Goal: Task Accomplishment & Management: Use online tool/utility

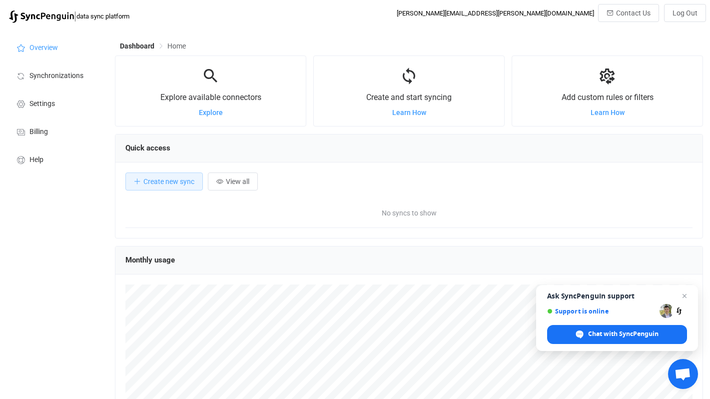
scroll to position [194, 588]
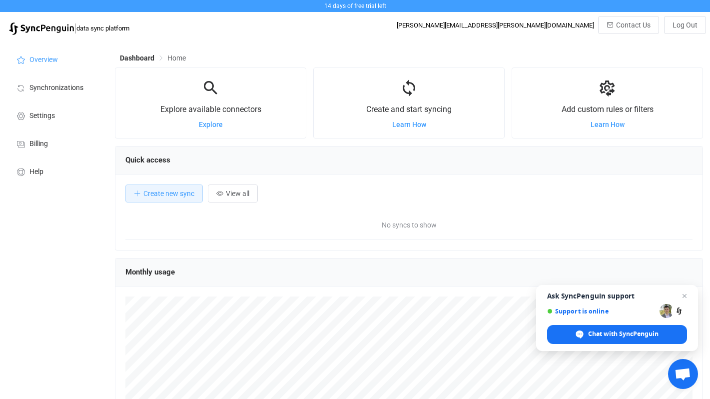
click at [473, 85] on div at bounding box center [409, 88] width 190 height 21
click at [58, 88] on span "Synchronizations" at bounding box center [56, 88] width 54 height 8
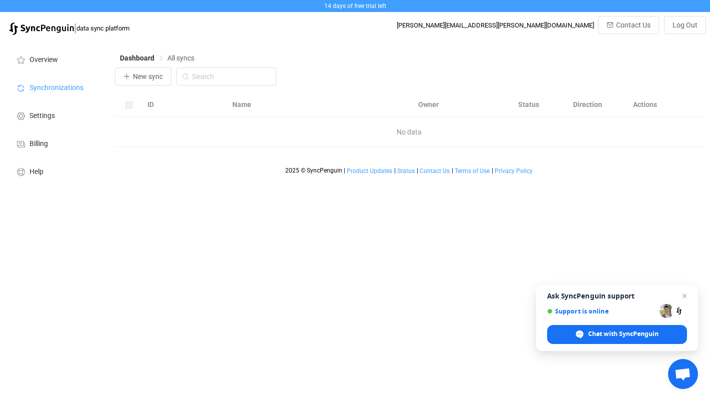
click at [113, 76] on div "Dashboard All syncs New sync ID Name Owner Status Direction Actions No data 202…" at bounding box center [410, 115] width 600 height 150
click at [152, 72] on span "New sync" at bounding box center [148, 76] width 30 height 8
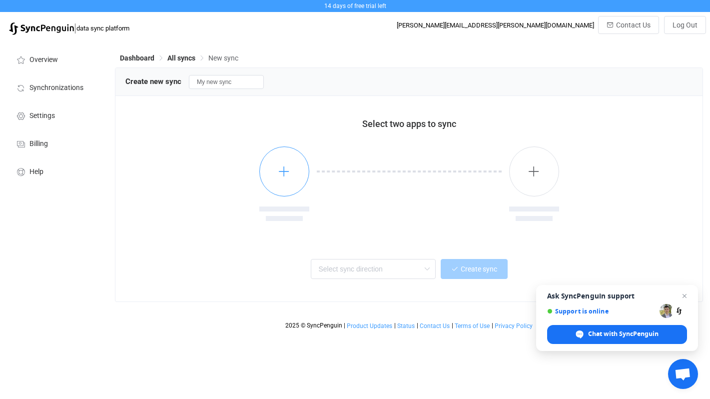
click at [285, 182] on button "button" at bounding box center [284, 171] width 50 height 50
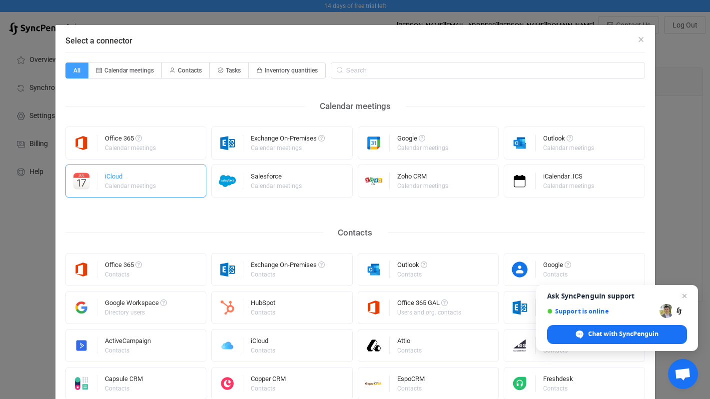
click at [148, 183] on div "Calendar meetings" at bounding box center [130, 186] width 51 height 6
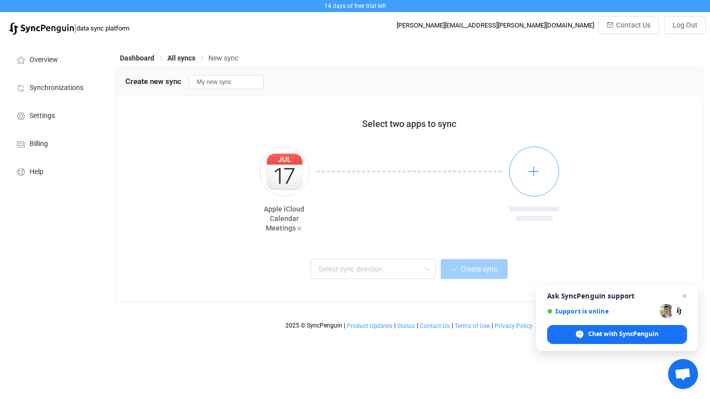
click at [537, 178] on button "button" at bounding box center [534, 171] width 50 height 50
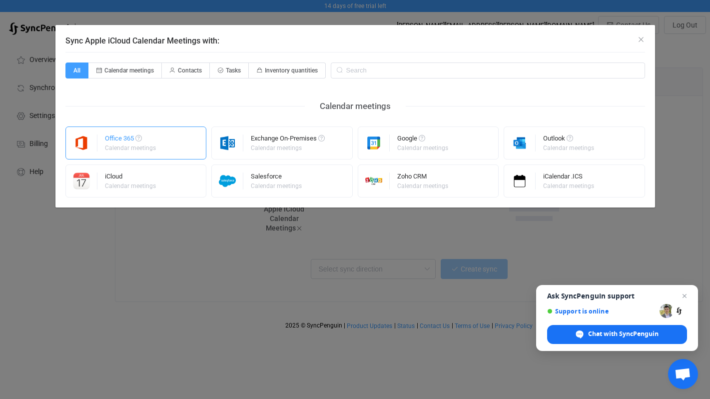
click at [130, 135] on div "Office 365" at bounding box center [131, 140] width 52 height 10
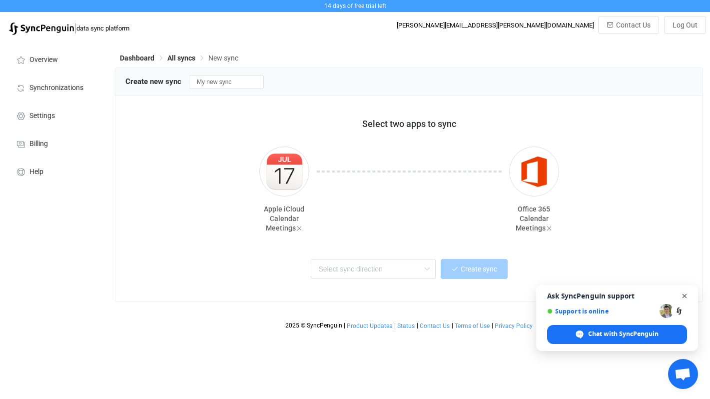
click at [684, 297] on span "Close chat" at bounding box center [684, 296] width 12 height 12
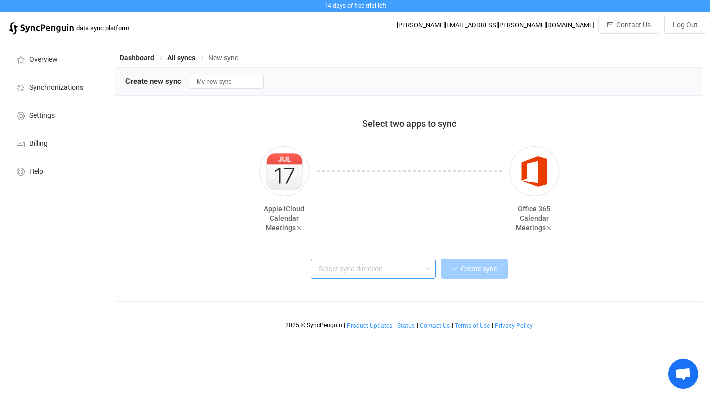
click at [399, 274] on input "text" at bounding box center [373, 269] width 125 height 20
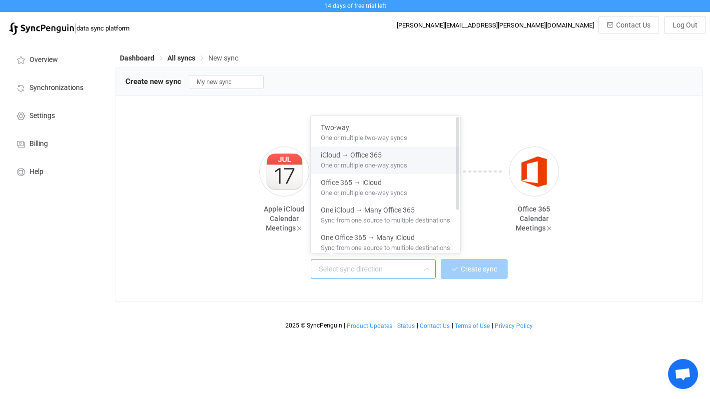
click at [375, 165] on span "One or multiple one-way syncs" at bounding box center [364, 163] width 86 height 11
type input "iCloud → Office 365"
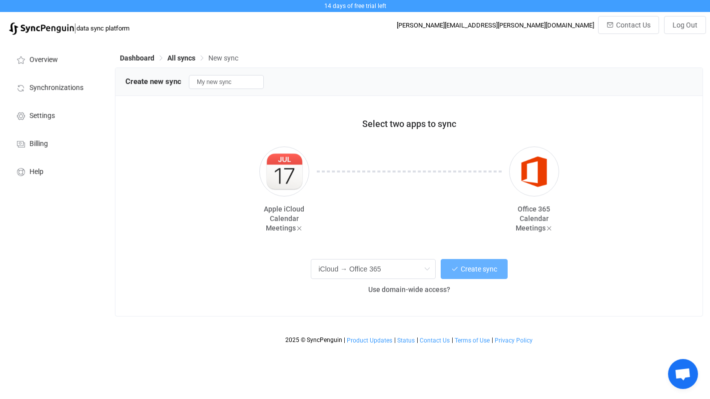
click at [478, 274] on button "Create sync" at bounding box center [474, 269] width 67 height 20
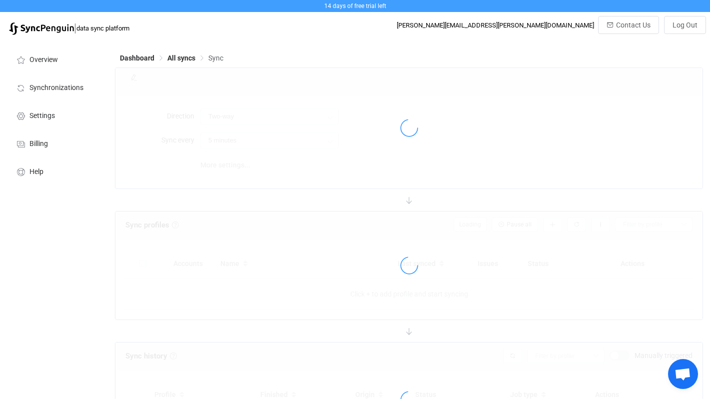
type input "iCloud → Office 365"
type input "10 minutes"
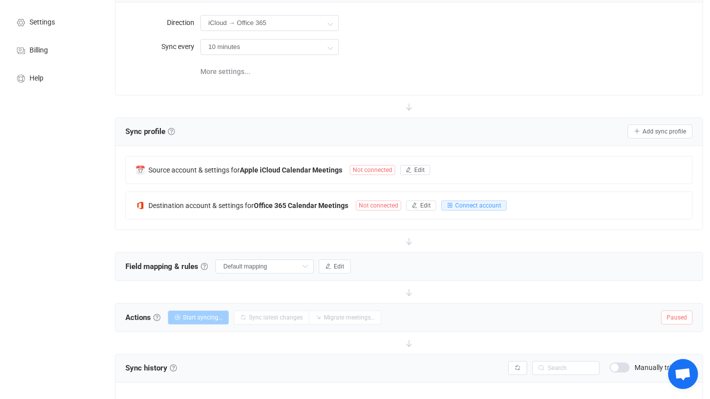
scroll to position [94, 0]
click at [413, 171] on button "Edit" at bounding box center [415, 169] width 30 height 10
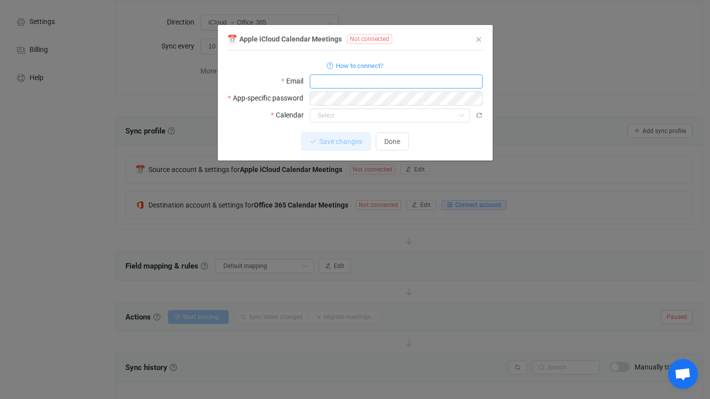
click at [366, 83] on input "dialog" at bounding box center [396, 81] width 173 height 14
type input "[EMAIL_ADDRESS][DOMAIN_NAME]"
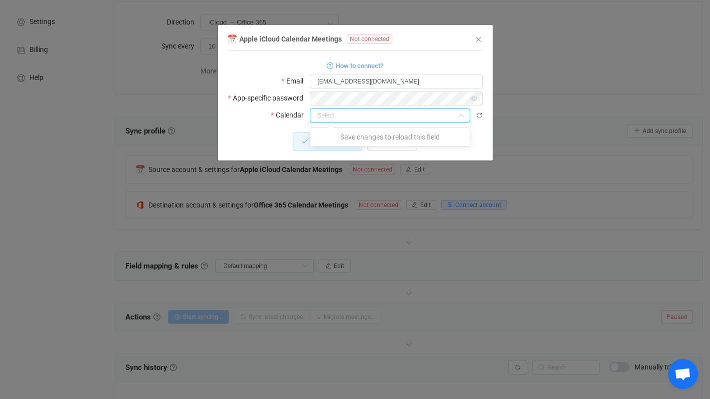
click at [331, 109] on input "dialog" at bounding box center [390, 115] width 160 height 14
click at [481, 116] on icon "dialog" at bounding box center [479, 115] width 7 height 7
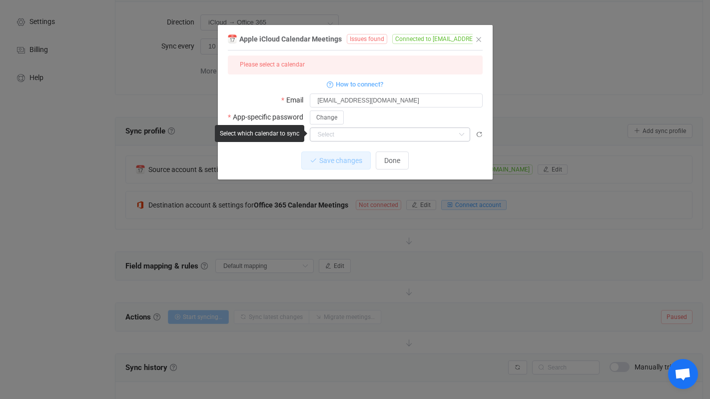
click at [462, 133] on icon "dialog" at bounding box center [461, 134] width 12 height 14
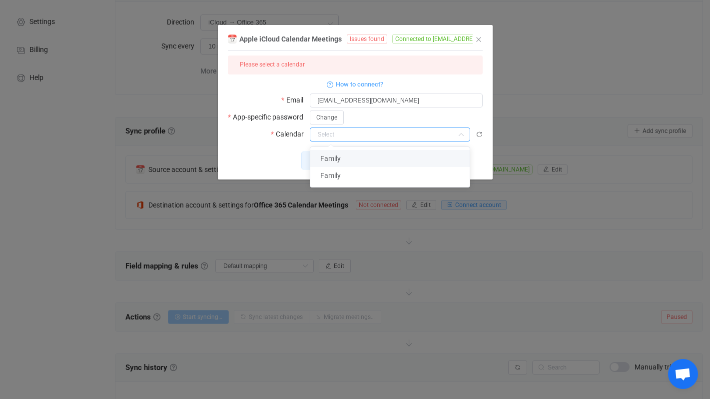
click at [422, 155] on li "Family" at bounding box center [389, 158] width 159 height 17
type input "Family"
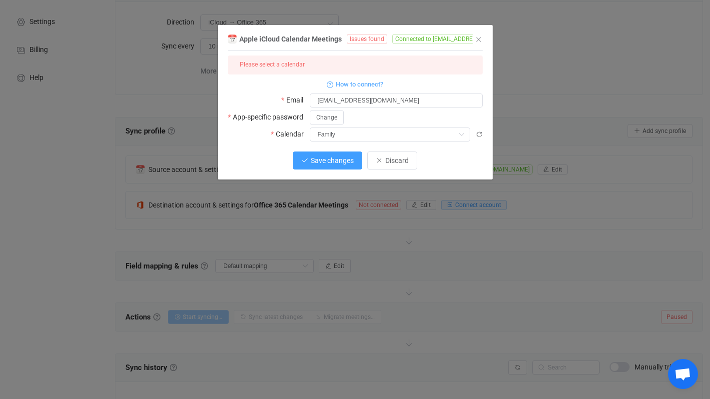
click at [346, 161] on span "Save changes" at bounding box center [332, 160] width 43 height 8
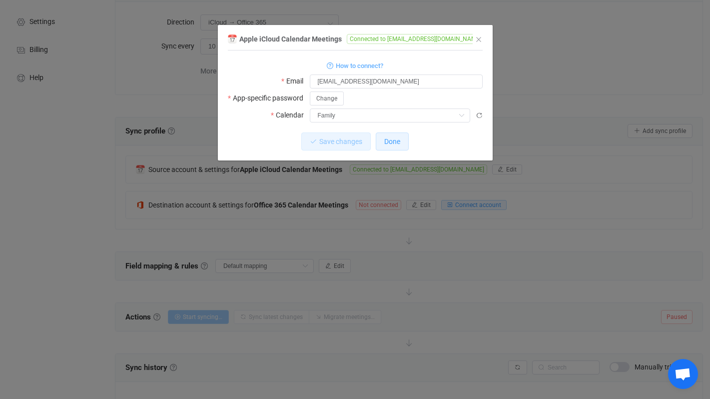
click at [400, 144] on span "Done" at bounding box center [392, 141] width 16 height 8
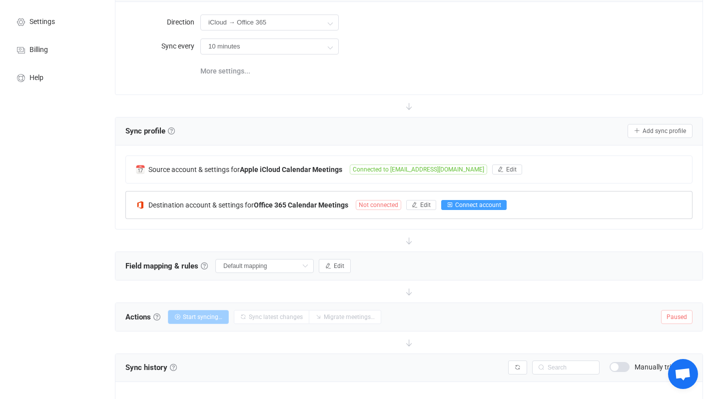
click at [477, 207] on button "Connect account" at bounding box center [473, 205] width 65 height 10
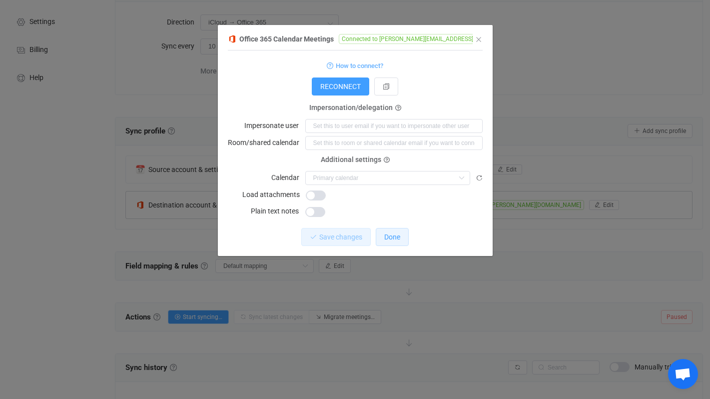
click at [398, 235] on span "Done" at bounding box center [392, 237] width 16 height 8
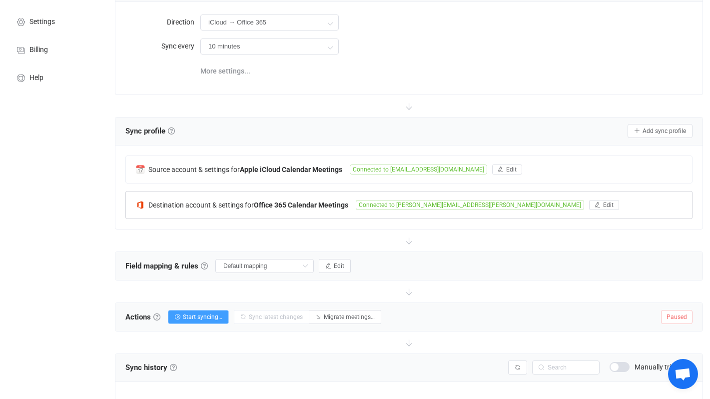
scroll to position [195, 0]
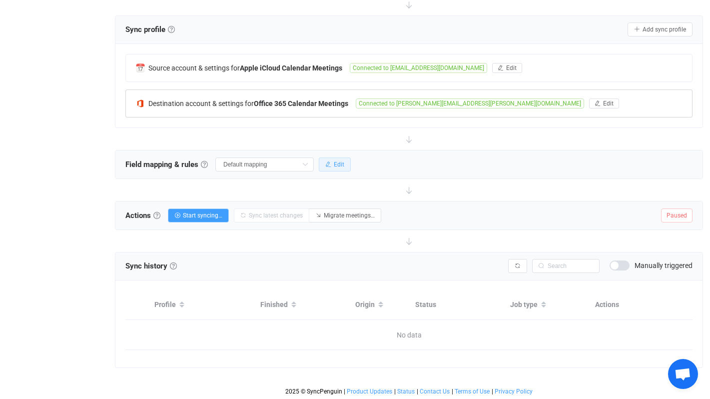
click at [325, 161] on icon "button" at bounding box center [328, 164] width 6 height 6
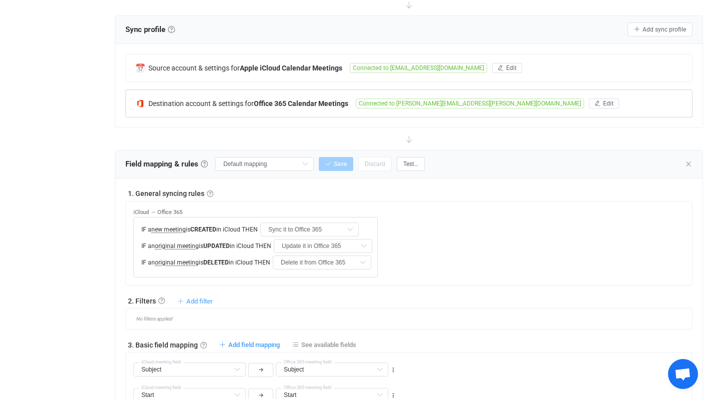
click at [203, 299] on span "Add filter" at bounding box center [199, 300] width 26 height 7
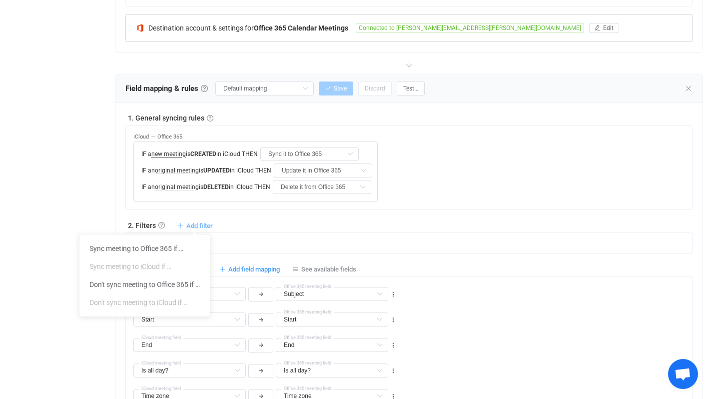
scroll to position [276, 0]
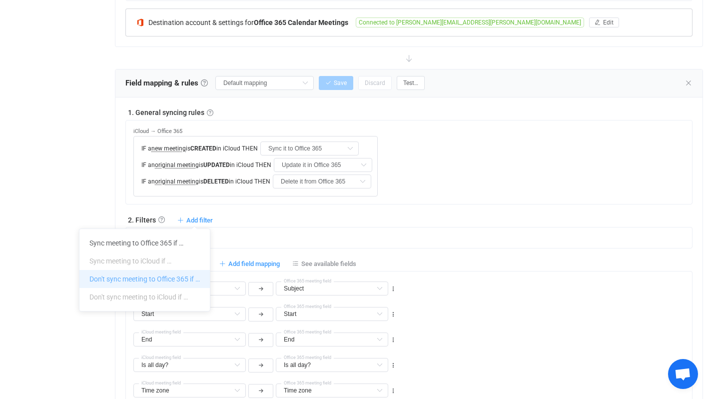
click at [164, 280] on li "Don't sync meeting to Office 365 if …" at bounding box center [144, 279] width 130 height 18
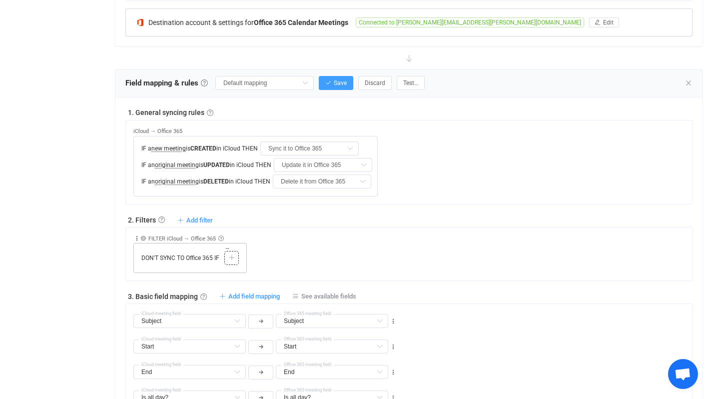
click at [231, 260] on div at bounding box center [231, 257] width 9 height 9
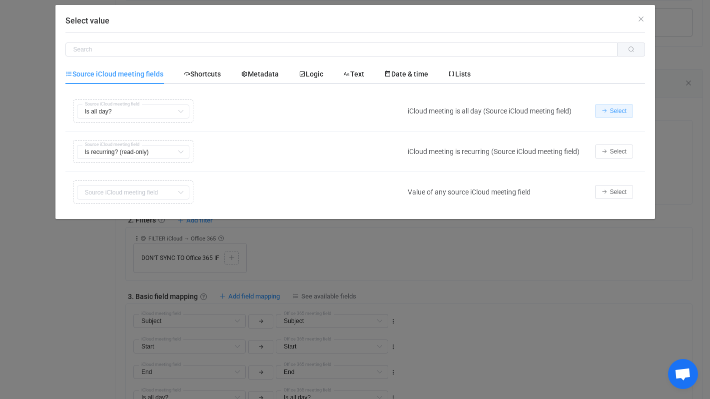
click at [622, 111] on span "Select" at bounding box center [618, 110] width 16 height 7
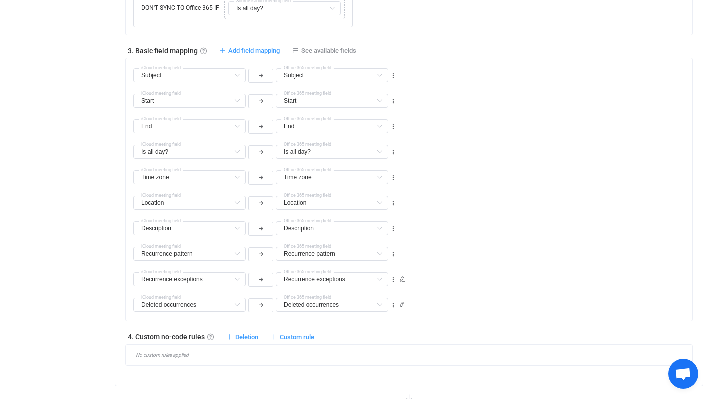
scroll to position [531, 0]
click at [392, 73] on icon at bounding box center [393, 75] width 7 height 7
click at [363, 135] on li "Delete" at bounding box center [362, 134] width 65 height 18
type input "Start"
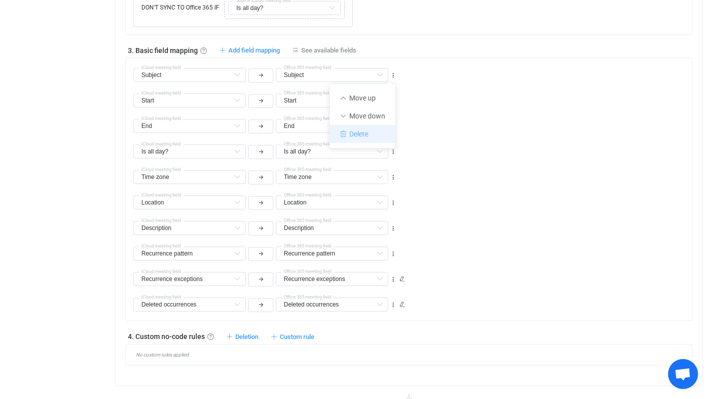
type input "End"
type input "Is all day?"
type input "Time zone"
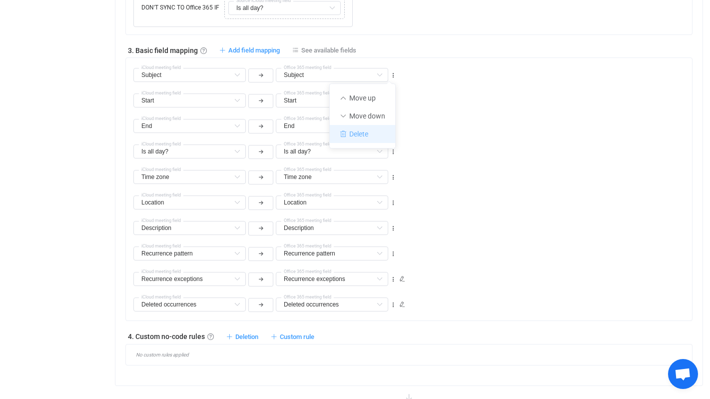
type input "Time zone"
type input "Location"
type input "Description"
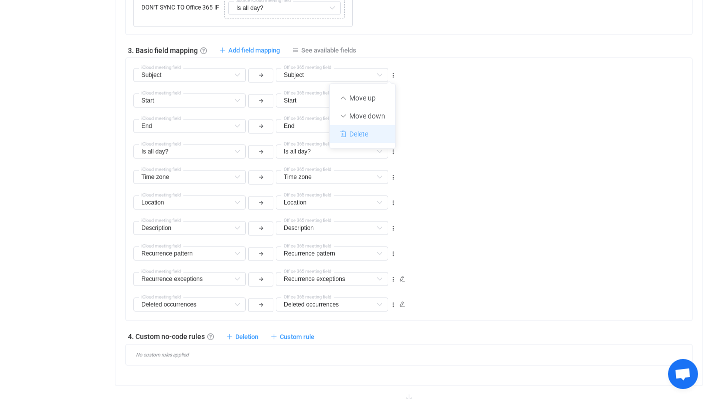
type input "Recurrence pattern"
type input "Recurrence exceptions"
type input "Deleted occurrences"
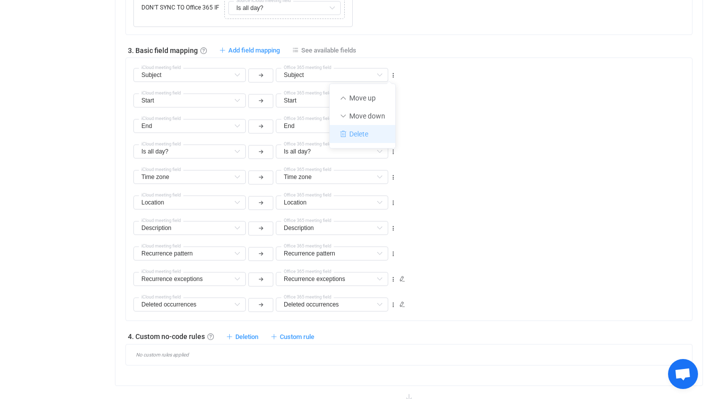
type input "Deleted occurrences"
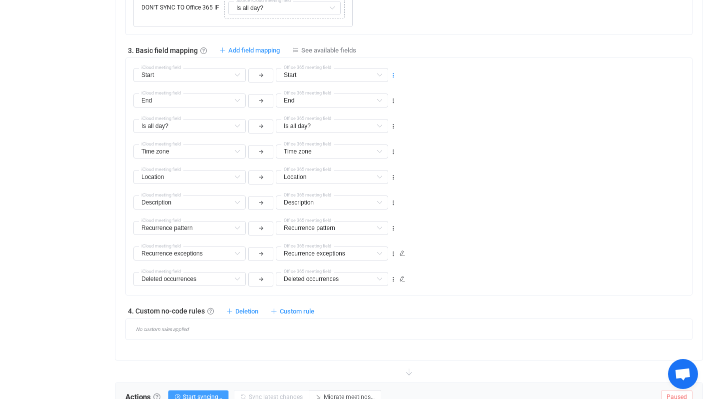
click at [394, 74] on icon at bounding box center [393, 75] width 7 height 7
click at [460, 155] on div "Time zone Subject Default field Time zone Default field URL Default field Is re…" at bounding box center [412, 146] width 559 height 25
click at [393, 148] on icon at bounding box center [393, 151] width 7 height 7
click at [359, 211] on li "Delete" at bounding box center [362, 210] width 65 height 18
type input "Location"
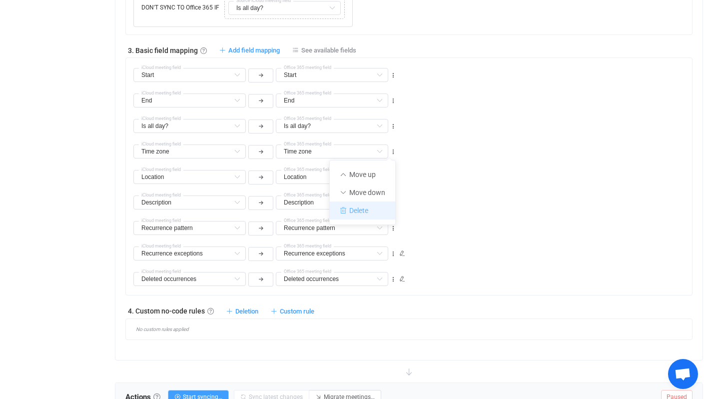
type input "Location"
type input "Description"
type input "Recurrence pattern"
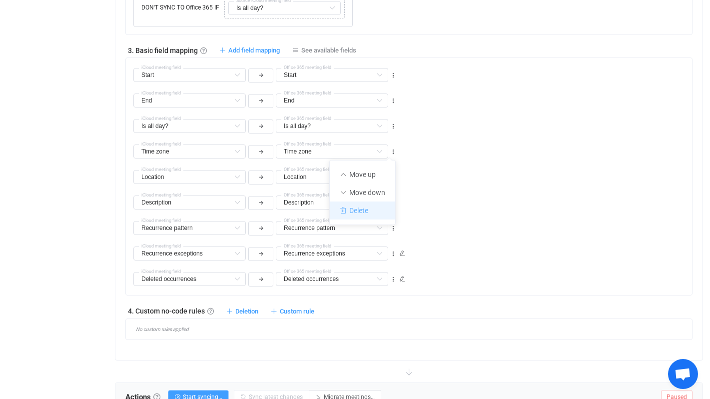
type input "Recurrence exceptions"
type input "Deleted occurrences"
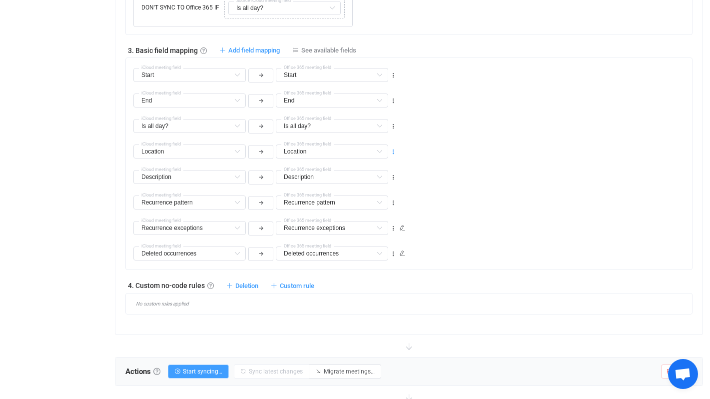
click at [395, 149] on icon at bounding box center [393, 151] width 7 height 7
click at [367, 208] on li "Delete" at bounding box center [362, 210] width 65 height 18
type input "Description"
type input "Recurrence pattern"
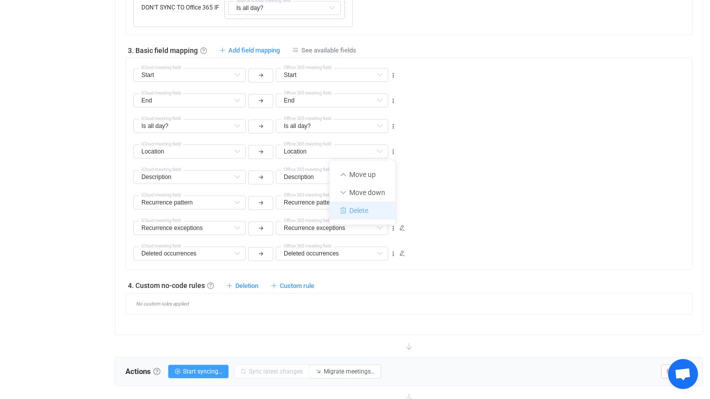
type input "Recurrence pattern"
type input "Recurrence exceptions"
type input "Deleted occurrences"
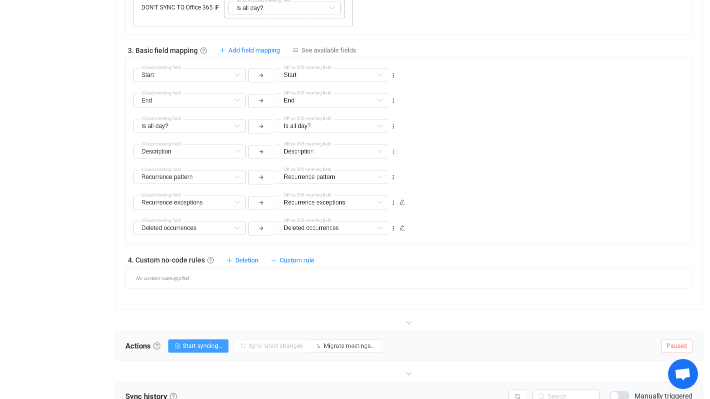
click at [394, 151] on icon at bounding box center [393, 151] width 7 height 7
click at [375, 212] on li "Delete" at bounding box center [362, 210] width 65 height 18
type input "Recurrence pattern"
type input "Recurrence exceptions"
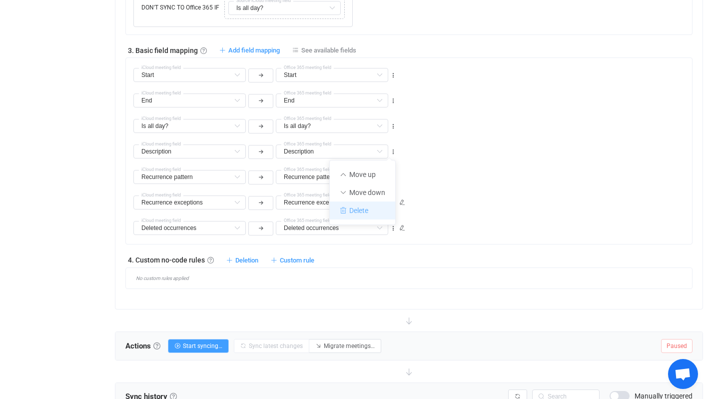
type input "Recurrence exceptions"
type input "Deleted occurrences"
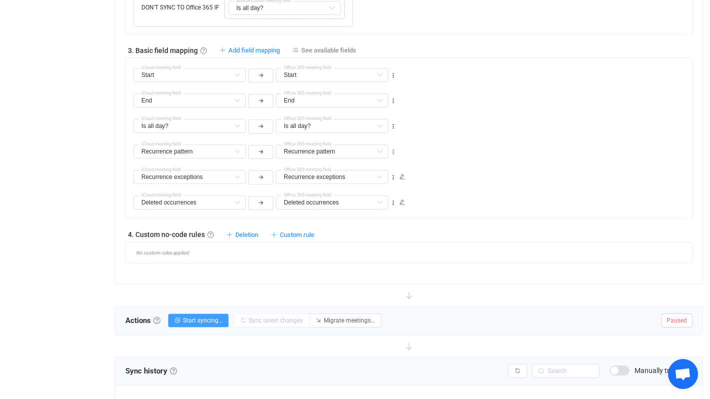
click at [394, 149] on icon at bounding box center [393, 151] width 7 height 7
click at [364, 212] on li "Delete" at bounding box center [362, 210] width 65 height 18
type input "Recurrence exceptions"
type input "Deleted occurrences"
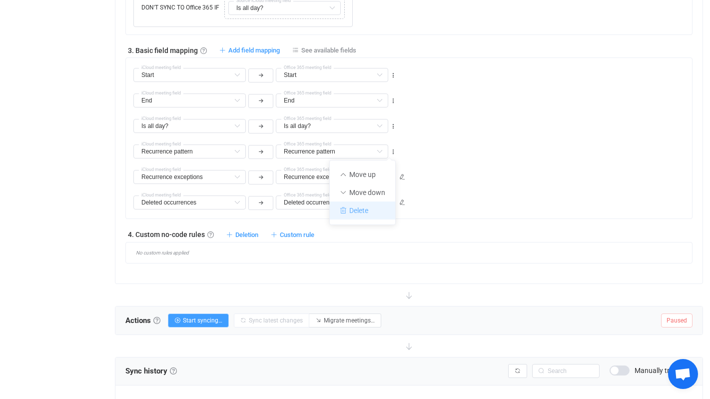
type input "Deleted occurrences"
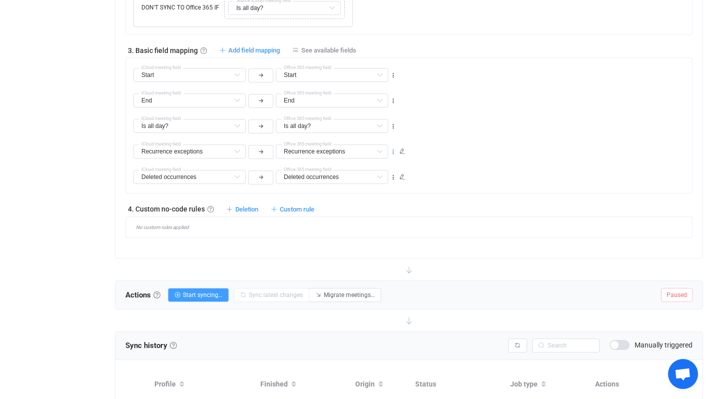
click at [392, 151] on icon at bounding box center [393, 151] width 7 height 7
click at [367, 210] on li "Delete" at bounding box center [362, 210] width 65 height 18
type input "Deleted occurrences"
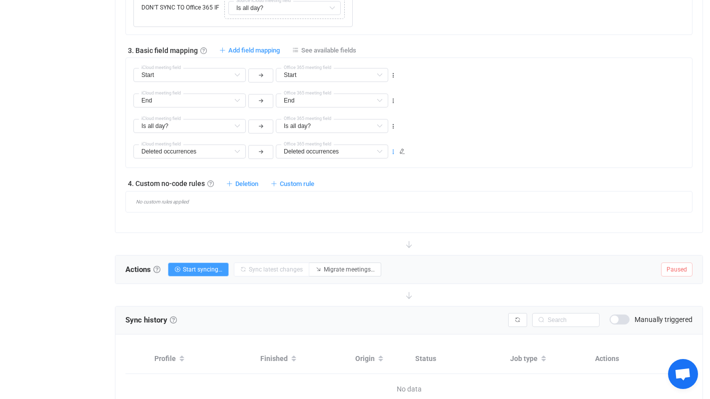
click at [392, 150] on icon at bounding box center [393, 151] width 7 height 7
click at [362, 205] on li "Delete" at bounding box center [362, 210] width 65 height 18
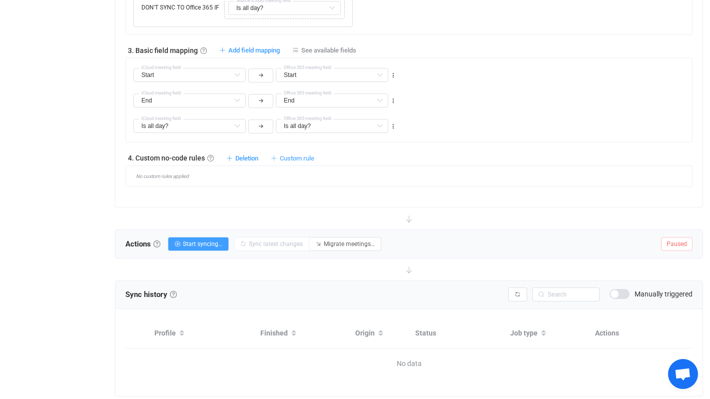
click at [292, 155] on span "Custom rule" at bounding box center [297, 157] width 34 height 7
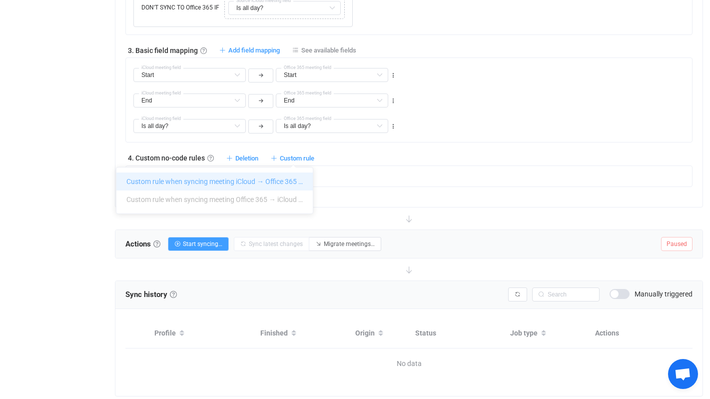
click at [273, 182] on li "Custom rule when syncing meeting iCloud → Office 365 …" at bounding box center [214, 181] width 196 height 18
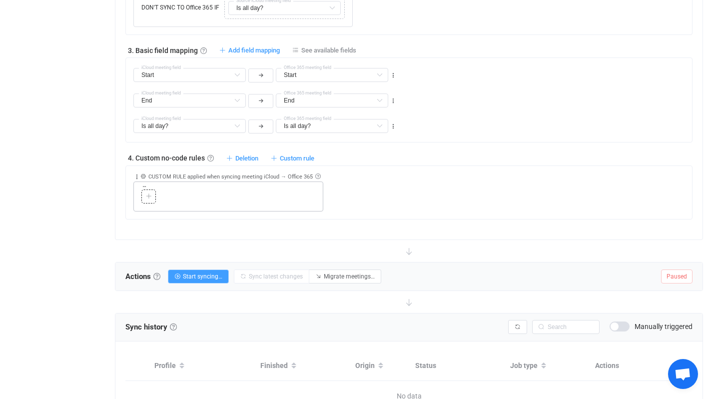
click at [146, 195] on icon at bounding box center [149, 196] width 6 height 6
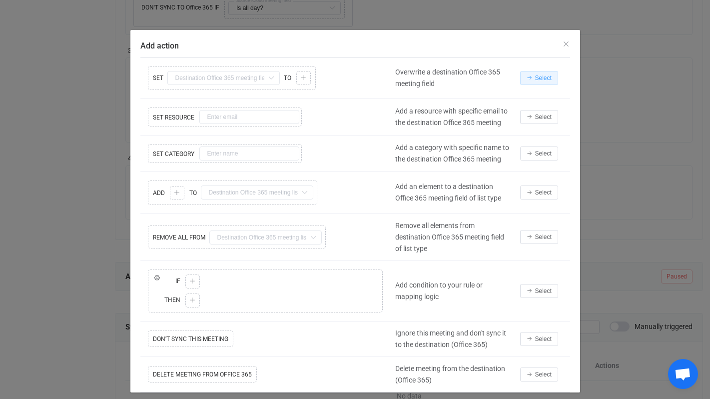
click at [546, 81] on button "Select" at bounding box center [539, 78] width 38 height 14
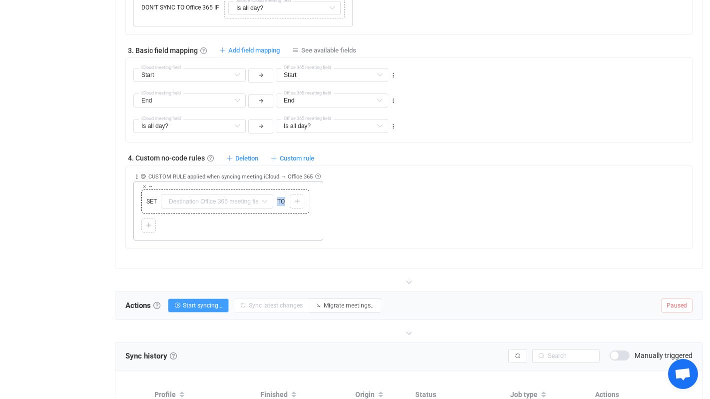
drag, startPoint x: 290, startPoint y: 200, endPoint x: 274, endPoint y: 205, distance: 17.1
click at [273, 205] on div "SET Subject Default field Start Default field End Default field Is all day? Def…" at bounding box center [225, 201] width 163 height 19
click at [266, 201] on icon at bounding box center [264, 201] width 12 height 14
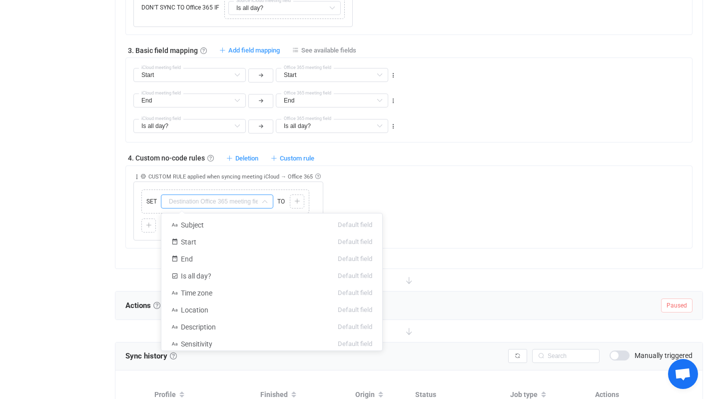
click at [392, 176] on div "Collapse Move up Move down Delete Applied to Only meeting(s) from iCloud Only m…" at bounding box center [412, 203] width 559 height 74
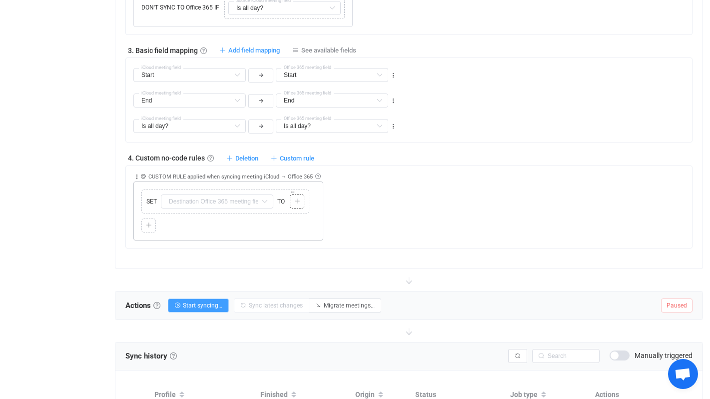
click at [301, 201] on div at bounding box center [296, 201] width 9 height 9
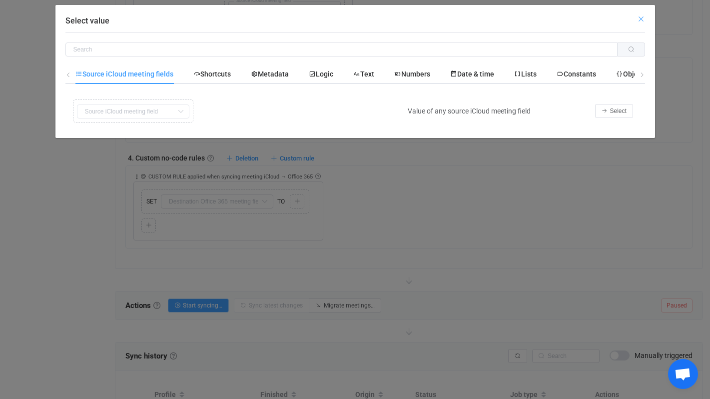
click at [641, 17] on icon "Close" at bounding box center [641, 19] width 8 height 8
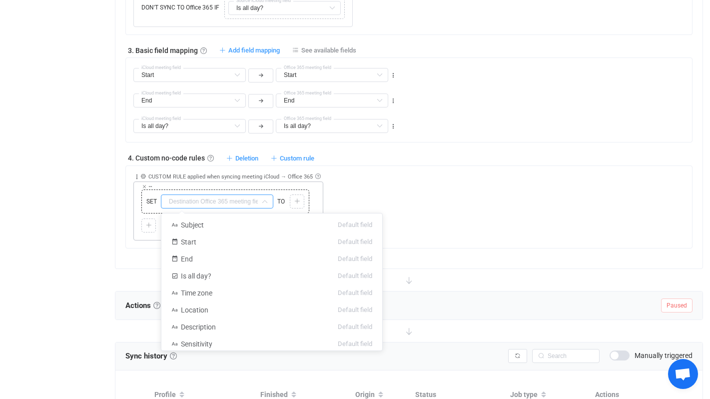
click at [188, 198] on input "text" at bounding box center [217, 201] width 112 height 14
click at [210, 340] on span "Sensitivity" at bounding box center [196, 344] width 31 height 8
type input "Sensitivity"
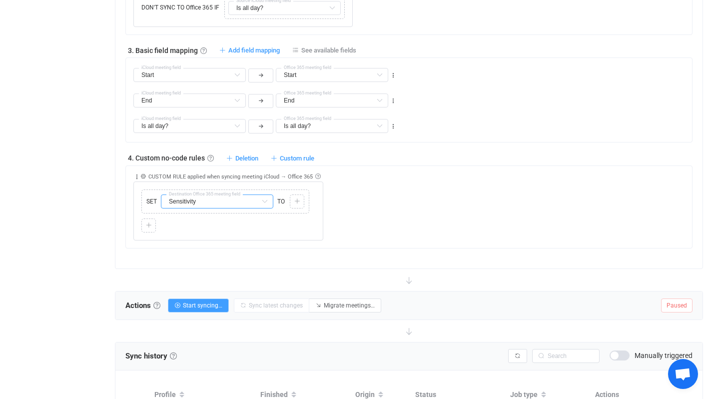
scroll to position [2, 0]
click at [147, 226] on icon at bounding box center [149, 225] width 6 height 6
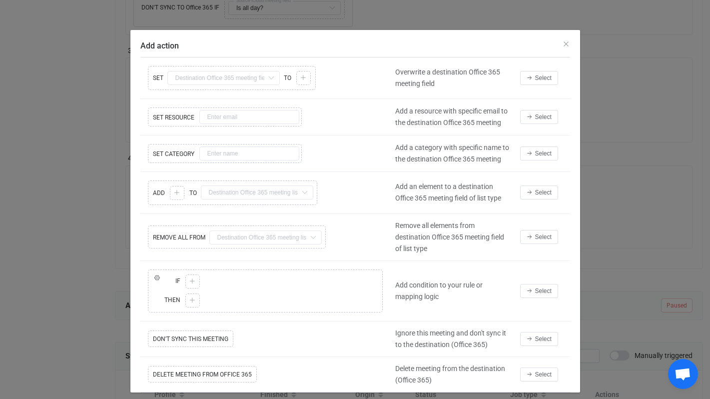
click at [87, 220] on div "Add action Copy Cut Replace SET Subject Default field Start Default field End D…" at bounding box center [355, 199] width 710 height 399
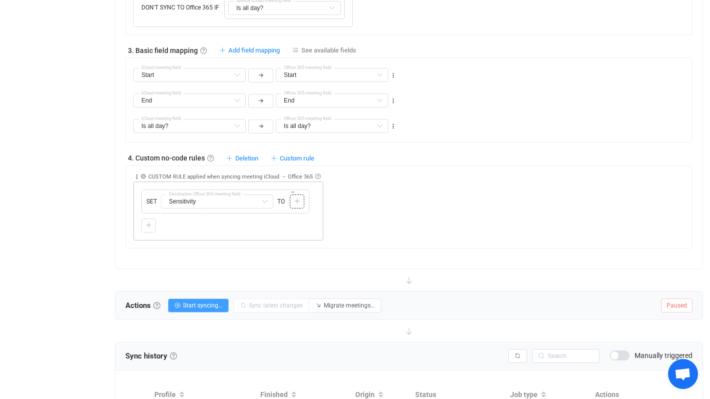
click at [299, 200] on icon at bounding box center [297, 201] width 6 height 6
type input "Subject"
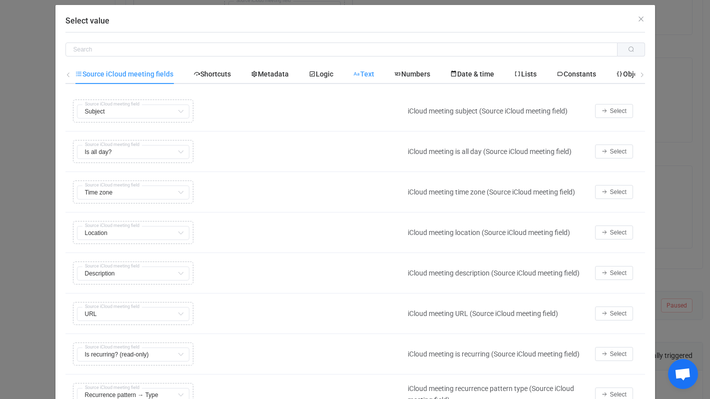
click at [369, 75] on span "Text" at bounding box center [363, 74] width 21 height 8
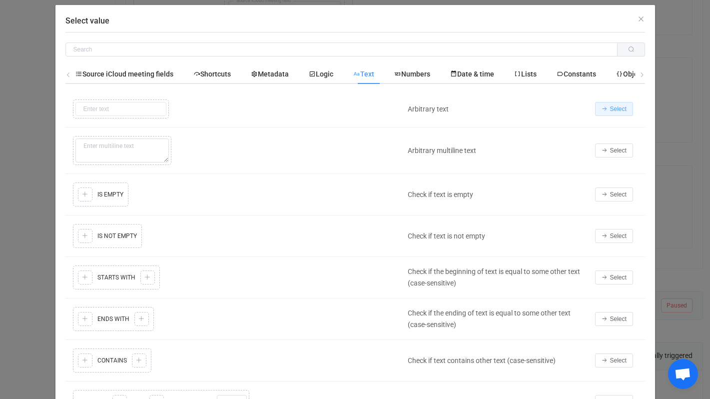
click at [619, 110] on span "Select" at bounding box center [618, 108] width 16 height 7
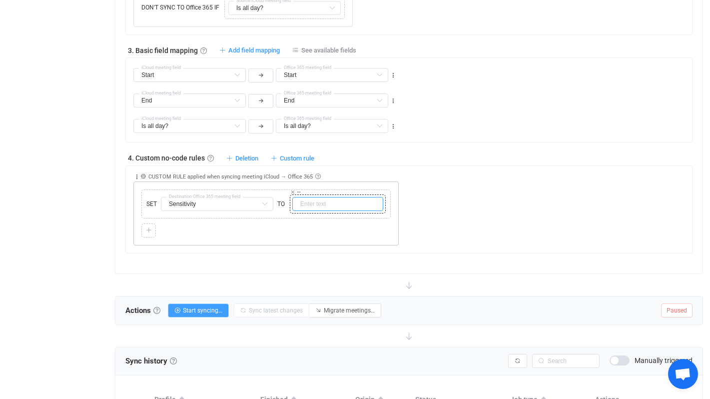
click at [305, 203] on input "text" at bounding box center [337, 204] width 91 height 14
type input "Private"
click at [222, 310] on span "Start syncing…" at bounding box center [202, 310] width 39 height 7
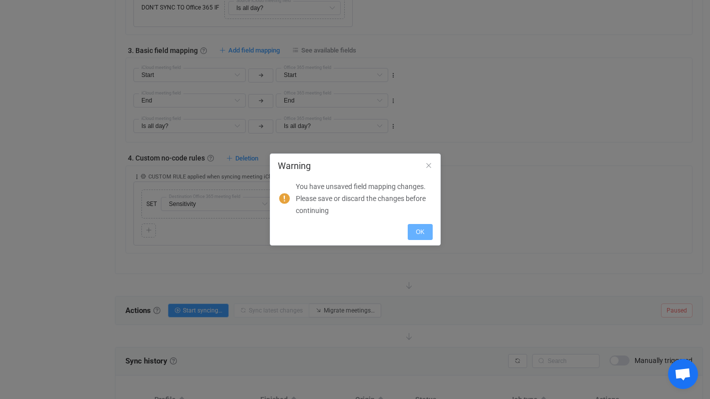
click at [417, 233] on span "OK" at bounding box center [420, 231] width 8 height 7
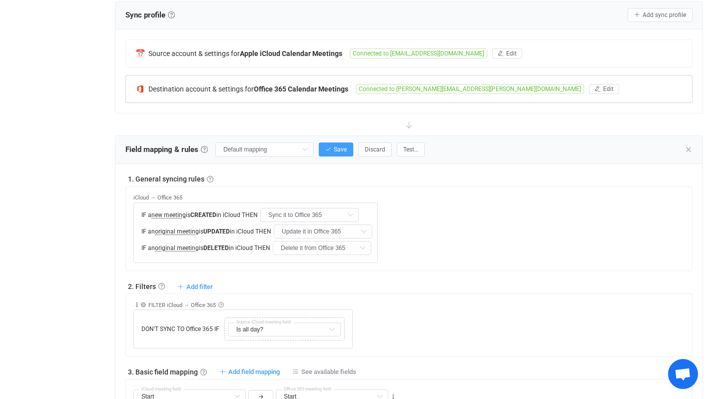
scroll to position [194, 0]
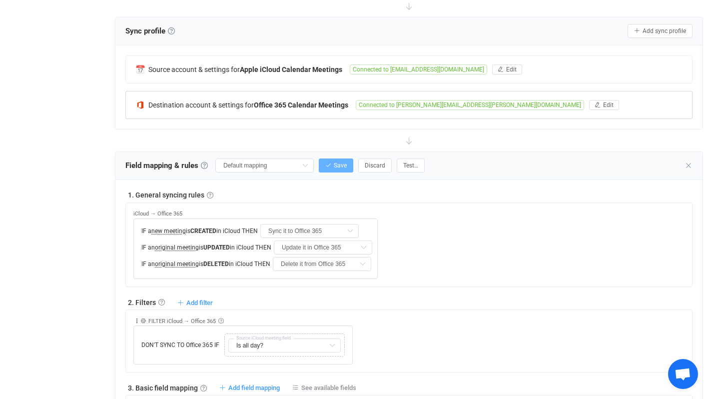
click at [334, 163] on span "Save" at bounding box center [340, 165] width 13 height 7
type input "My custom field mapping"
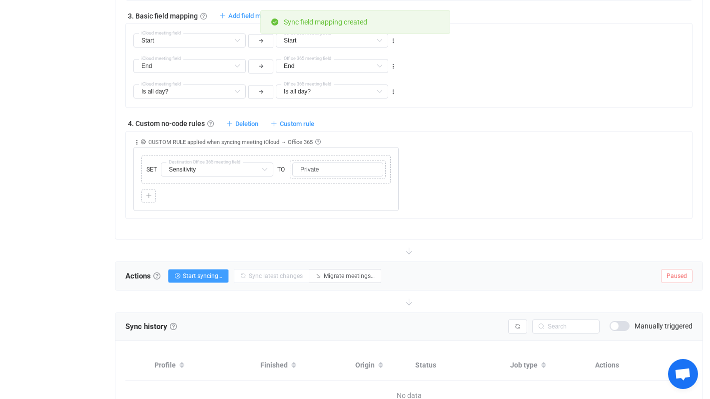
scroll to position [626, 0]
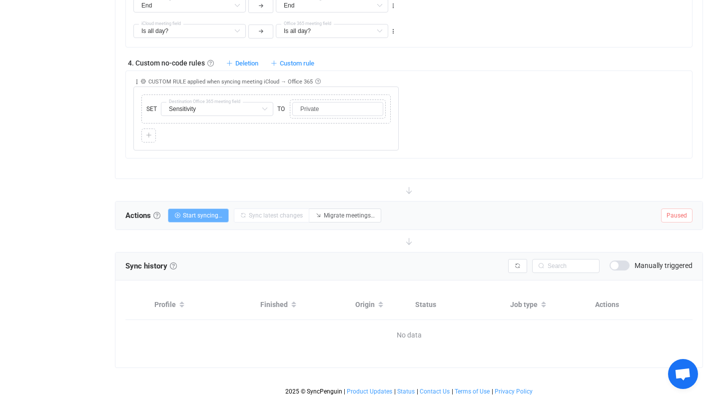
click at [215, 214] on span "Start syncing…" at bounding box center [202, 215] width 39 height 7
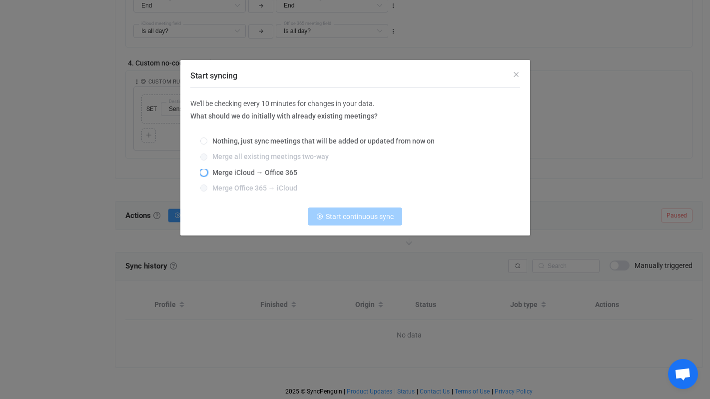
click at [204, 177] on span "Start syncing" at bounding box center [203, 173] width 7 height 8
click at [204, 177] on input "Merge iCloud → Office 365" at bounding box center [203, 173] width 7 height 8
radio input "true"
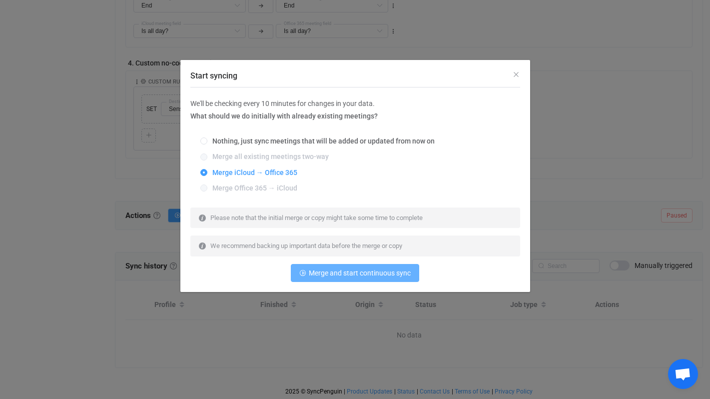
click at [366, 273] on span "Merge and start continuous sync" at bounding box center [360, 273] width 102 height 8
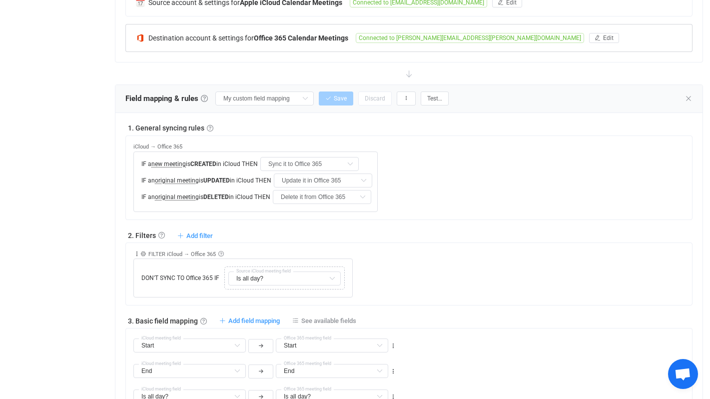
scroll to position [0, 0]
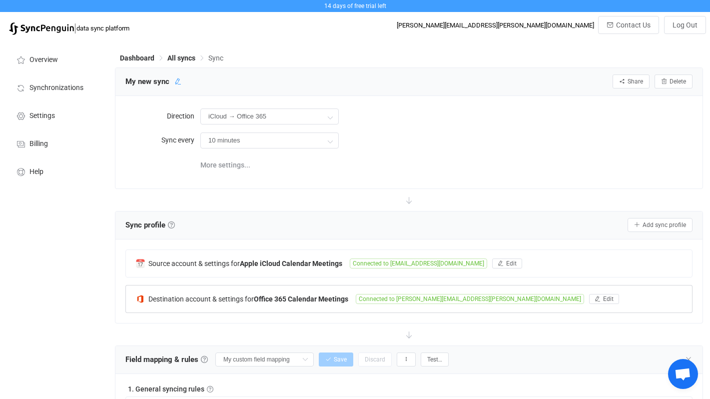
click at [175, 82] on icon at bounding box center [177, 81] width 7 height 7
click at [176, 82] on input "My new sync" at bounding box center [167, 81] width 95 height 15
click at [230, 78] on icon at bounding box center [233, 81] width 7 height 7
click at [178, 83] on icon at bounding box center [177, 81] width 7 height 7
drag, startPoint x: 188, startPoint y: 80, endPoint x: 70, endPoint y: 84, distance: 117.5
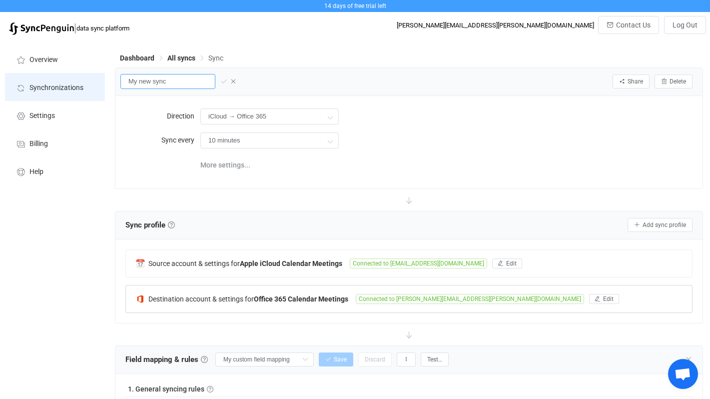
type input "Gmail"
click at [220, 81] on icon at bounding box center [223, 81] width 7 height 7
click at [154, 80] on icon at bounding box center [153, 81] width 7 height 7
click at [154, 80] on input "Gmail" at bounding box center [167, 81] width 95 height 15
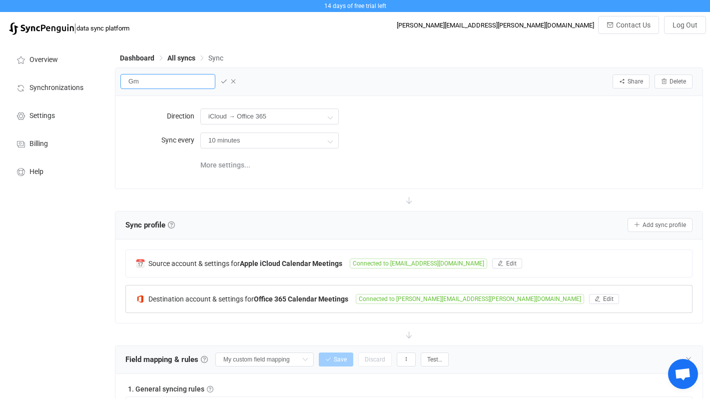
type input "G"
type input "F"
type input "I"
type input "iCloud Family"
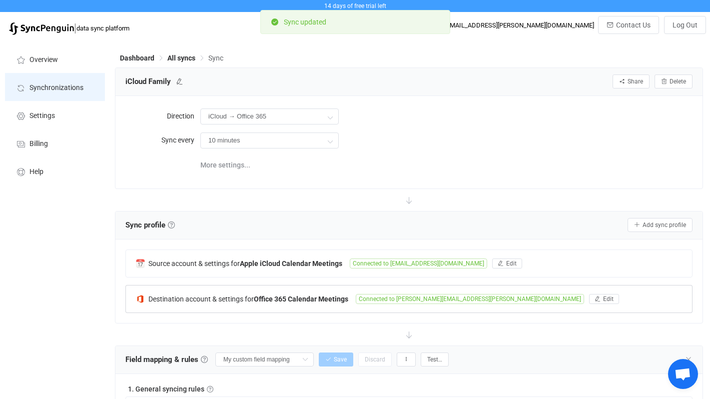
click at [65, 85] on span "Synchronizations" at bounding box center [56, 88] width 54 height 8
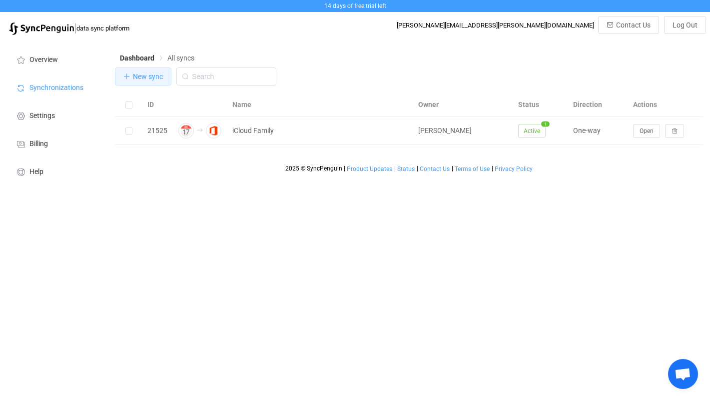
click at [143, 76] on span "New sync" at bounding box center [148, 76] width 30 height 8
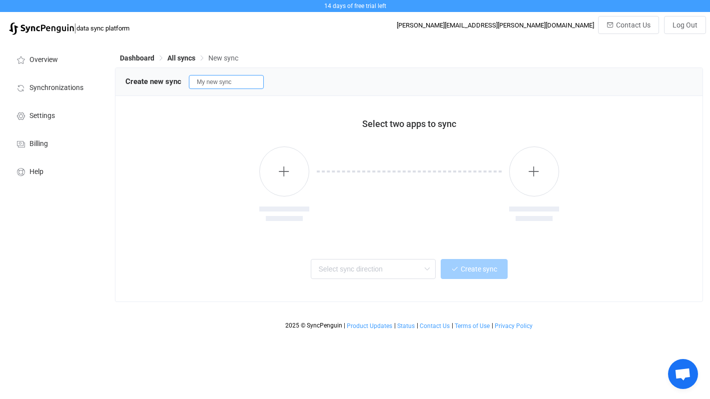
click at [216, 86] on input "My new sync" at bounding box center [226, 82] width 75 height 14
type input "Gmail"
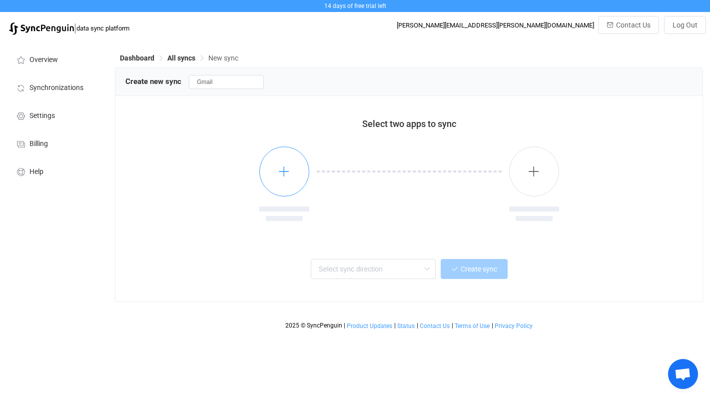
click at [292, 170] on button "button" at bounding box center [284, 171] width 50 height 50
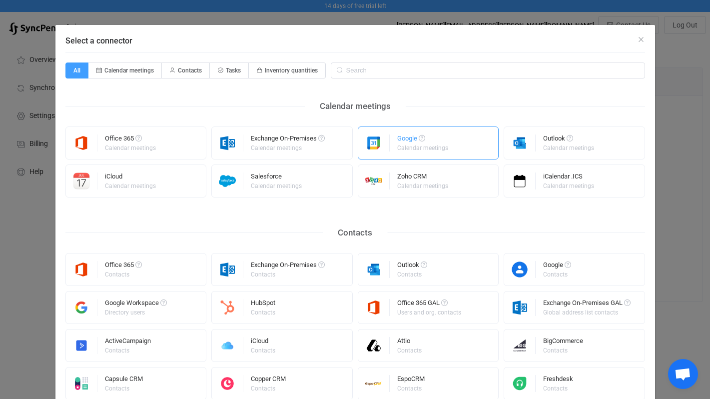
click at [443, 145] on div "Calendar meetings" at bounding box center [422, 148] width 51 height 6
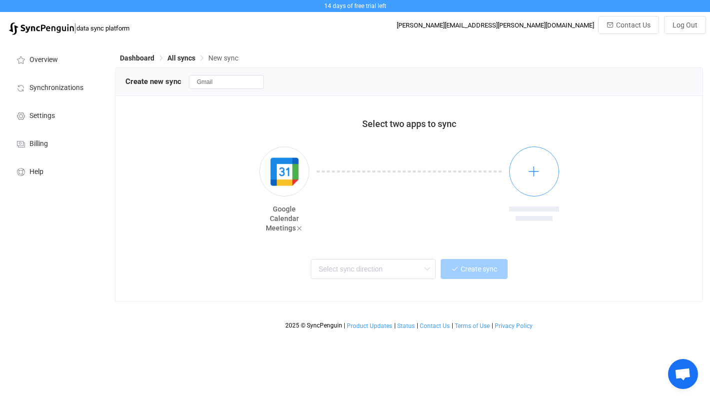
click at [542, 180] on button "button" at bounding box center [534, 171] width 50 height 50
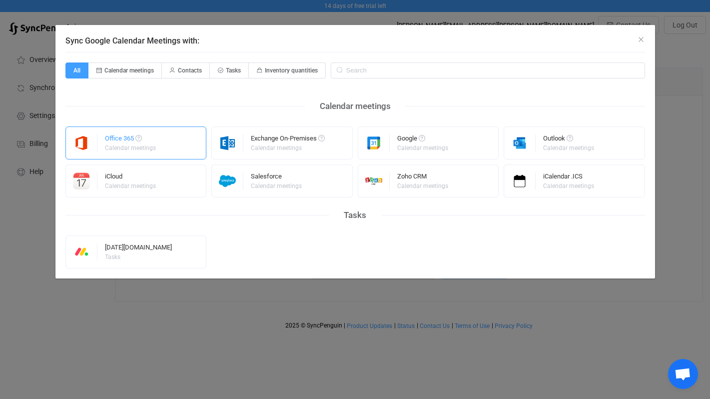
click at [146, 145] on div "Calendar meetings" at bounding box center [130, 148] width 51 height 6
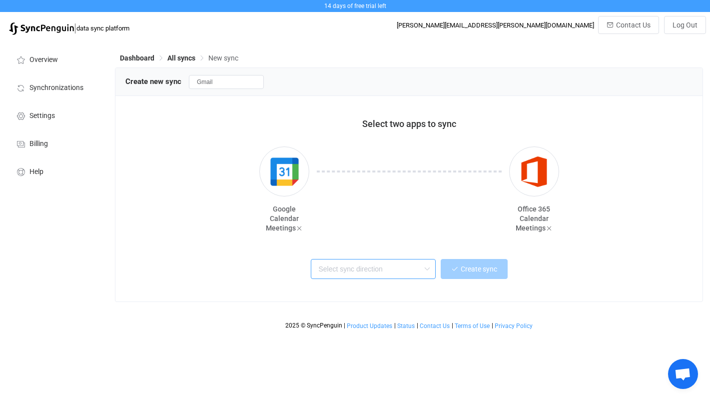
click at [398, 269] on input "text" at bounding box center [373, 269] width 125 height 20
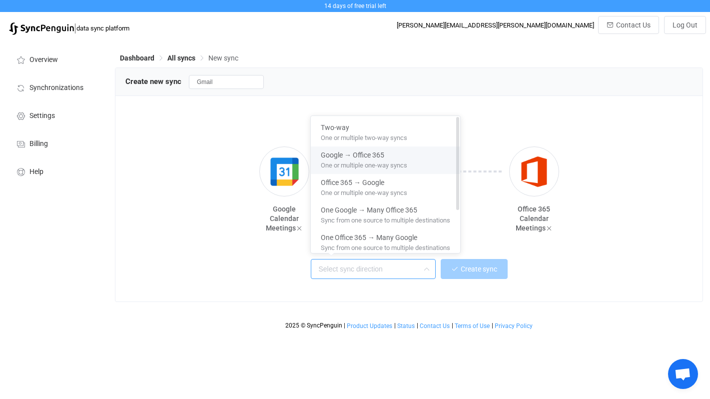
click at [375, 161] on span "One or multiple one-way syncs" at bounding box center [364, 163] width 86 height 11
type input "Google → Office 365"
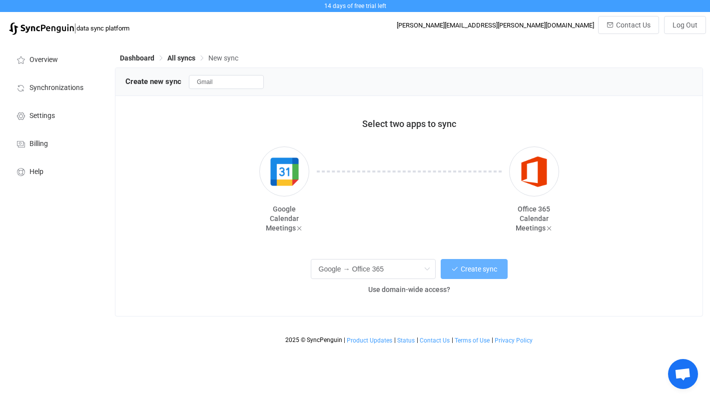
click at [482, 269] on span "Create sync" at bounding box center [479, 269] width 36 height 8
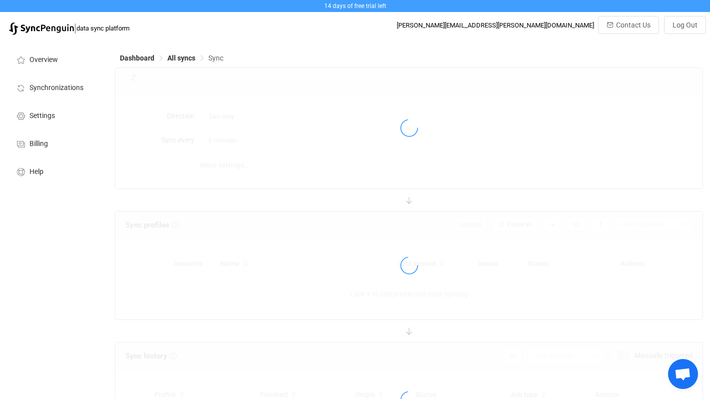
type input "Google → Office 365"
type input "10 minutes"
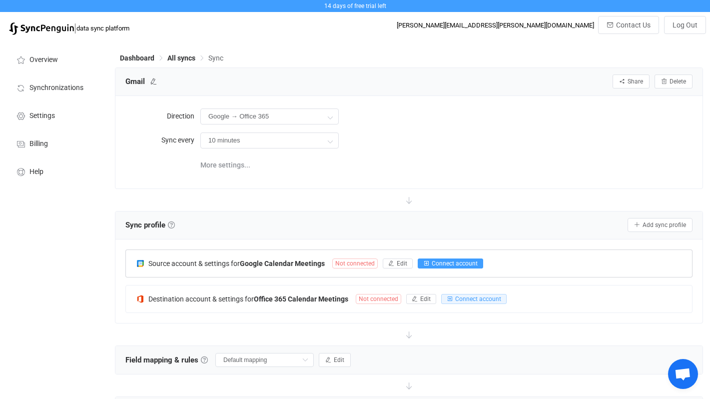
click at [463, 265] on span "Connect account" at bounding box center [455, 263] width 46 height 7
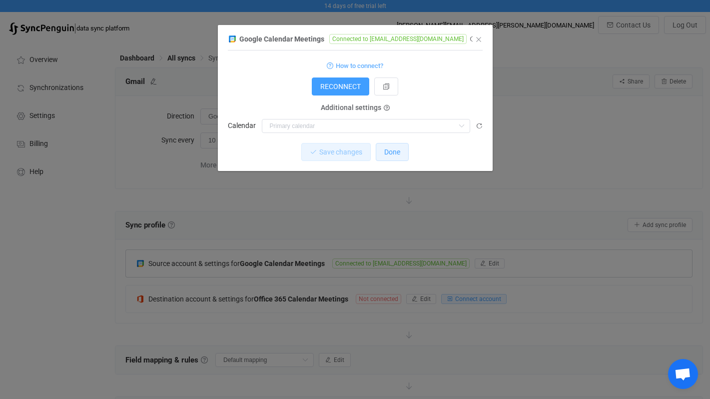
click at [385, 160] on button "Done" at bounding box center [392, 152] width 33 height 18
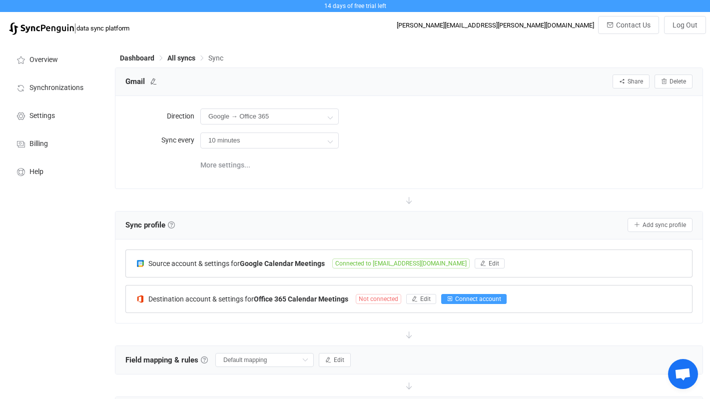
click at [466, 297] on span "Connect account" at bounding box center [478, 298] width 46 height 7
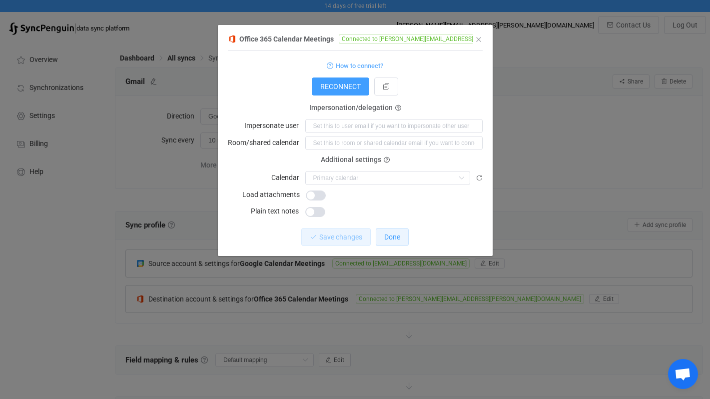
click at [396, 240] on span "Done" at bounding box center [392, 237] width 16 height 8
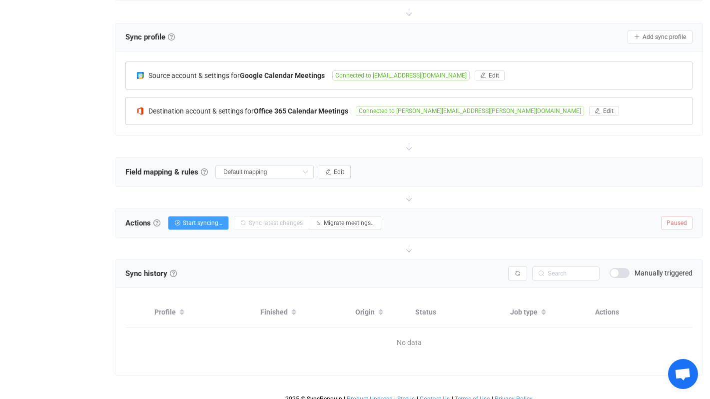
scroll to position [195, 0]
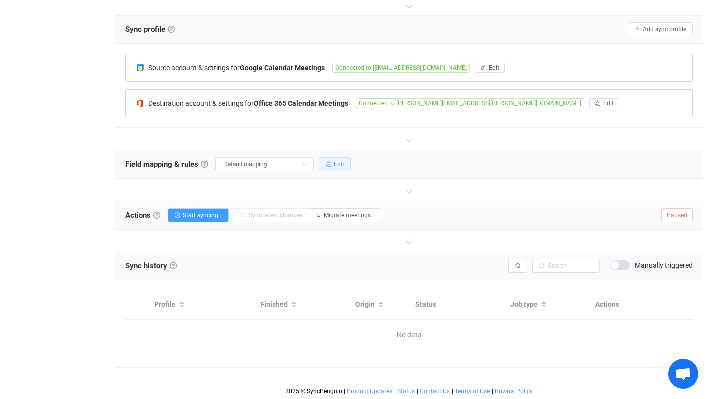
click at [331, 167] on button "Edit" at bounding box center [335, 164] width 32 height 14
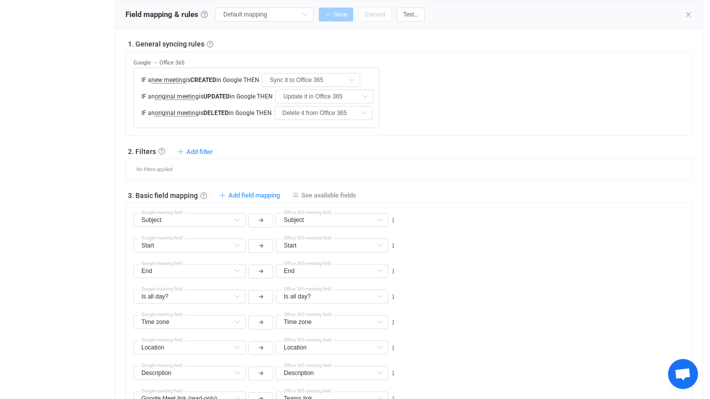
scroll to position [344, 0]
click at [206, 151] on span "Add filter" at bounding box center [199, 151] width 26 height 7
click at [255, 151] on div "2. Filters Filters Control what data is synced by adding inclusion or exclusion…" at bounding box center [408, 151] width 567 height 10
click at [201, 150] on span "Add filter" at bounding box center [199, 151] width 26 height 7
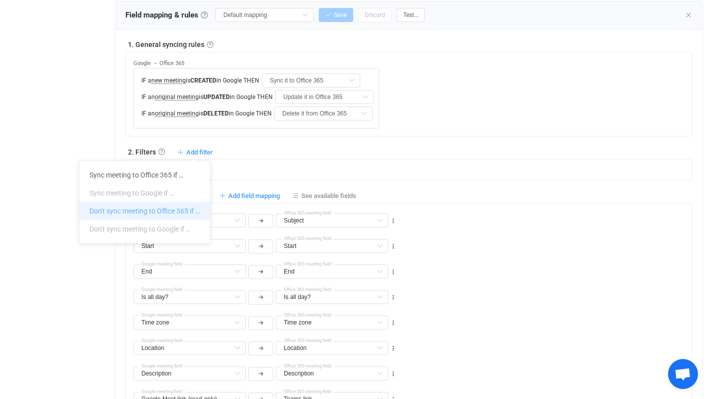
click at [175, 214] on li "Don't sync meeting to Office 365 if …" at bounding box center [144, 211] width 130 height 18
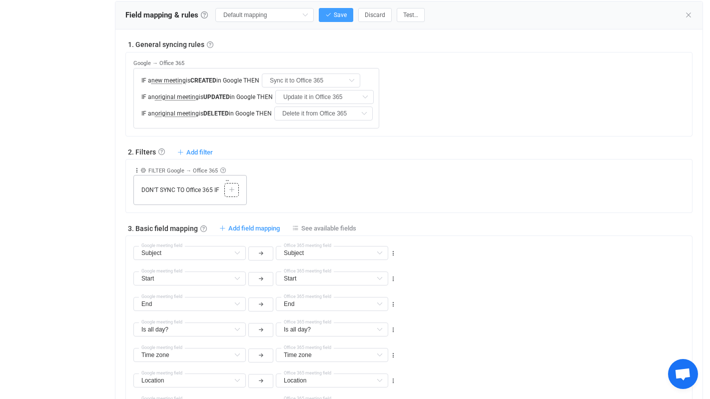
click at [234, 189] on div at bounding box center [231, 189] width 9 height 9
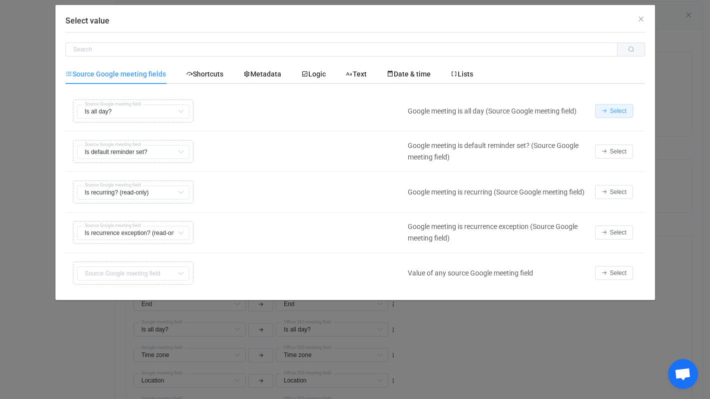
click at [624, 110] on span "Select" at bounding box center [618, 110] width 16 height 7
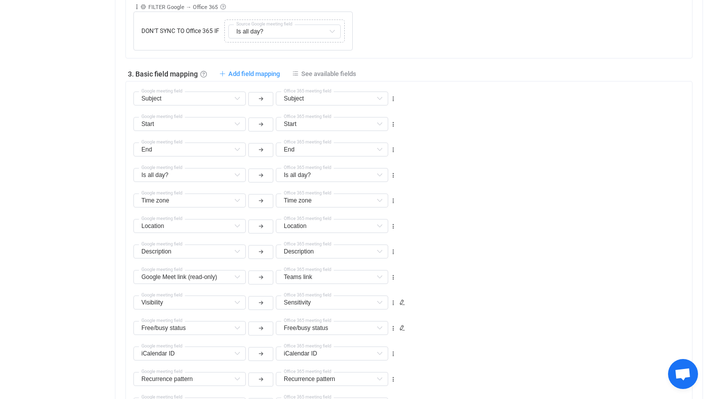
scroll to position [502, 0]
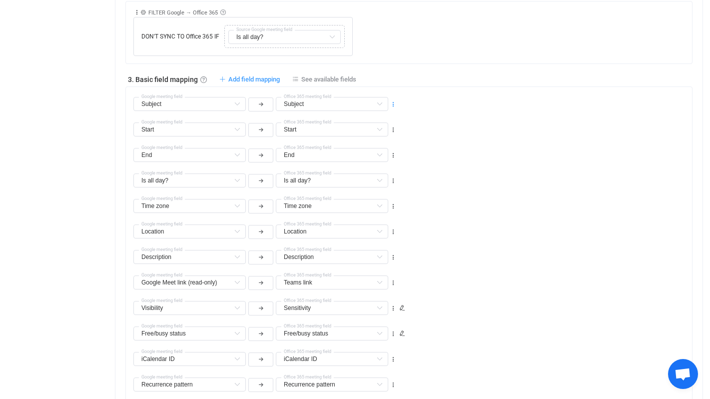
click at [394, 101] on icon at bounding box center [393, 104] width 7 height 7
click at [371, 157] on li "Delete" at bounding box center [362, 163] width 65 height 18
type input "Start"
type input "End"
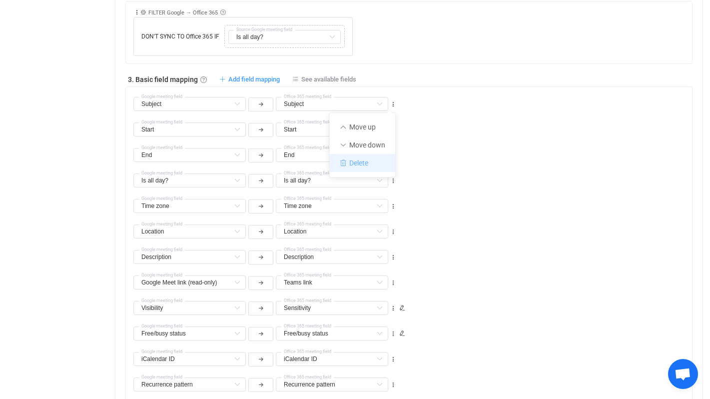
type input "End"
type input "Is all day?"
type input "Time zone"
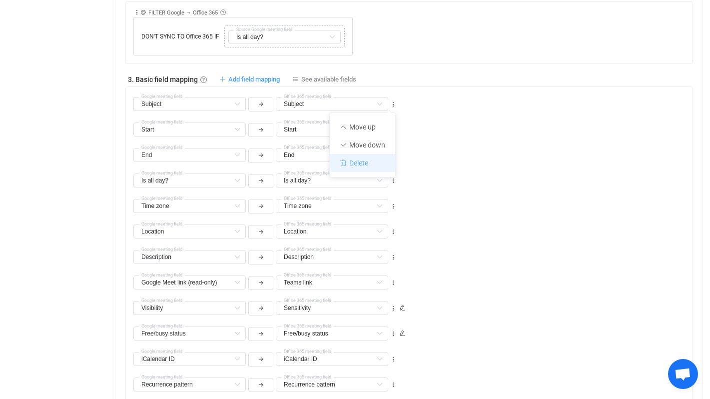
type input "Location"
type input "Description"
type input "Google Meet link (read-only)"
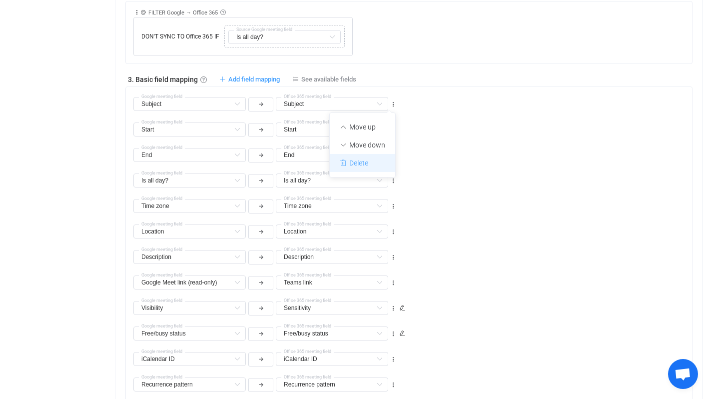
type input "Teams link"
type input "Visibility"
type input "Sensitivity"
type input "Free/busy status"
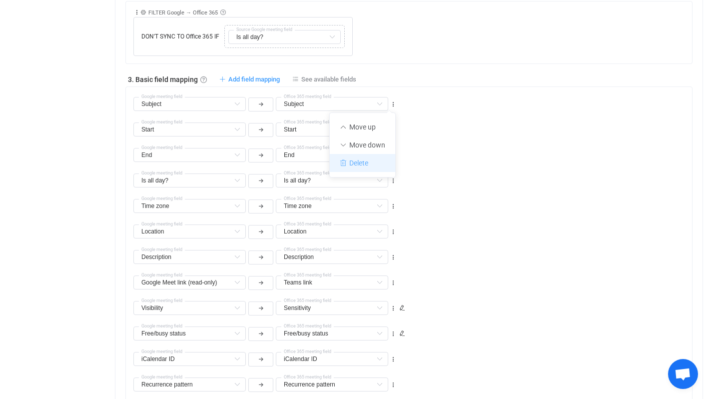
type input "iCalendar ID"
type input "Recurrence pattern"
type input "Recurrence exceptions"
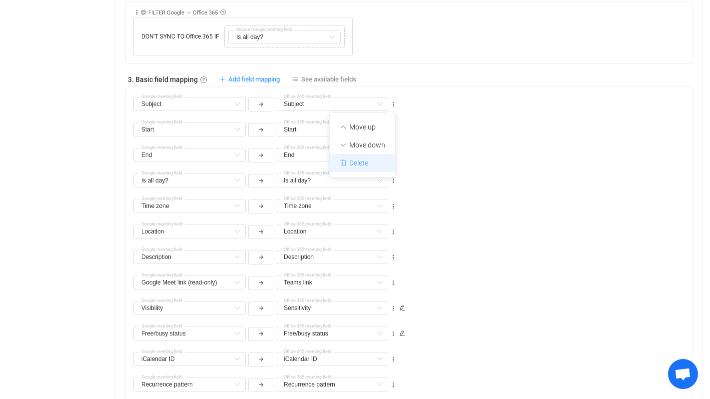
type input "Recurrence exceptions"
type input "Deleted occurrences"
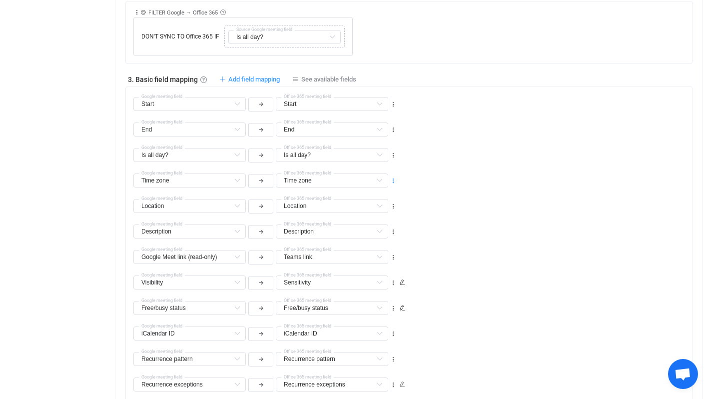
click at [394, 179] on icon at bounding box center [393, 180] width 7 height 7
click at [361, 237] on li "Delete" at bounding box center [362, 239] width 65 height 18
type input "Location"
type input "Description"
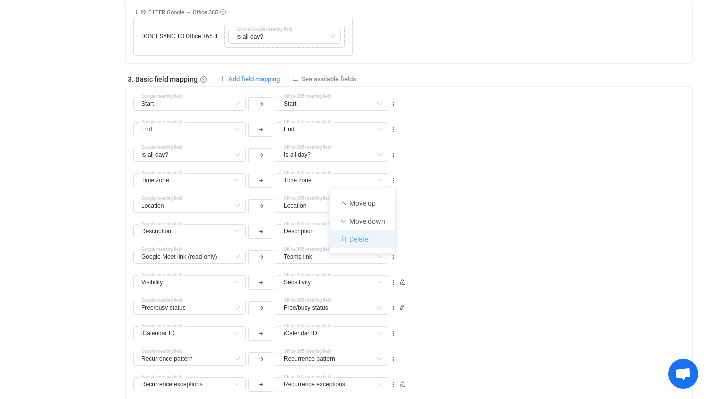
type input "Description"
type input "Google Meet link (read-only)"
type input "Teams link"
type input "Visibility"
type input "Sensitivity"
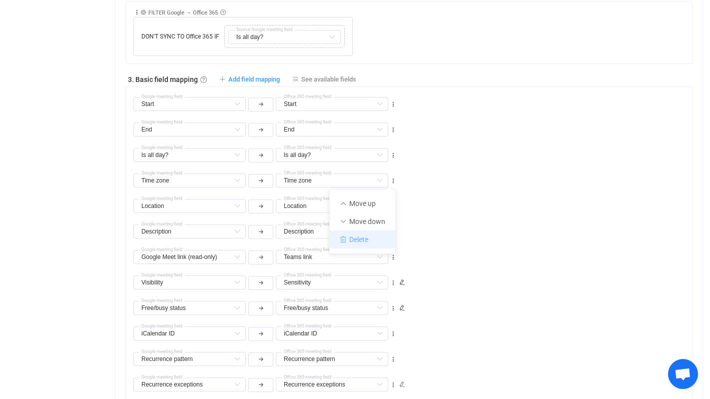
type input "Free/busy status"
type input "iCalendar ID"
type input "Recurrence pattern"
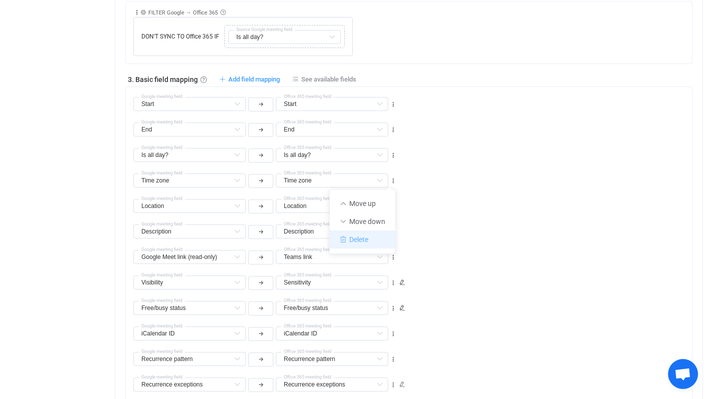
type input "Recurrence pattern"
type input "Recurrence exceptions"
type input "Deleted occurrences"
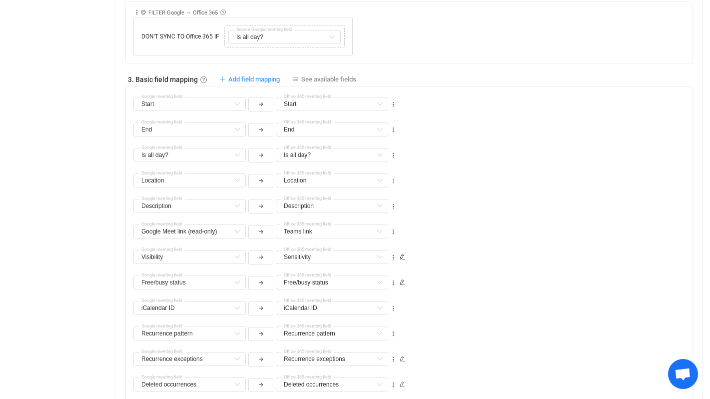
click at [394, 182] on icon at bounding box center [393, 180] width 7 height 7
click at [377, 238] on li "Delete" at bounding box center [362, 239] width 65 height 18
type input "Description"
type input "Google Meet link (read-only)"
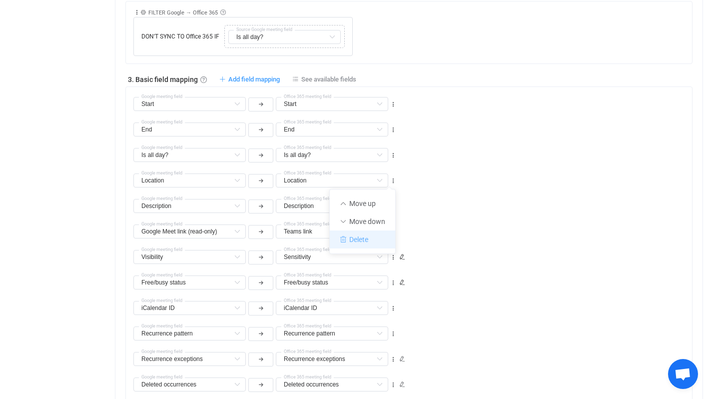
type input "Teams link"
type input "Visibility"
type input "Sensitivity"
type input "Free/busy status"
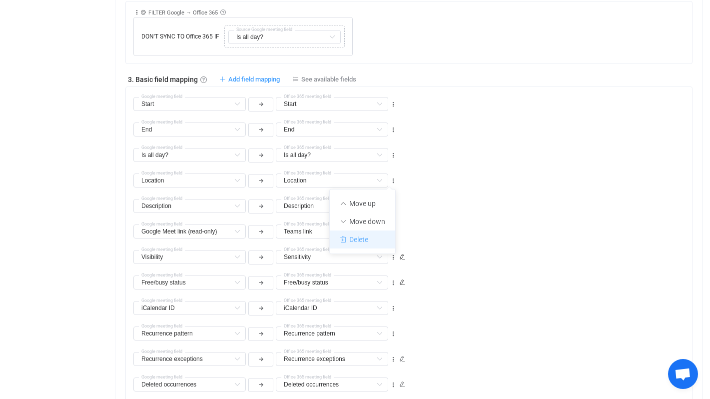
type input "iCalendar ID"
type input "Recurrence pattern"
type input "Recurrence exceptions"
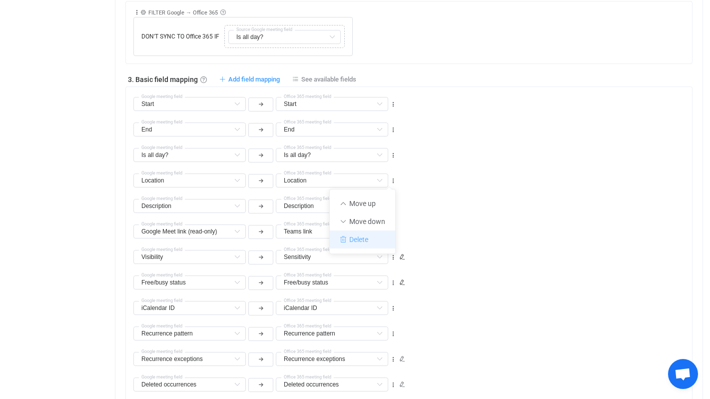
type input "Recurrence exceptions"
type input "Deleted occurrences"
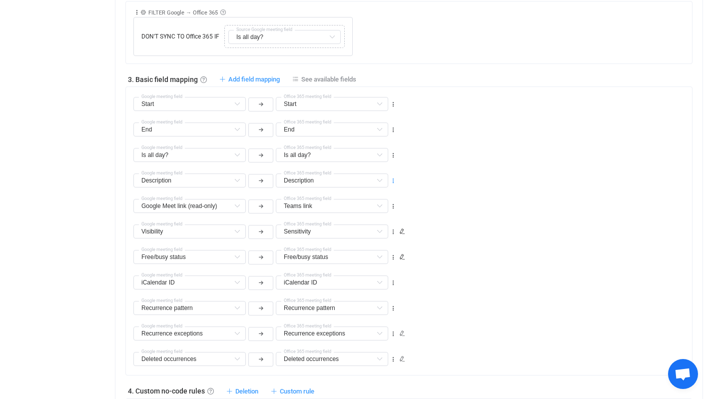
click at [391, 180] on icon at bounding box center [393, 180] width 7 height 7
click at [369, 237] on li "Delete" at bounding box center [362, 239] width 65 height 18
type input "Google Meet link (read-only)"
type input "Teams link"
type input "Visibility"
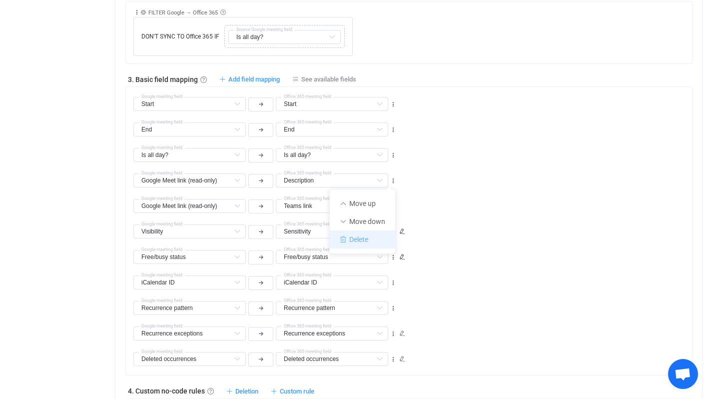
type input "Sensitivity"
type input "Free/busy status"
type input "iCalendar ID"
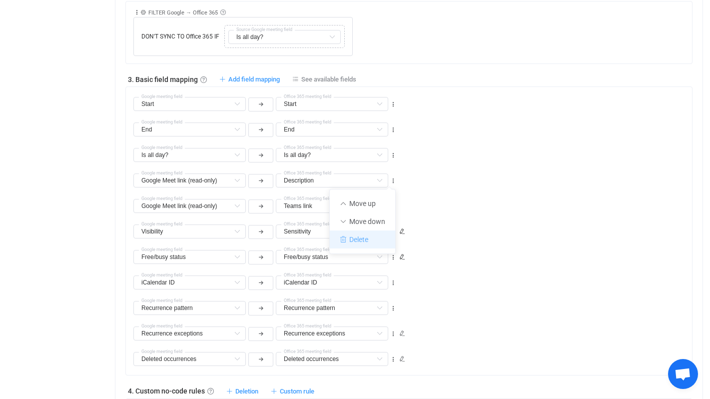
type input "Recurrence pattern"
type input "Recurrence exceptions"
type input "Deleted occurrences"
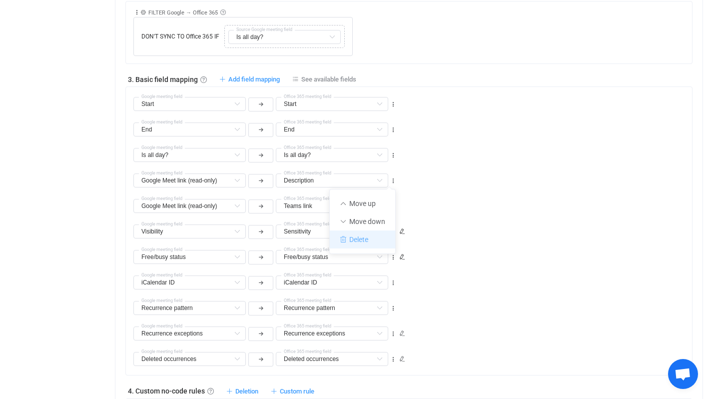
type input "Deleted occurrences"
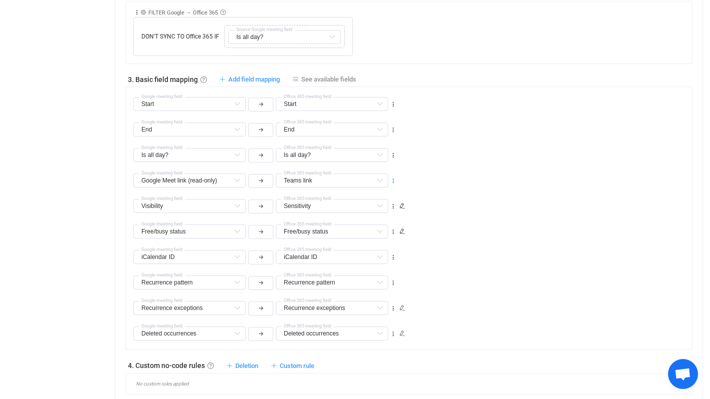
click at [394, 180] on icon at bounding box center [393, 180] width 7 height 7
click at [373, 238] on li "Delete" at bounding box center [362, 239] width 65 height 18
type input "Visibility"
type input "Sensitivity"
type input "Free/busy status"
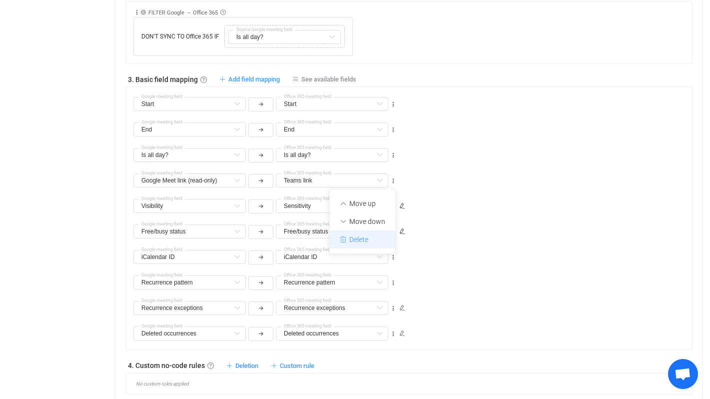
type input "Free/busy status"
type input "iCalendar ID"
type input "Recurrence pattern"
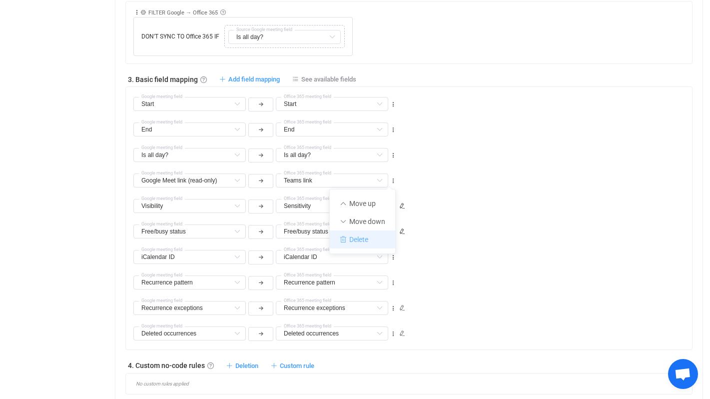
type input "Recurrence exceptions"
type input "Deleted occurrences"
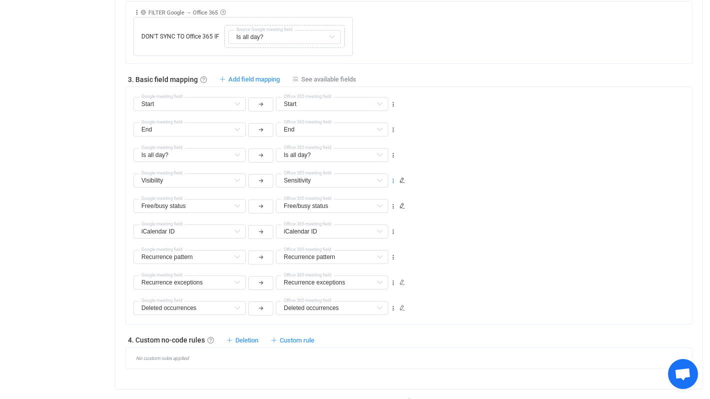
click at [393, 180] on icon at bounding box center [393, 180] width 7 height 7
click at [362, 239] on li "Delete" at bounding box center [362, 239] width 65 height 18
type input "Free/busy status"
type input "iCalendar ID"
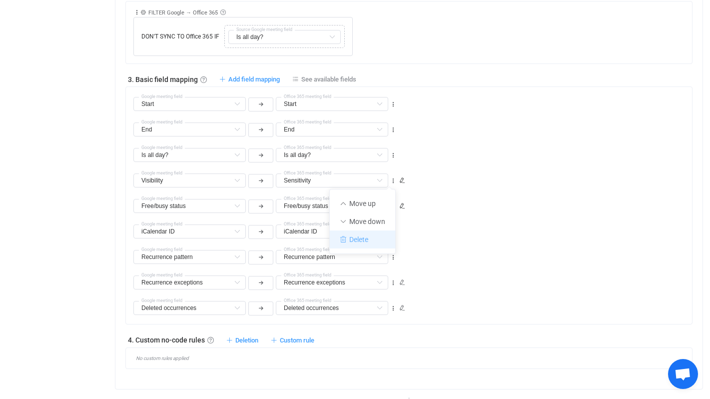
type input "iCalendar ID"
type input "Recurrence pattern"
type input "Recurrence exceptions"
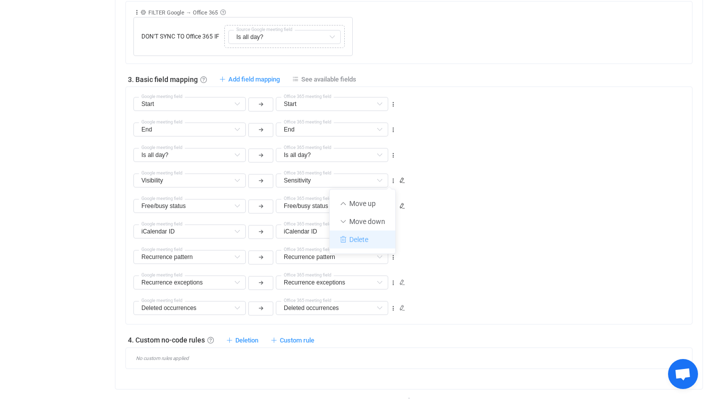
type input "Deleted occurrences"
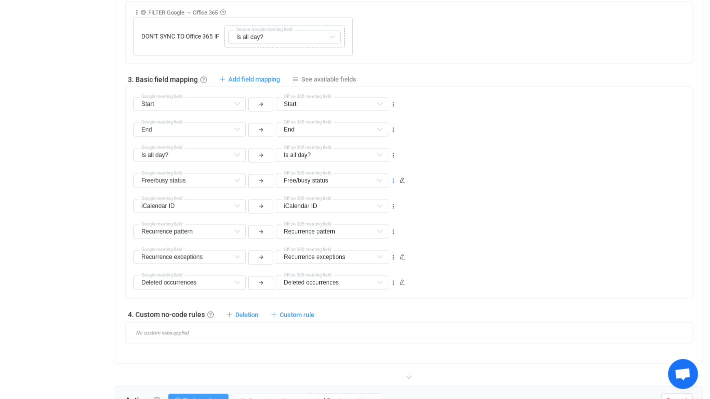
click at [393, 178] on icon at bounding box center [393, 180] width 7 height 7
click at [366, 237] on li "Delete" at bounding box center [362, 239] width 65 height 18
type input "iCalendar ID"
type input "Recurrence pattern"
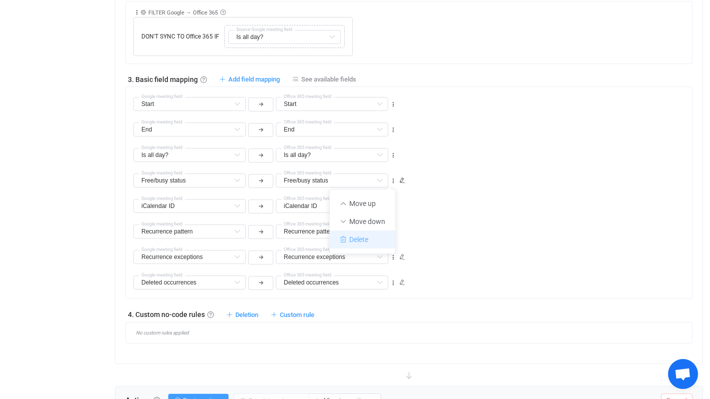
type input "Recurrence pattern"
type input "Recurrence exceptions"
type input "Deleted occurrences"
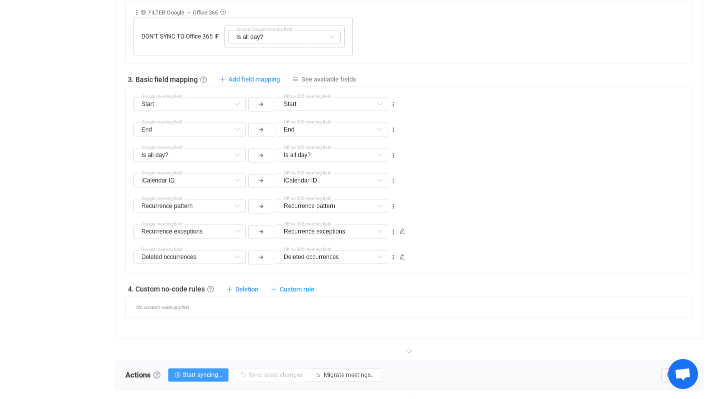
click at [394, 180] on icon at bounding box center [393, 180] width 7 height 7
click at [368, 236] on li "Delete" at bounding box center [362, 239] width 65 height 18
type input "Recurrence pattern"
type input "Recurrence exceptions"
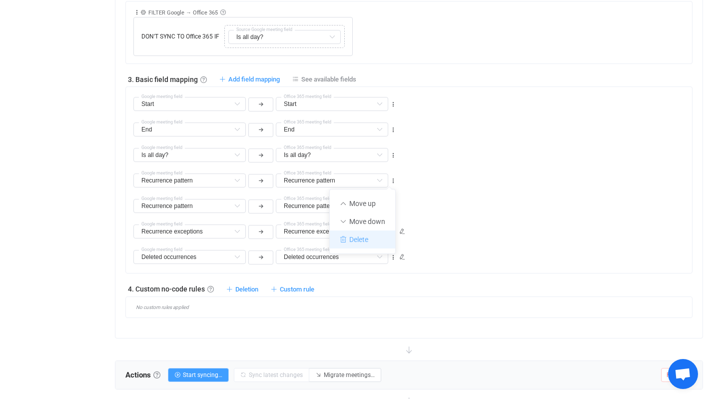
type input "Recurrence exceptions"
type input "Deleted occurrences"
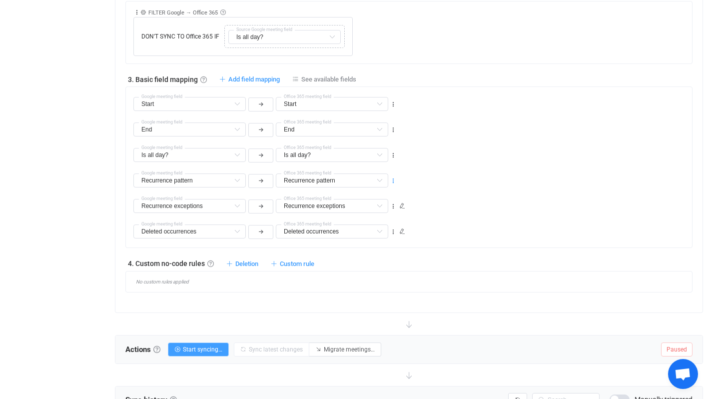
click at [395, 180] on icon at bounding box center [393, 180] width 7 height 7
click at [374, 237] on li "Delete" at bounding box center [362, 239] width 65 height 18
type input "Recurrence exceptions"
type input "Deleted occurrences"
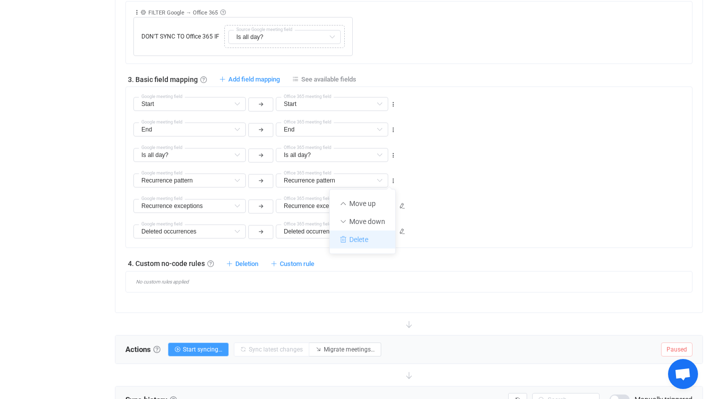
type input "Deleted occurrences"
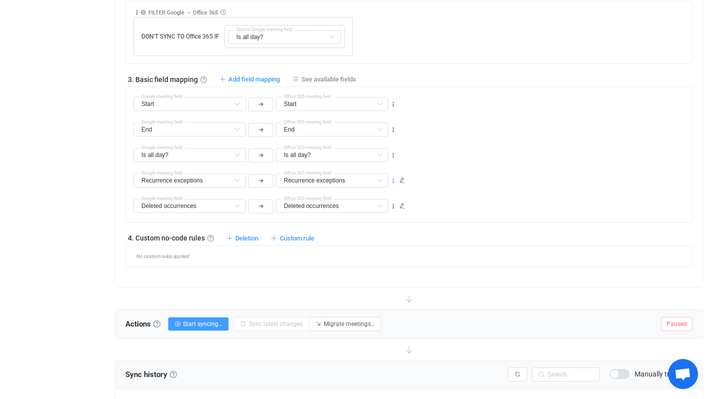
click at [393, 179] on icon at bounding box center [393, 180] width 7 height 7
click at [366, 242] on li "Delete" at bounding box center [362, 239] width 65 height 18
type input "Deleted occurrences"
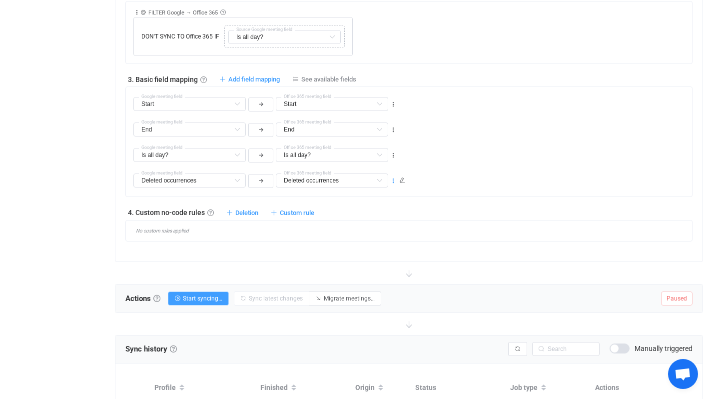
click at [393, 178] on icon at bounding box center [393, 180] width 7 height 7
click at [365, 236] on li "Delete" at bounding box center [362, 239] width 65 height 18
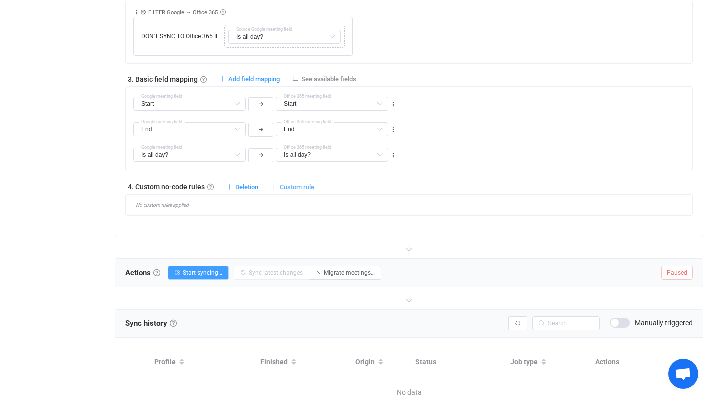
click at [296, 184] on span "Custom rule" at bounding box center [297, 186] width 34 height 7
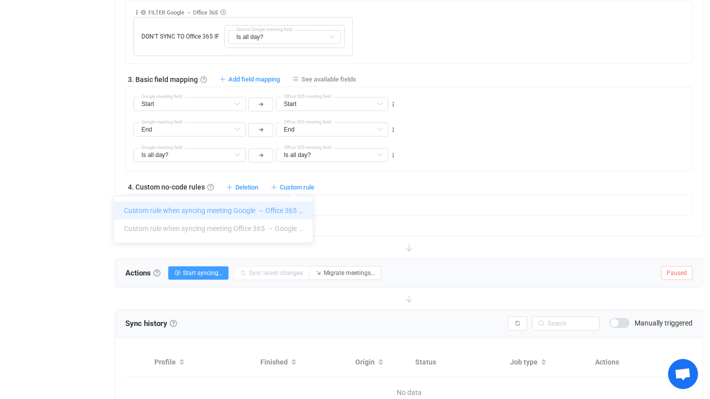
click at [285, 212] on li "Custom rule when syncing meeting Google → Office 365 …" at bounding box center [213, 210] width 199 height 18
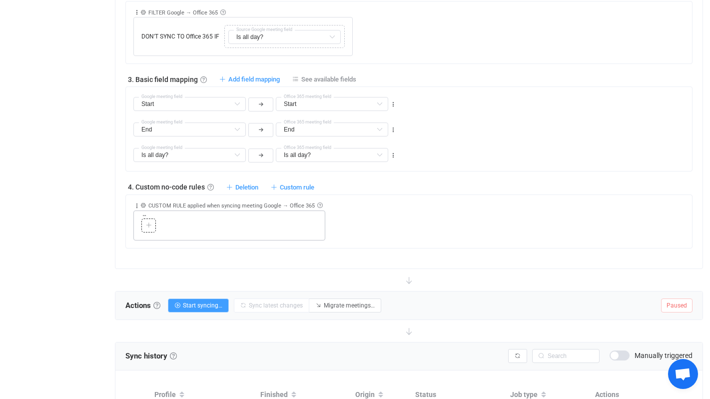
click at [150, 223] on icon at bounding box center [149, 225] width 6 height 6
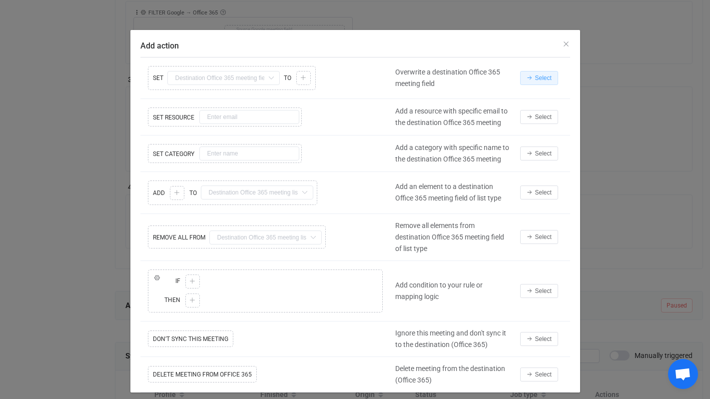
click at [544, 76] on span "Select" at bounding box center [543, 77] width 16 height 7
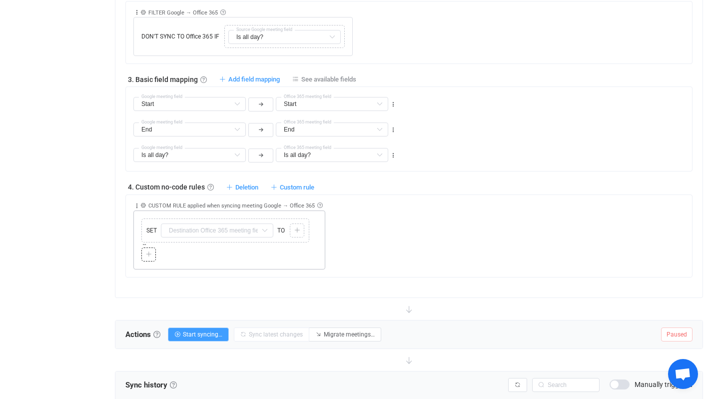
click at [146, 251] on icon at bounding box center [149, 254] width 6 height 6
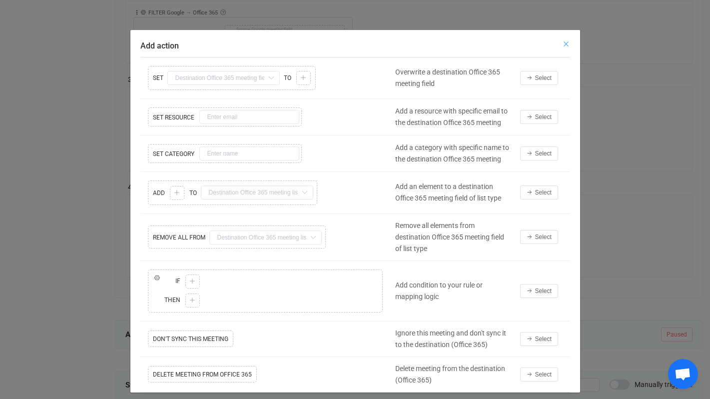
click at [564, 45] on icon "Close" at bounding box center [566, 44] width 8 height 8
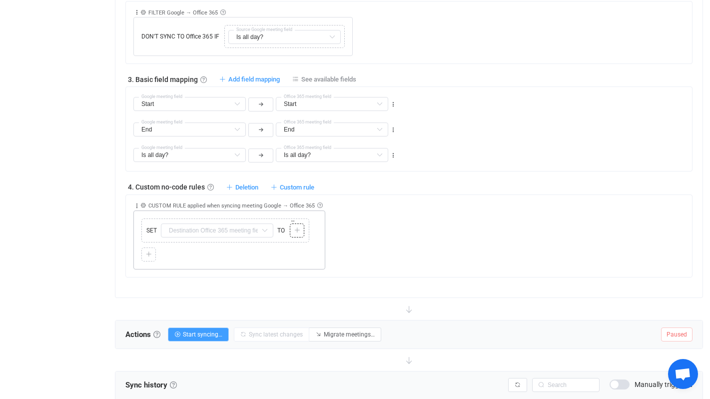
click at [296, 227] on icon at bounding box center [297, 230] width 6 height 6
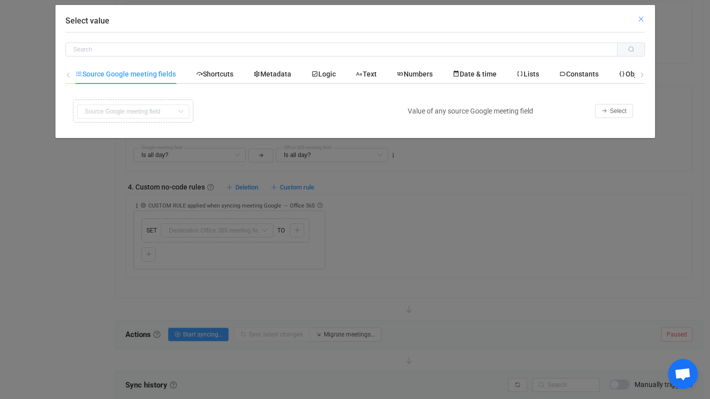
click at [638, 17] on icon "Close" at bounding box center [641, 19] width 8 height 8
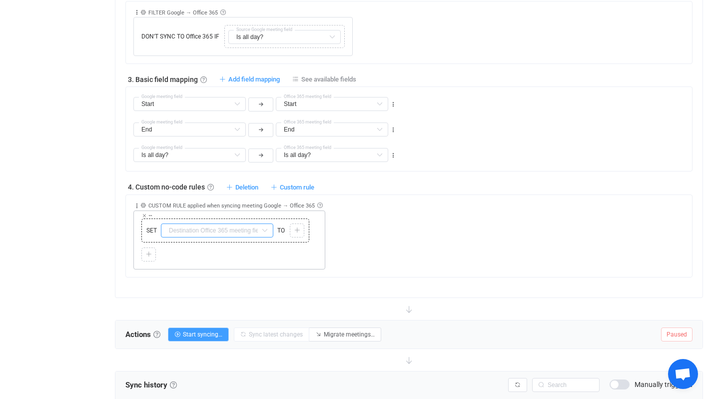
click at [182, 229] on input "text" at bounding box center [217, 230] width 112 height 14
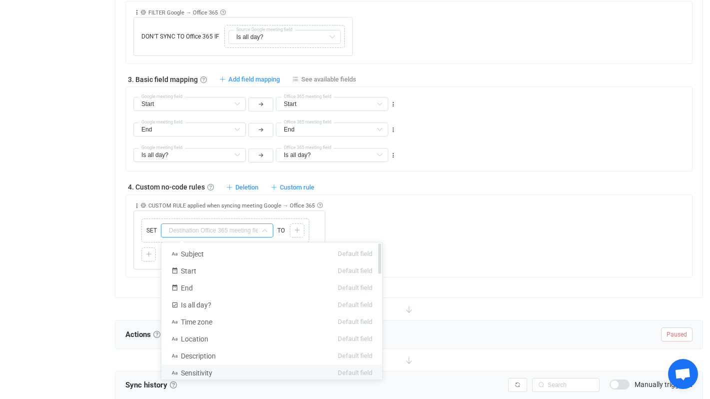
click at [213, 374] on li "Sensitivity Default field" at bounding box center [271, 372] width 221 height 17
type input "Sensitivity"
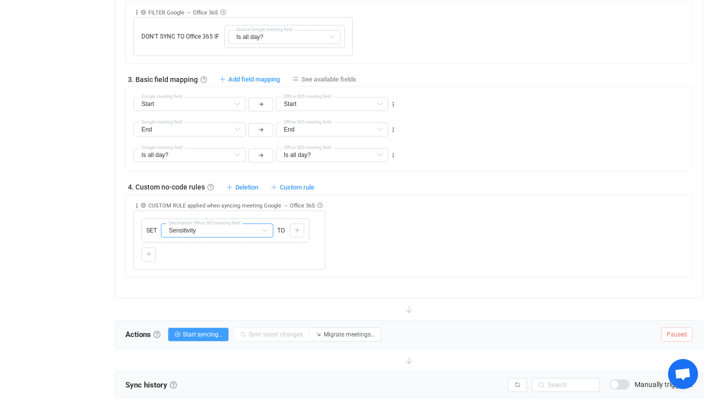
scroll to position [2, 0]
click at [301, 227] on div at bounding box center [296, 230] width 9 height 9
type input "Subject"
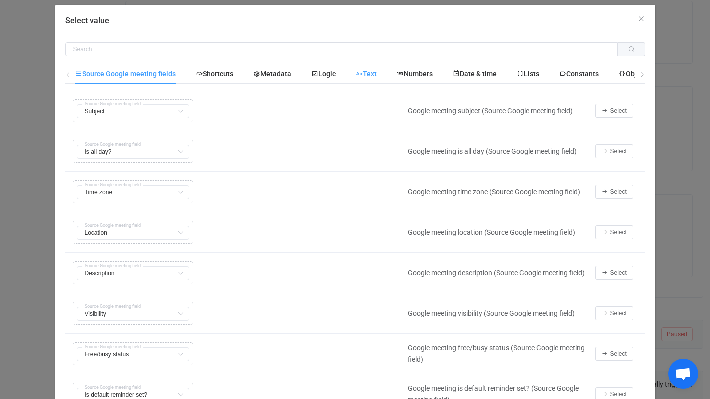
click at [373, 73] on span "Text" at bounding box center [366, 74] width 21 height 8
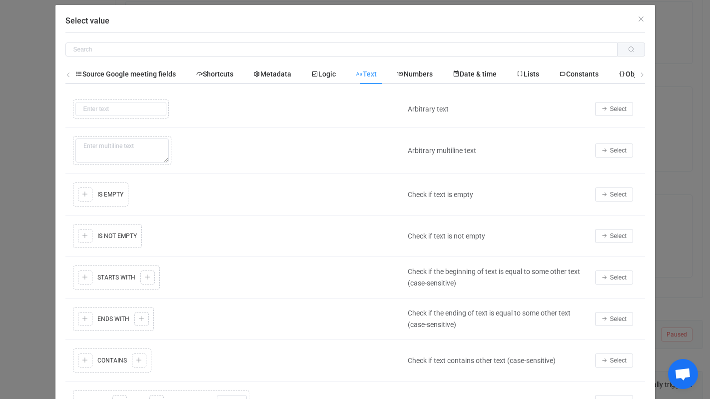
click at [129, 112] on div "Copy Cut Replace TYPE MISMATCH Select value" at bounding box center [233, 109] width 327 height 24
click at [620, 109] on span "Select" at bounding box center [618, 108] width 16 height 7
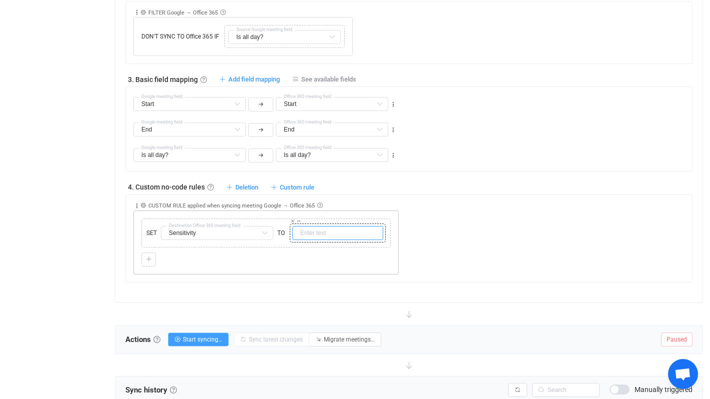
click at [333, 231] on input "text" at bounding box center [337, 233] width 91 height 14
type input "O"
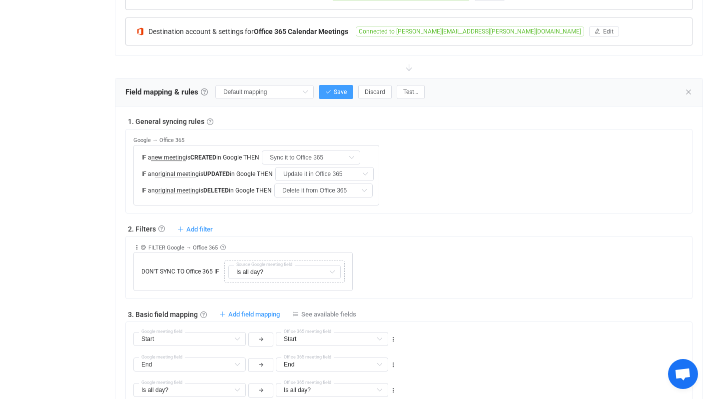
scroll to position [266, 0]
type input "Private"
click at [334, 94] on span "Save" at bounding box center [340, 92] width 13 height 7
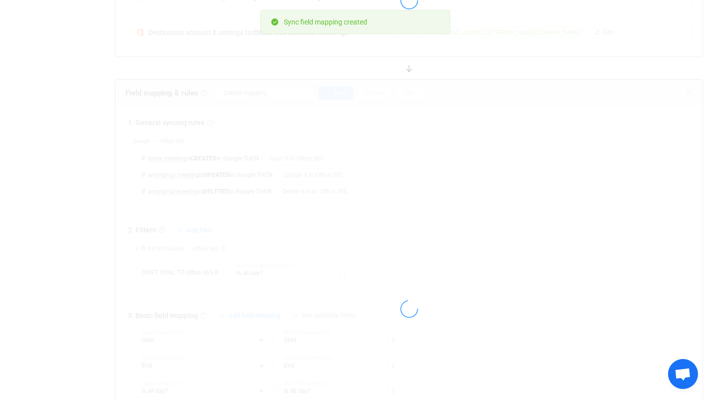
type input "My custom field mapping"
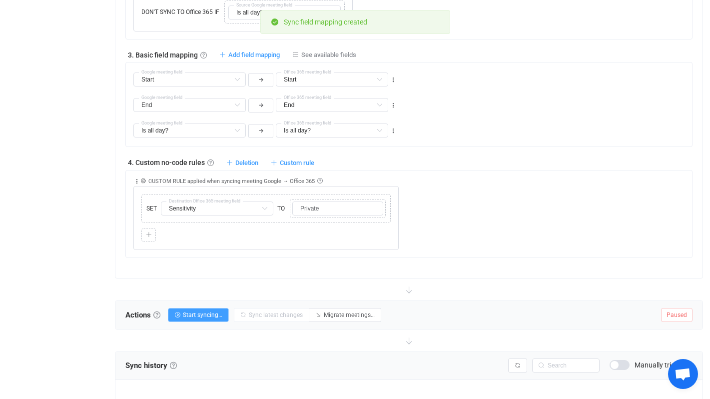
scroll to position [626, 0]
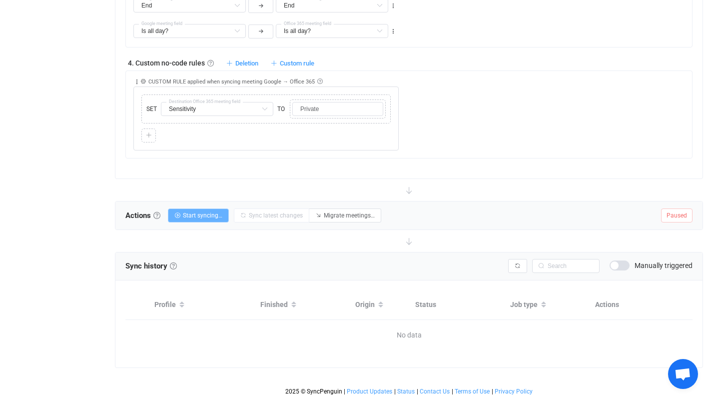
click at [197, 216] on span "Start syncing…" at bounding box center [202, 215] width 39 height 7
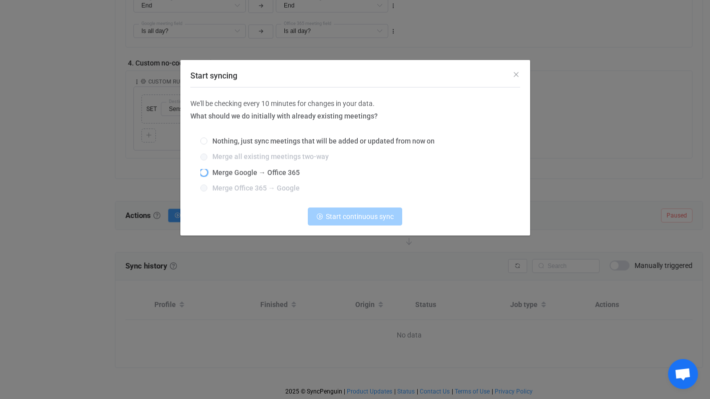
click at [260, 172] on span "Merge Google → Office 365" at bounding box center [253, 172] width 92 height 8
click at [207, 172] on input "Merge Google → Office 365" at bounding box center [203, 173] width 7 height 8
radio input "true"
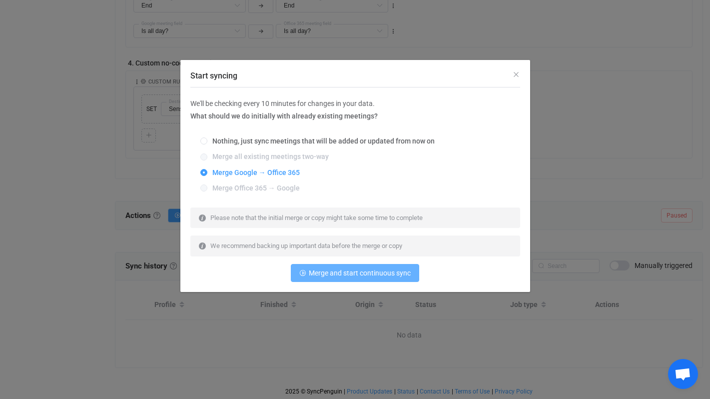
click at [359, 275] on span "Merge and start continuous sync" at bounding box center [360, 273] width 102 height 8
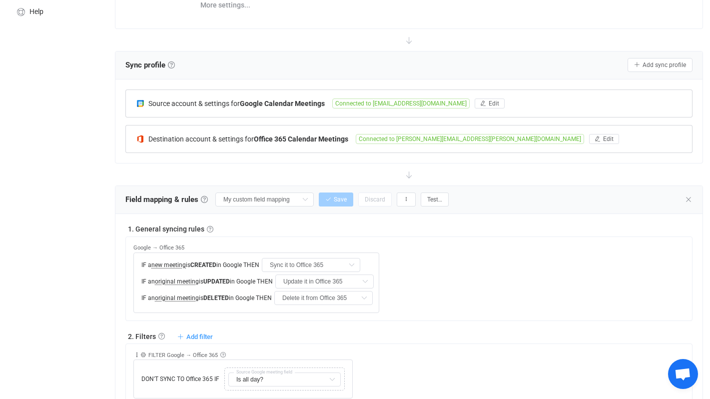
scroll to position [0, 0]
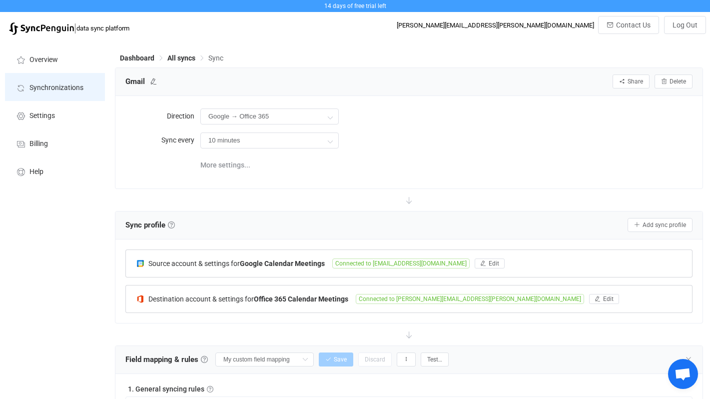
click at [53, 89] on span "Synchronizations" at bounding box center [56, 88] width 54 height 8
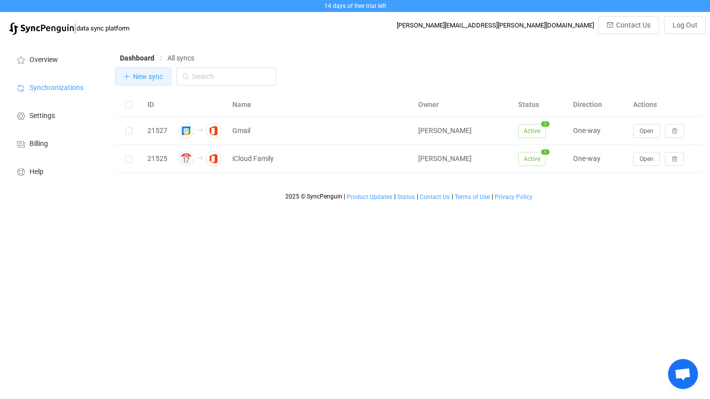
click at [155, 77] on span "New sync" at bounding box center [148, 76] width 30 height 8
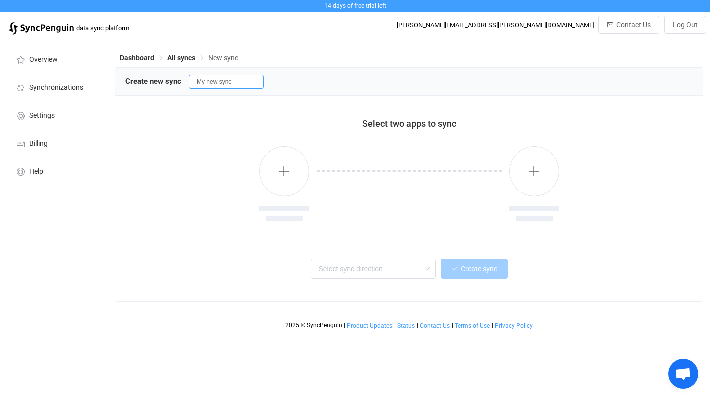
click at [225, 81] on input "My new sync" at bounding box center [226, 82] width 75 height 14
drag, startPoint x: 252, startPoint y: 86, endPoint x: 140, endPoint y: 87, distance: 111.4
click at [140, 87] on div "Create new sync My new syCrainc" at bounding box center [408, 81] width 567 height 15
type input "CraigBio"
click at [280, 168] on icon "button" at bounding box center [284, 171] width 12 height 12
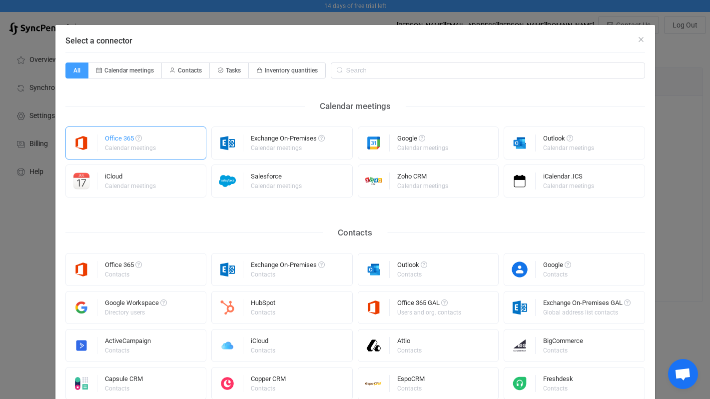
click at [166, 151] on div "Office 365 Calendar meetings" at bounding box center [135, 142] width 141 height 33
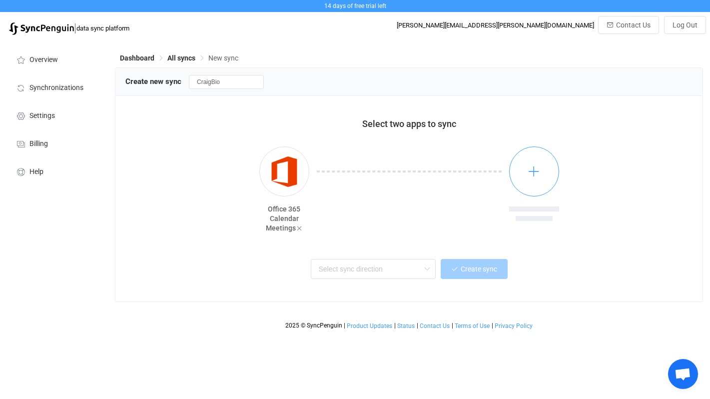
click at [544, 166] on button "button" at bounding box center [534, 171] width 50 height 50
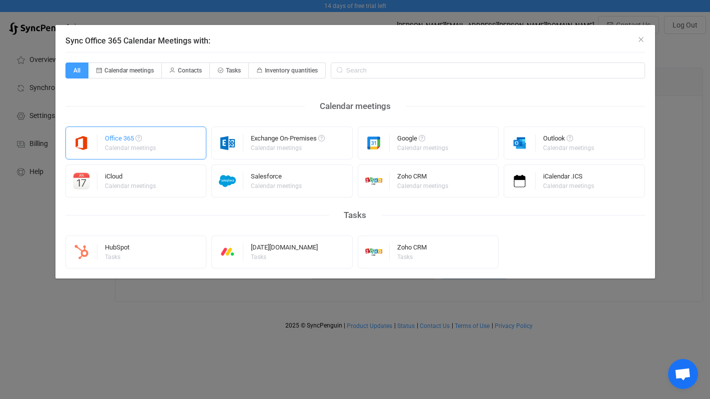
click at [162, 153] on div "Office 365 Calendar meetings" at bounding box center [135, 142] width 141 height 33
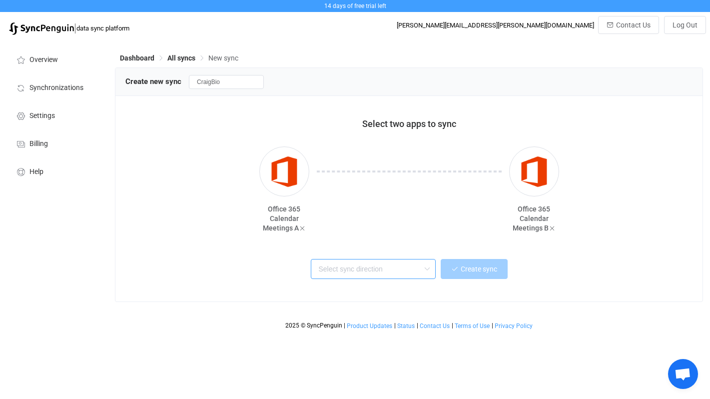
click at [406, 271] on input "text" at bounding box center [373, 269] width 125 height 20
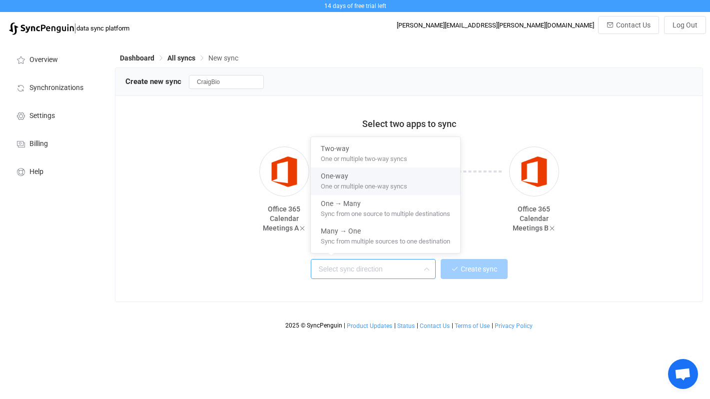
click at [399, 179] on span "One or multiple one-way syncs" at bounding box center [364, 184] width 86 height 11
type input "One-way"
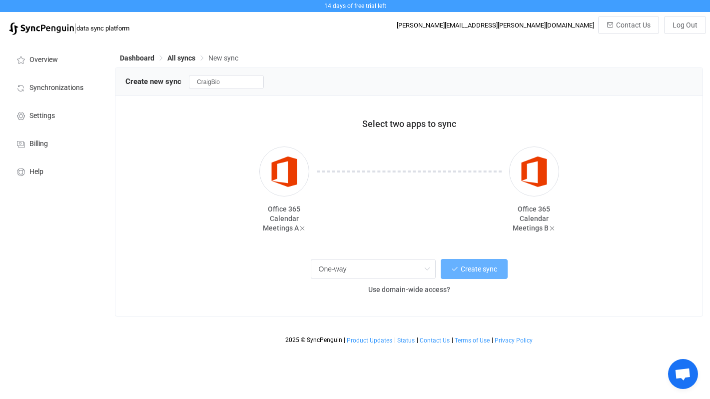
click at [485, 269] on span "Create sync" at bounding box center [479, 269] width 36 height 8
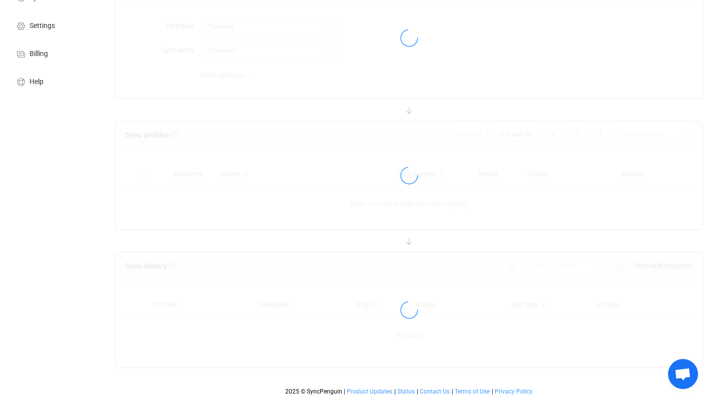
type input "A → B"
type input "10 minutes"
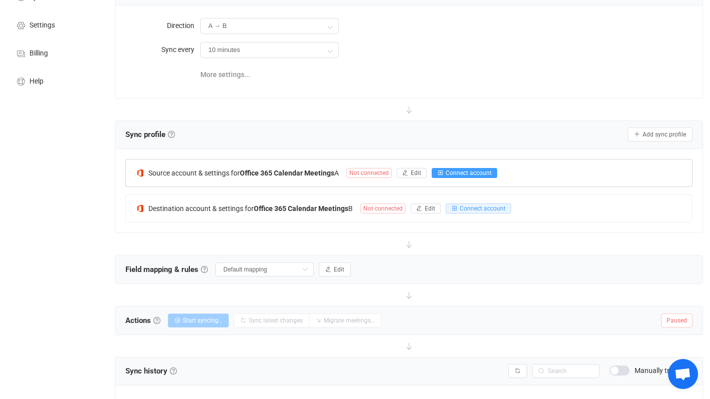
click at [468, 170] on span "Connect account" at bounding box center [469, 172] width 46 height 7
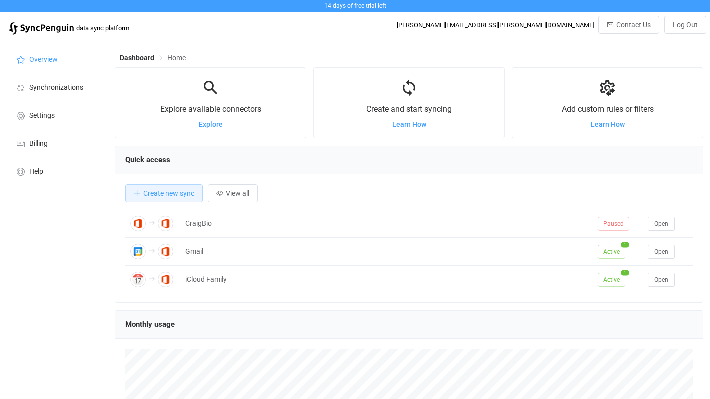
scroll to position [194, 588]
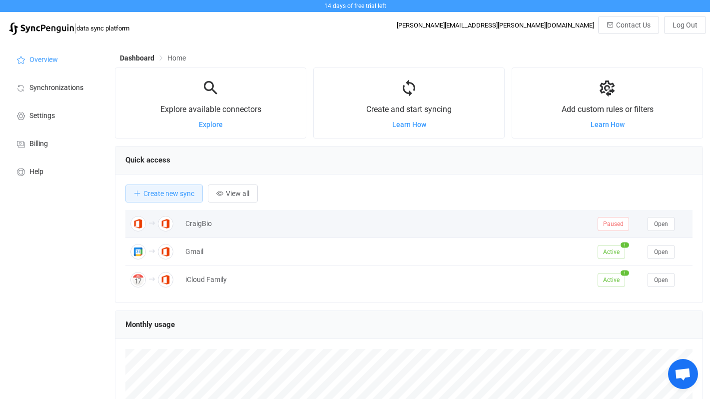
click at [211, 224] on div "CraigBio" at bounding box center [386, 223] width 412 height 11
click at [610, 227] on span "Paused" at bounding box center [612, 224] width 31 height 14
click at [669, 227] on button "Open" at bounding box center [660, 224] width 27 height 14
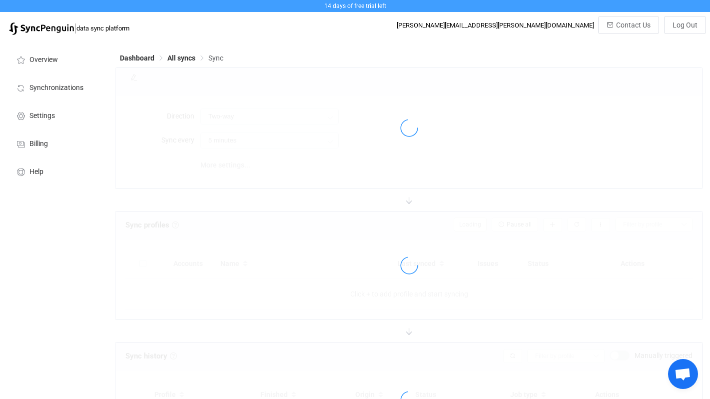
type input "A → B"
type input "10 minutes"
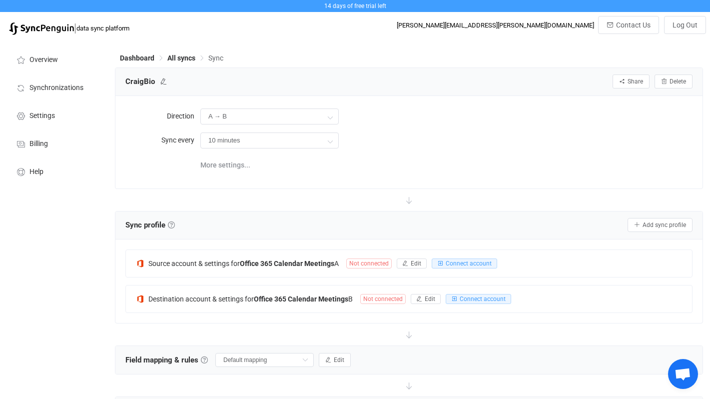
scroll to position [80, 0]
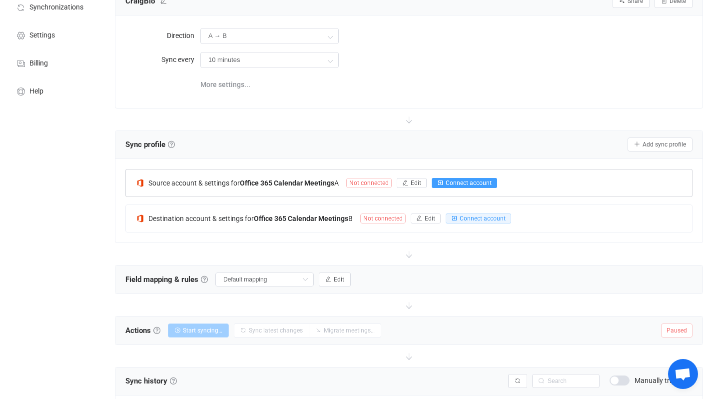
click at [462, 180] on span "Connect account" at bounding box center [469, 182] width 46 height 7
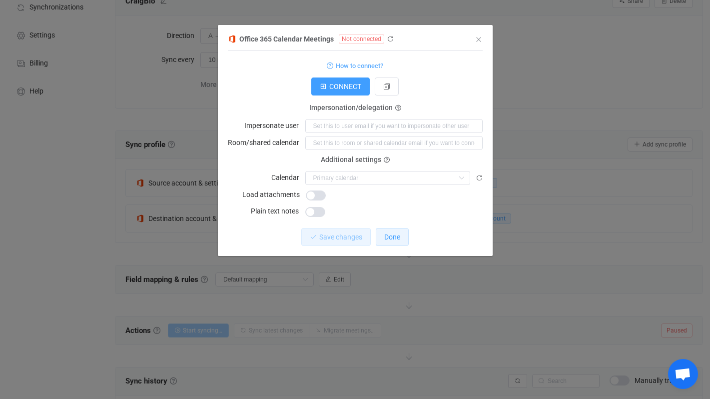
click at [392, 240] on span "Done" at bounding box center [392, 237] width 16 height 8
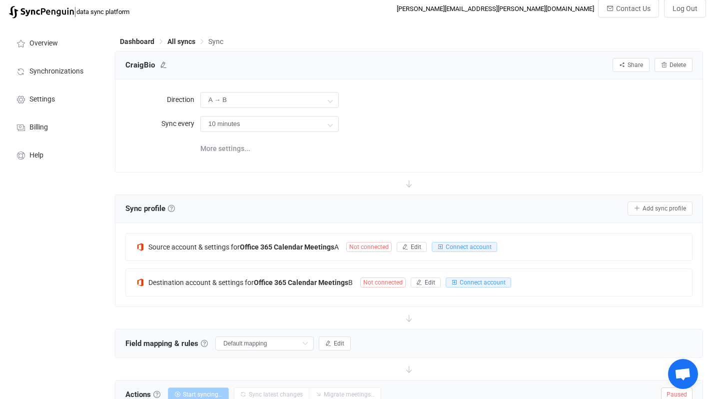
scroll to position [14, 0]
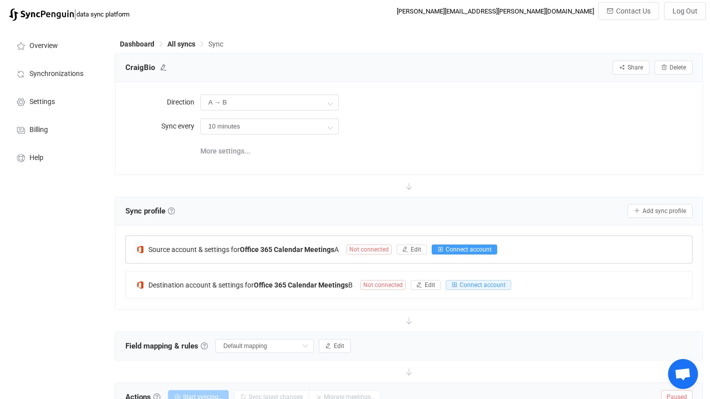
click at [454, 246] on span "Connect account" at bounding box center [469, 249] width 46 height 7
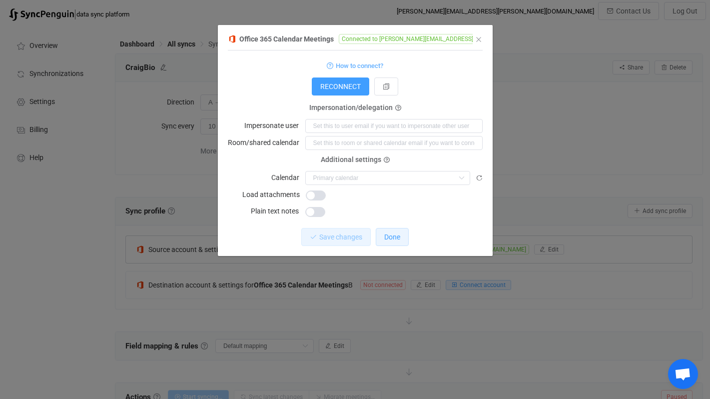
click at [383, 229] on button "Done" at bounding box center [392, 237] width 33 height 18
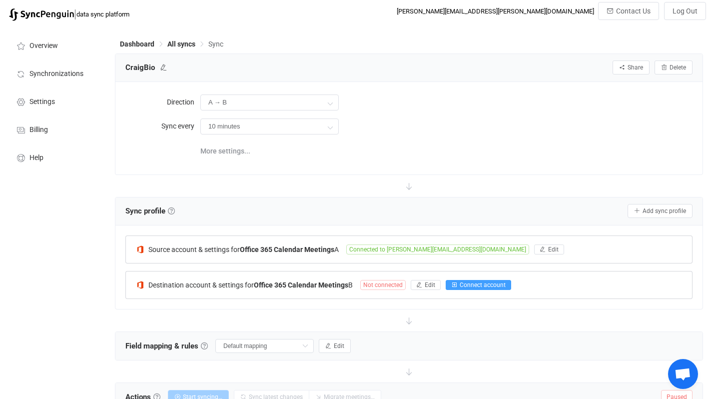
click at [477, 282] on span "Connect account" at bounding box center [483, 284] width 46 height 7
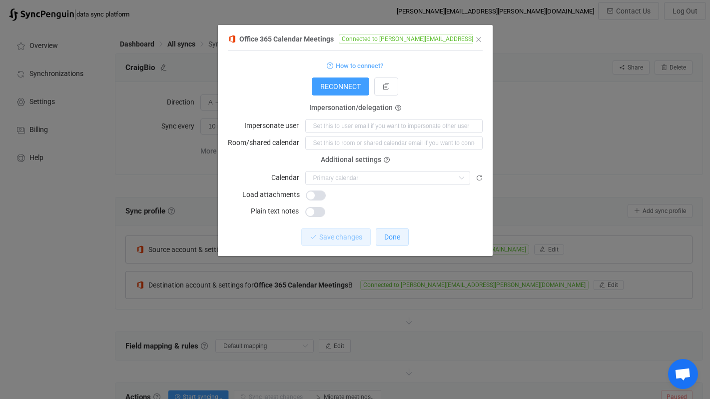
click at [395, 238] on span "Done" at bounding box center [392, 237] width 16 height 8
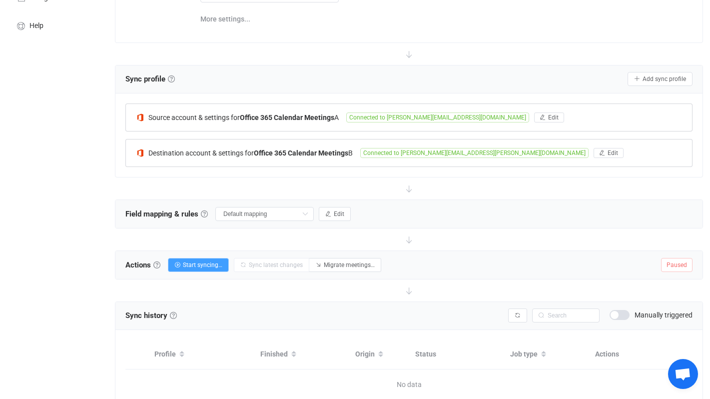
scroll to position [195, 0]
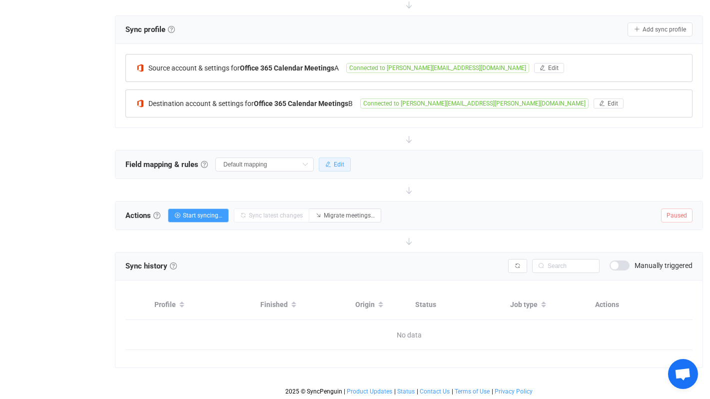
click at [334, 164] on span "Edit" at bounding box center [339, 164] width 10 height 7
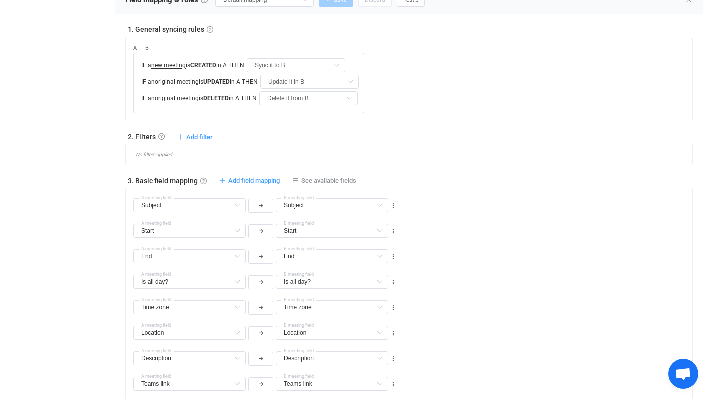
scroll to position [360, 0]
click at [199, 136] on span "Add filter" at bounding box center [199, 136] width 26 height 7
click at [170, 199] on li "Don't sync meeting to B if …" at bounding box center [157, 195] width 103 height 18
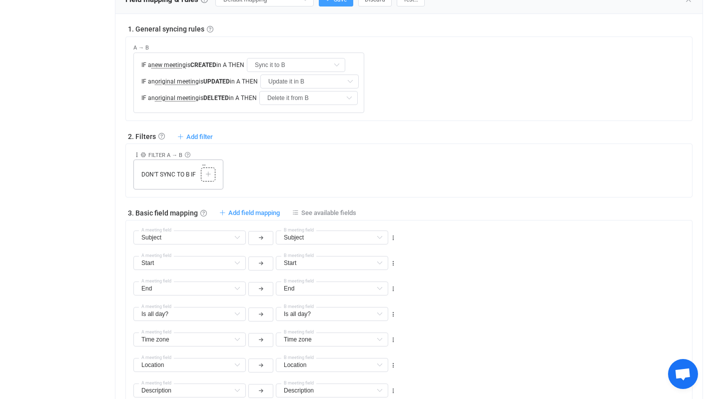
click at [207, 174] on icon at bounding box center [208, 174] width 6 height 6
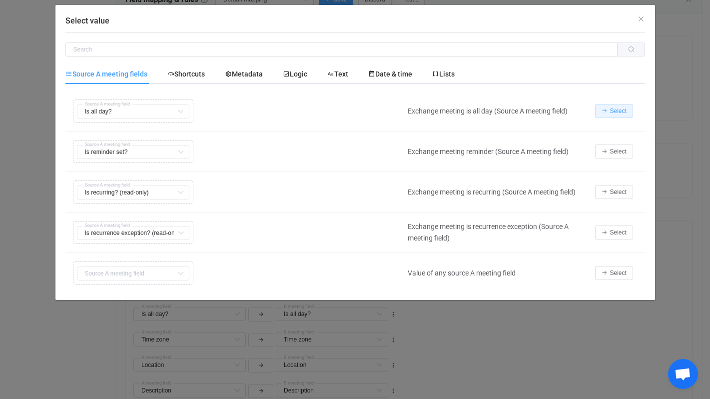
click at [620, 110] on span "Select" at bounding box center [618, 110] width 16 height 7
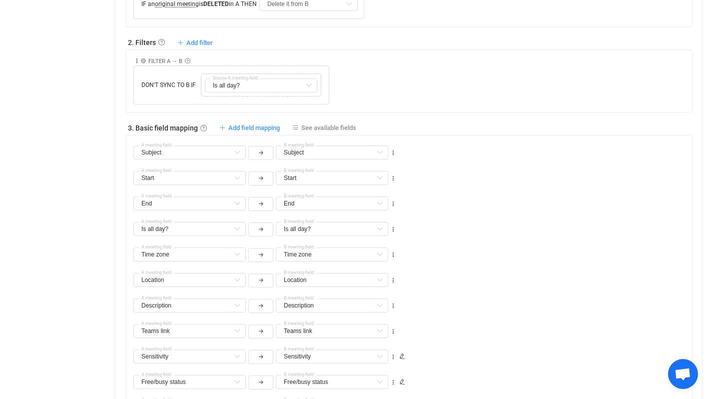
scroll to position [459, 0]
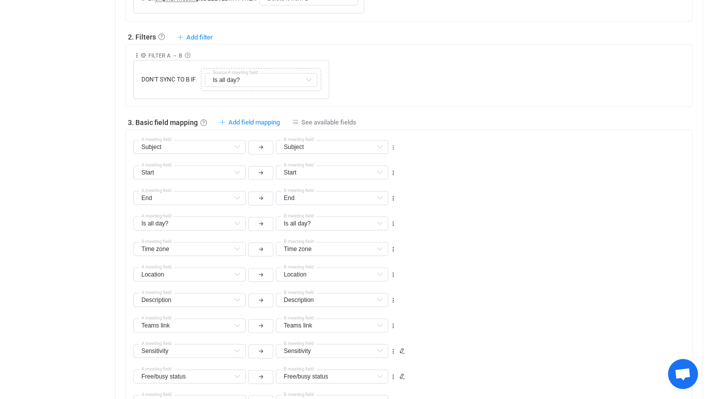
click at [391, 148] on icon at bounding box center [393, 147] width 7 height 7
click at [365, 205] on li "Delete" at bounding box center [362, 206] width 65 height 18
type input "Start"
type input "End"
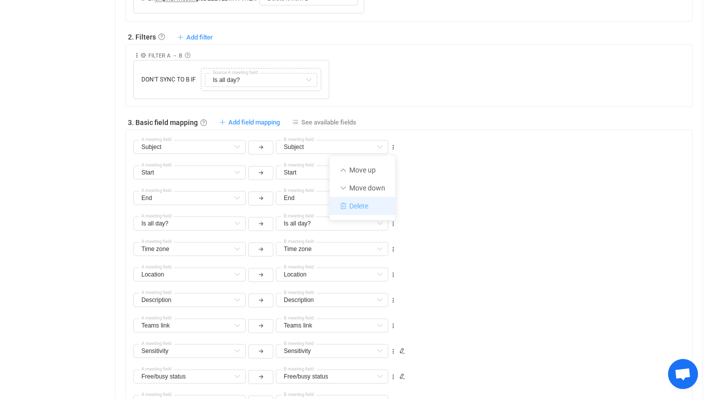
type input "End"
type input "Is all day?"
type input "Time zone"
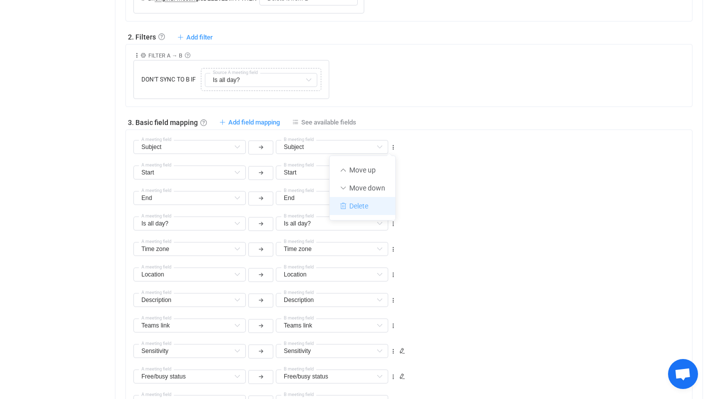
type input "Location"
type input "Description"
type input "Teams link"
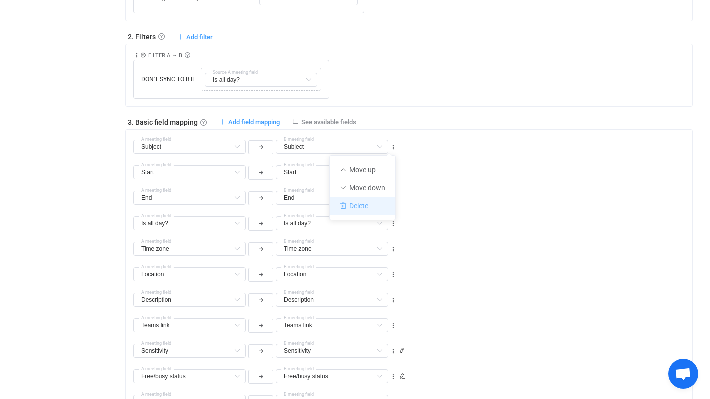
type input "Teams link"
type input "Sensitivity"
type input "Free/busy status"
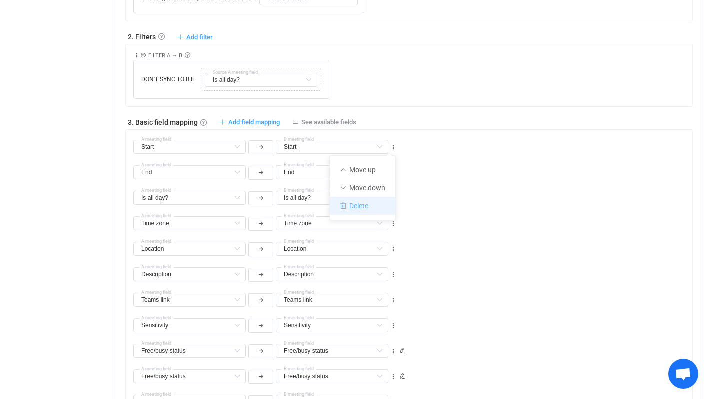
type input "Is reminder set?"
type input "Recurrence pattern"
type input "Deleted occurrences"
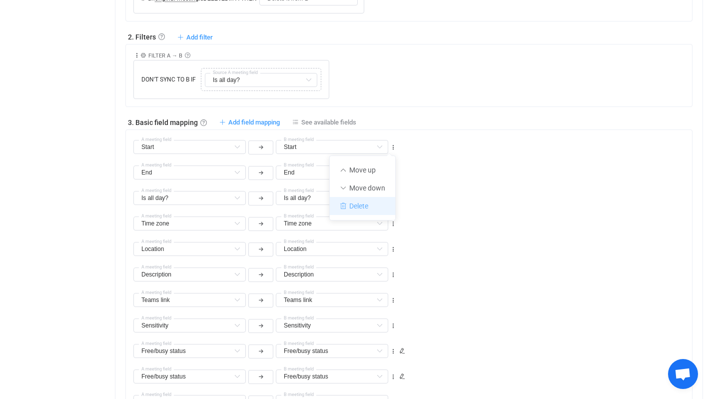
type input "Deleted occurrences"
type input "Recurrence exceptions"
type input "Attachments"
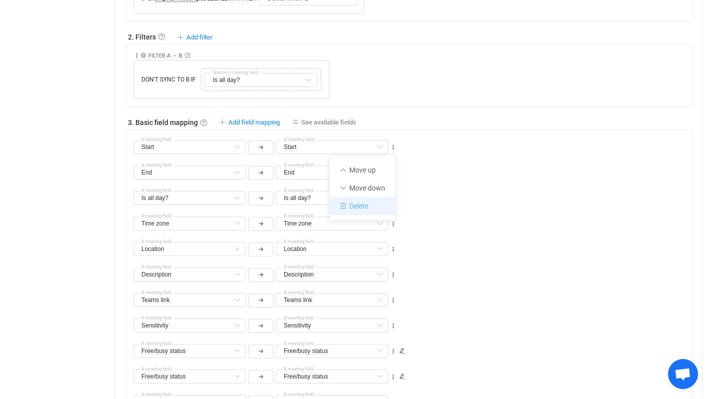
type input "iCalendar ID"
click at [393, 222] on icon at bounding box center [393, 223] width 7 height 7
click at [360, 282] on li "Delete" at bounding box center [362, 282] width 65 height 18
type input "Location"
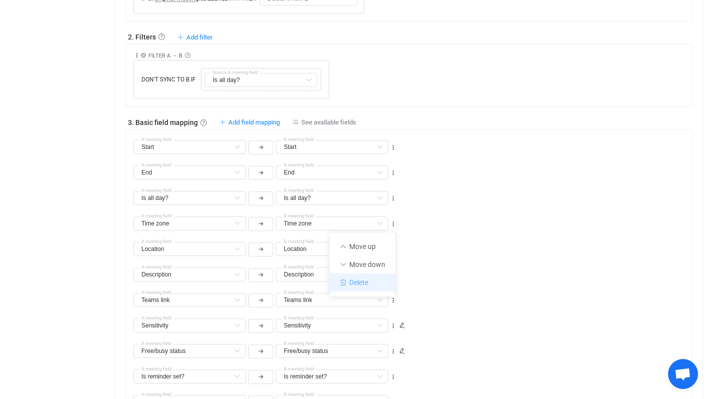
type input "Location"
type input "Description"
type input "Teams link"
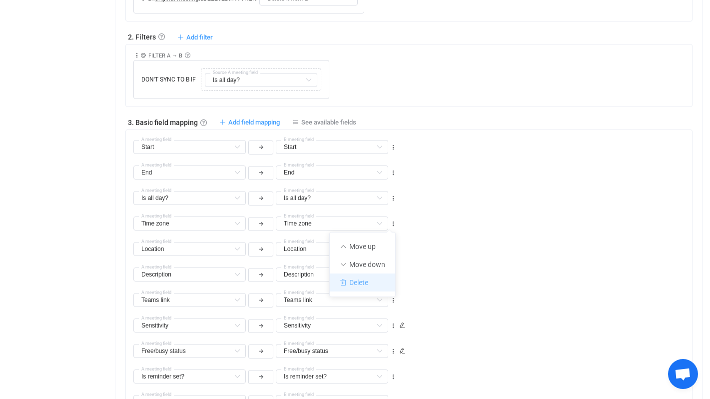
type input "Sensitivity"
type input "Free/busy status"
type input "Is reminder set?"
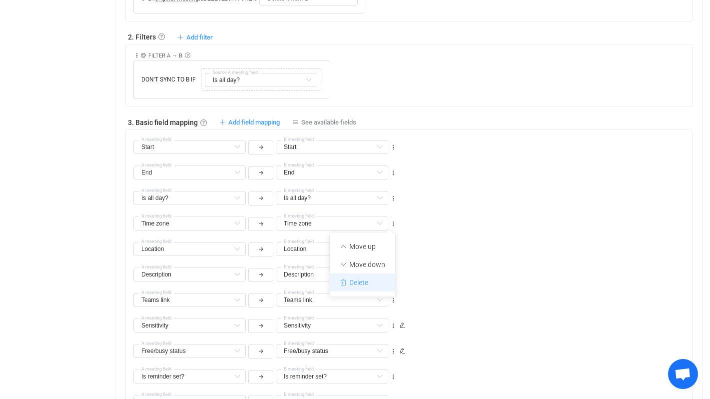
type input "Is reminder set?"
type input "Recurrence pattern"
type input "Deleted occurrences"
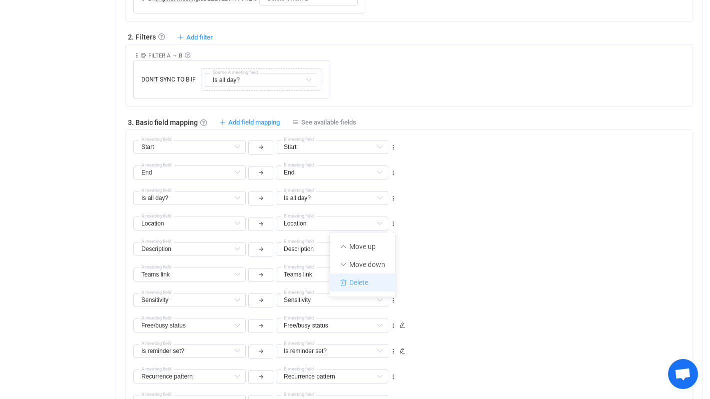
type input "Recurrence exceptions"
type input "Attachments"
type input "iCalendar ID"
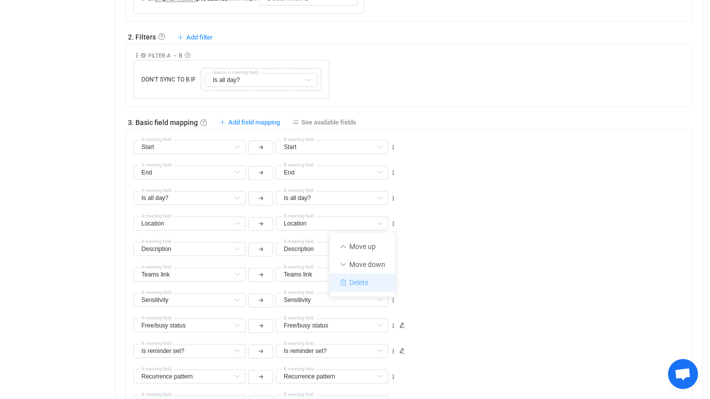
type input "iCalendar ID"
click at [390, 222] on icon at bounding box center [393, 223] width 7 height 7
click at [370, 282] on li "Delete" at bounding box center [362, 282] width 65 height 18
type input "Description"
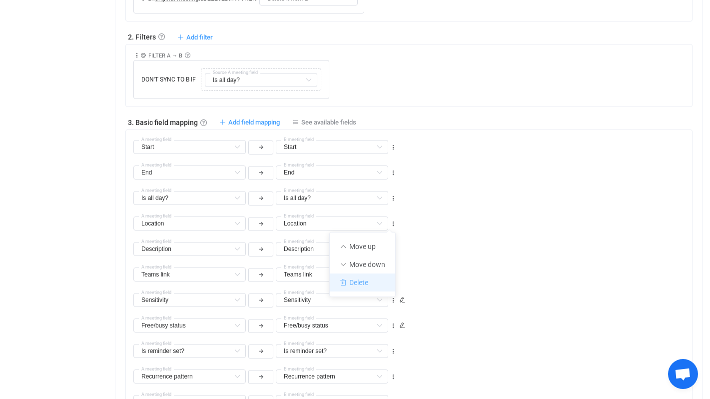
type input "Teams link"
type input "Sensitivity"
type input "Free/busy status"
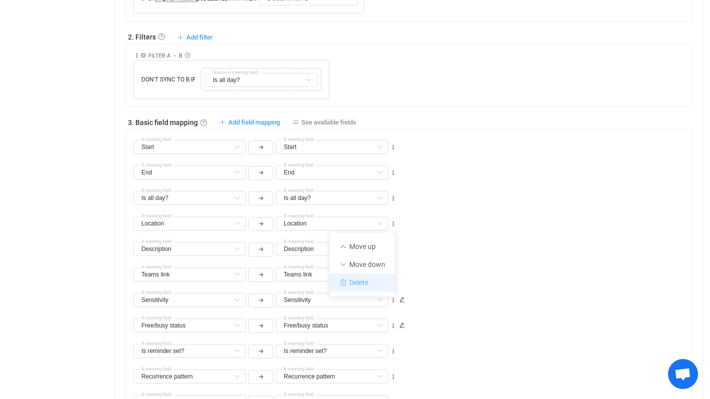
type input "Free/busy status"
type input "Is reminder set?"
type input "Recurrence pattern"
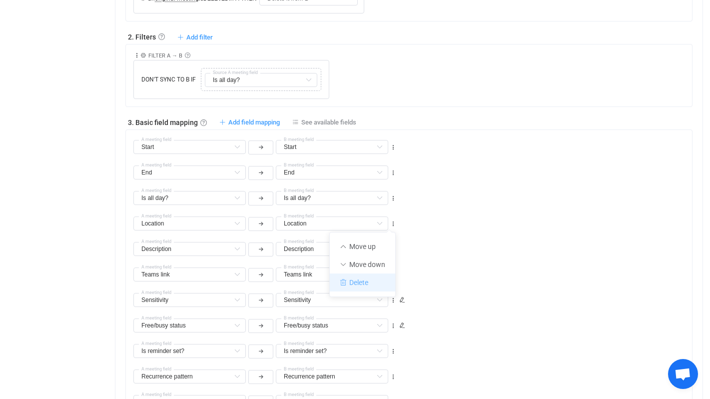
type input "Deleted occurrences"
type input "Recurrence exceptions"
type input "Attachments"
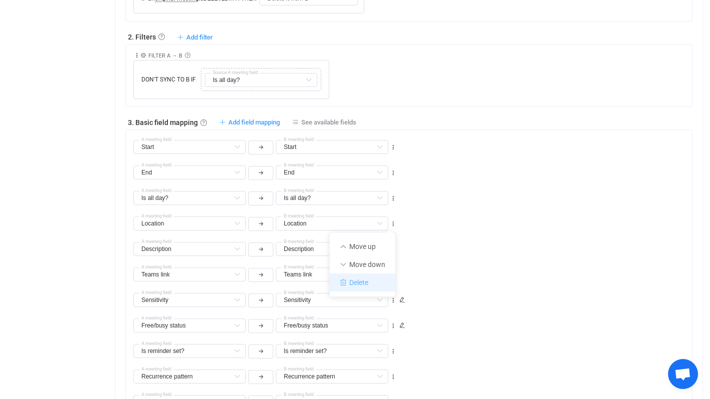
type input "Attachments"
type input "iCalendar ID"
click at [391, 225] on icon at bounding box center [393, 223] width 7 height 7
click at [372, 279] on li "Delete" at bounding box center [362, 282] width 65 height 18
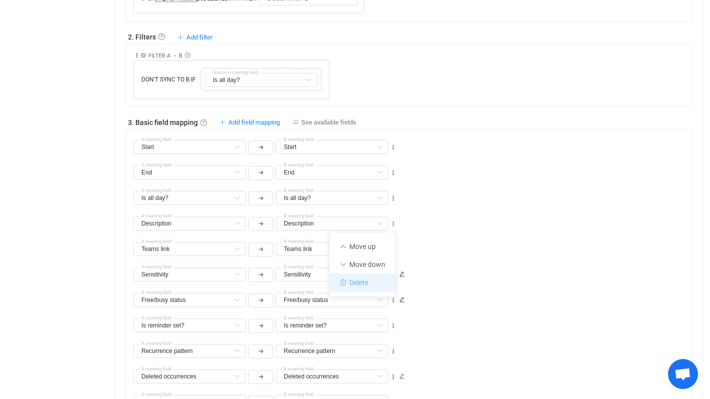
type input "Teams link"
type input "Sensitivity"
type input "Free/busy status"
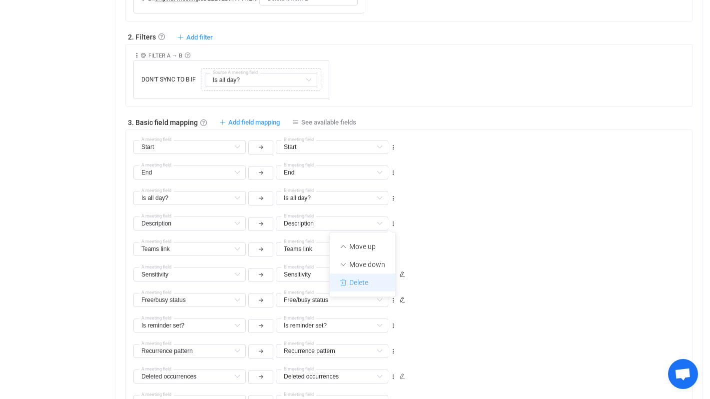
type input "Free/busy status"
type input "Is reminder set?"
type input "Recurrence pattern"
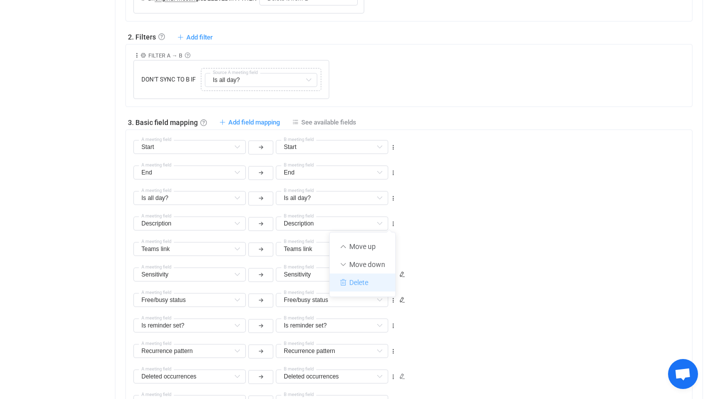
type input "Deleted occurrences"
type input "Recurrence exceptions"
type input "Attachments"
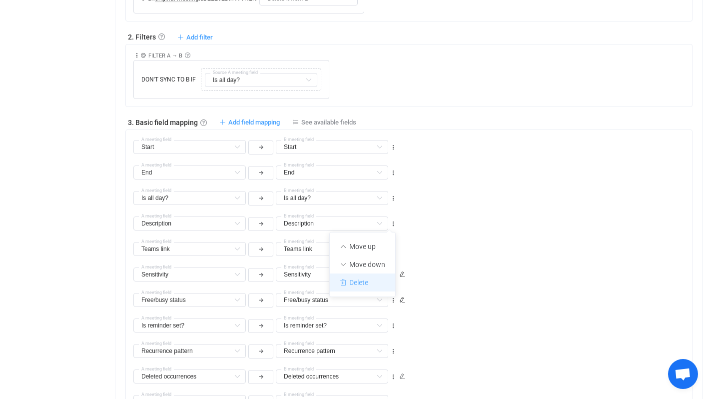
type input "Attachments"
type input "iCalendar ID"
click at [393, 221] on icon at bounding box center [393, 223] width 7 height 7
click at [376, 283] on li "Delete" at bounding box center [362, 282] width 65 height 18
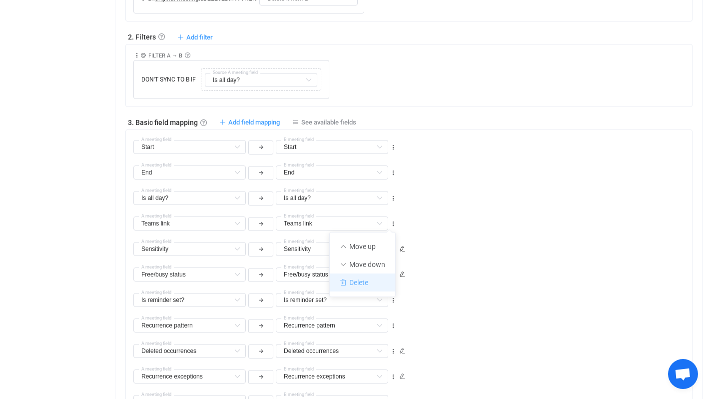
type input "Sensitivity"
type input "Free/busy status"
type input "Is reminder set?"
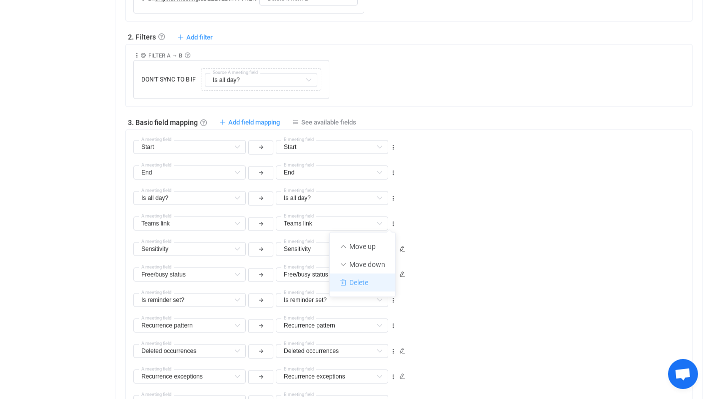
type input "Is reminder set?"
type input "Recurrence pattern"
type input "Deleted occurrences"
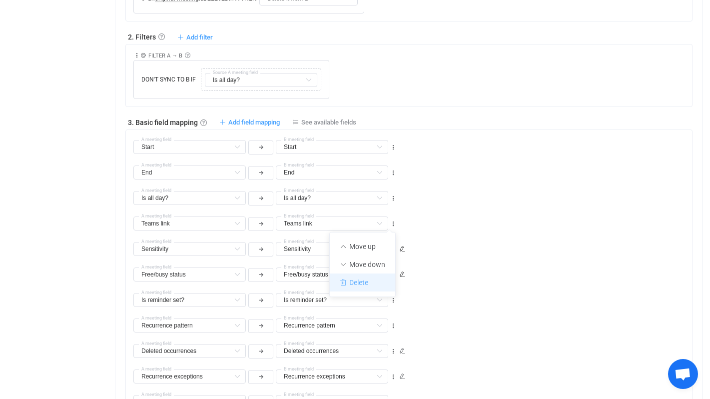
type input "Recurrence exceptions"
type input "Attachments"
type input "iCalendar ID"
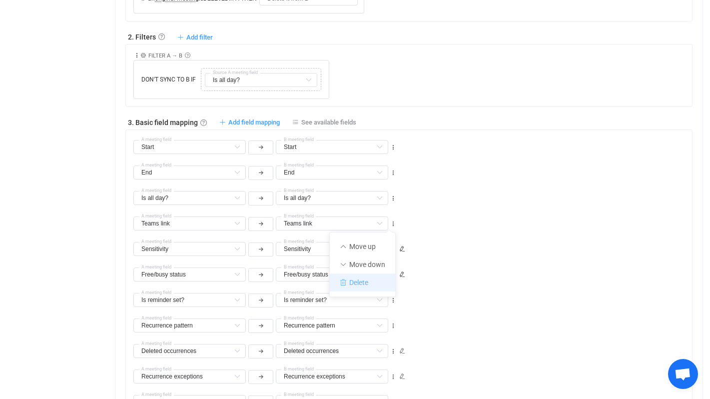
type input "iCalendar ID"
click at [393, 225] on icon at bounding box center [393, 223] width 7 height 7
click at [379, 283] on li "Delete" at bounding box center [362, 282] width 65 height 18
type input "Free/busy status"
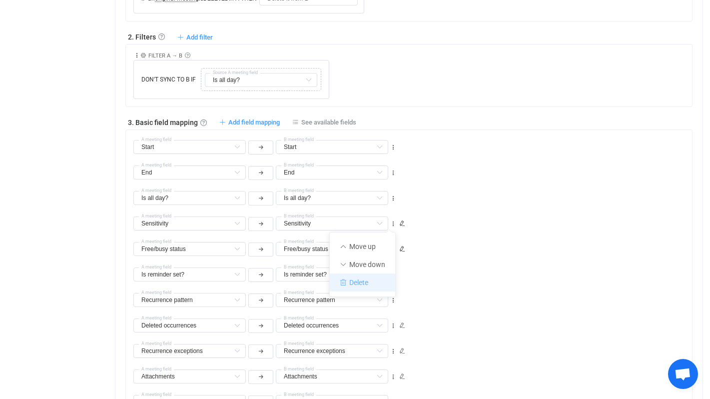
type input "Is reminder set?"
type input "Recurrence pattern"
type input "Deleted occurrences"
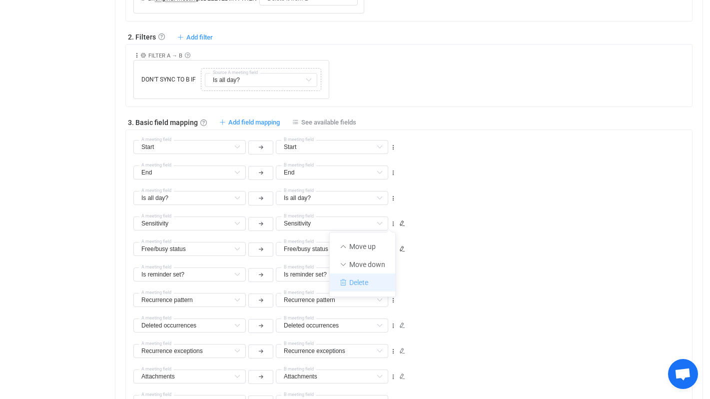
type input "Deleted occurrences"
type input "Recurrence exceptions"
type input "Attachments"
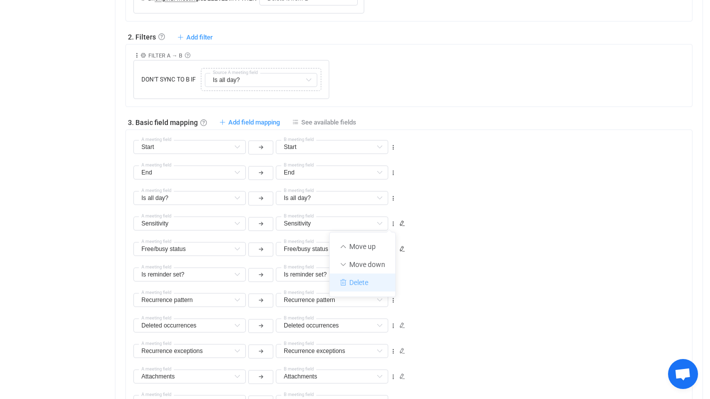
type input "iCalendar ID"
click at [392, 222] on icon at bounding box center [393, 223] width 7 height 7
click at [381, 287] on li "Delete" at bounding box center [362, 282] width 65 height 18
type input "Is reminder set?"
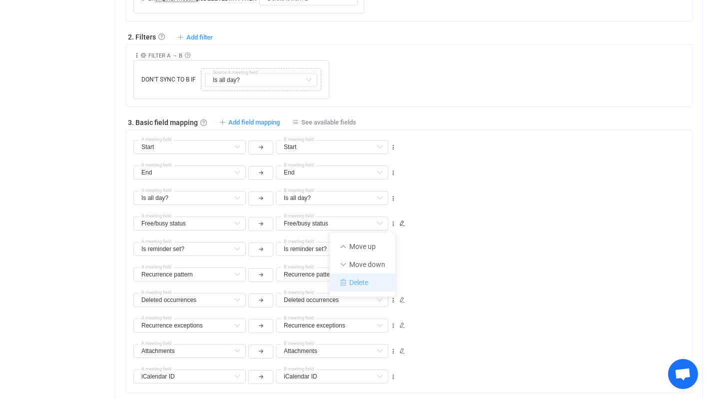
type input "Is reminder set?"
type input "Recurrence pattern"
type input "Deleted occurrences"
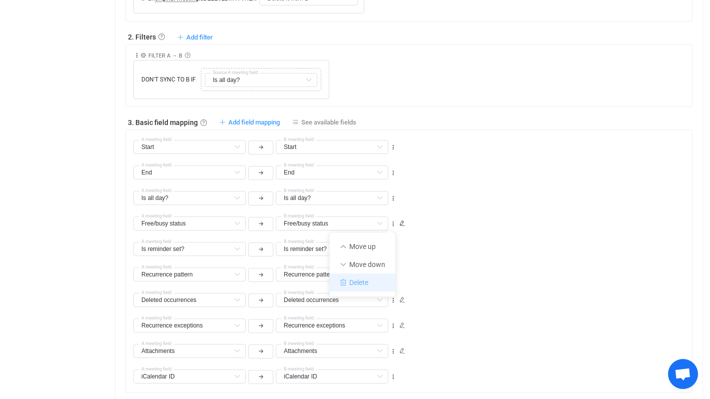
type input "Recurrence exceptions"
type input "Attachments"
type input "iCalendar ID"
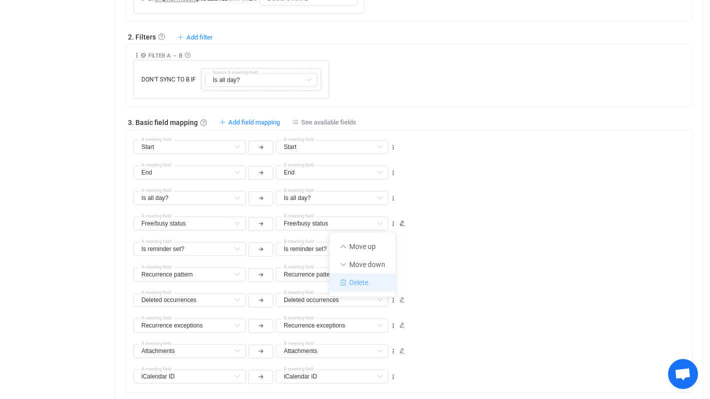
type input "iCalendar ID"
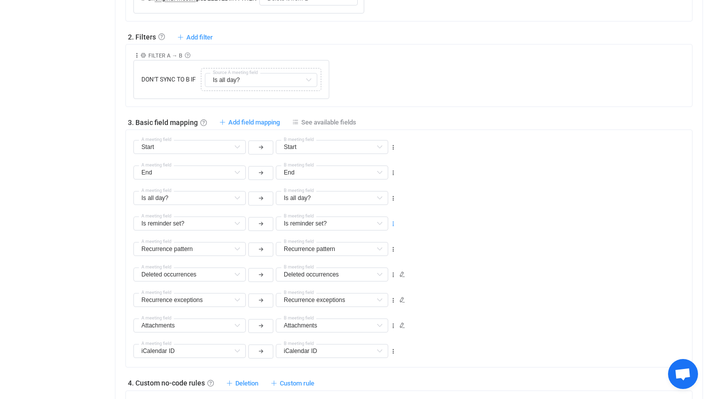
click at [394, 224] on icon at bounding box center [393, 223] width 7 height 7
click at [384, 289] on li "Delete" at bounding box center [362, 282] width 65 height 18
type input "Recurrence pattern"
type input "Deleted occurrences"
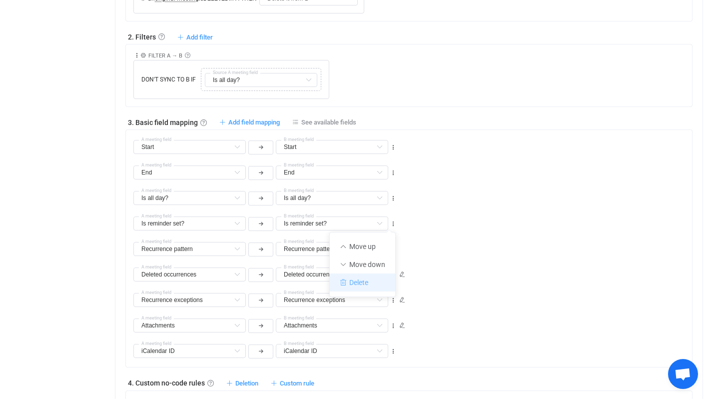
type input "Deleted occurrences"
type input "Recurrence exceptions"
type input "Attachments"
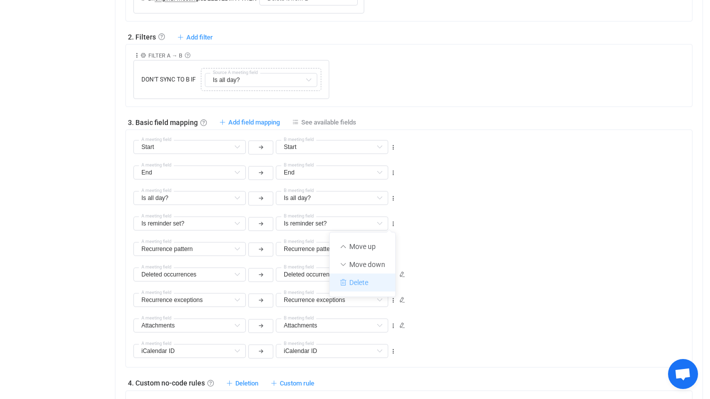
type input "iCalendar ID"
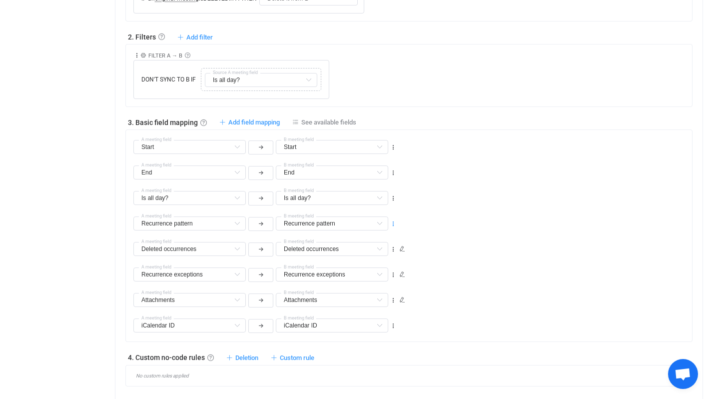
click at [393, 224] on icon at bounding box center [393, 223] width 7 height 7
click at [377, 280] on li "Delete" at bounding box center [362, 282] width 65 height 18
type input "Deleted occurrences"
type input "Recurrence exceptions"
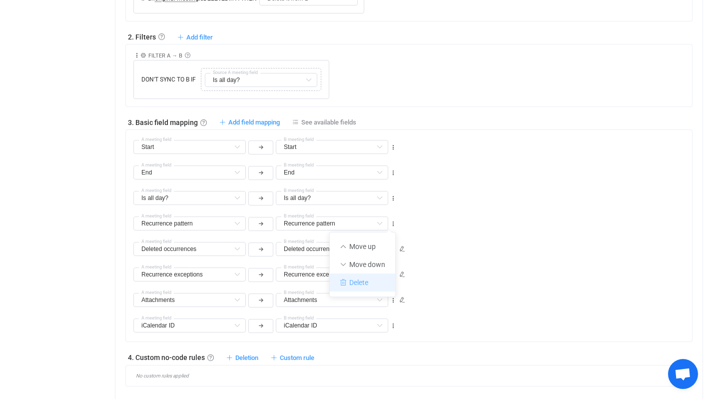
type input "Recurrence exceptions"
type input "Attachments"
type input "iCalendar ID"
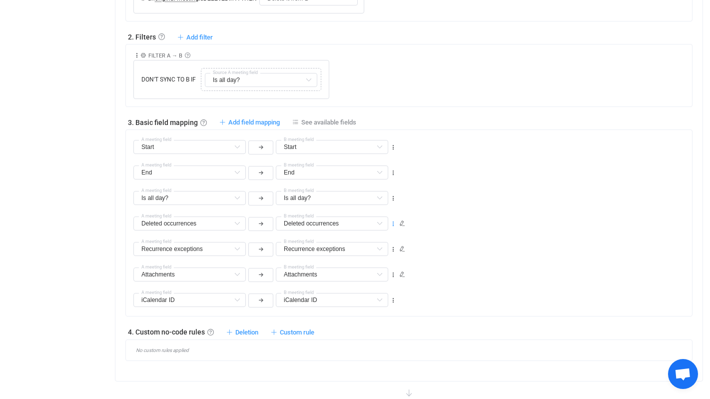
click at [393, 220] on icon at bounding box center [393, 223] width 7 height 7
click at [371, 285] on li "Delete" at bounding box center [362, 282] width 65 height 18
type input "Recurrence exceptions"
type input "Attachments"
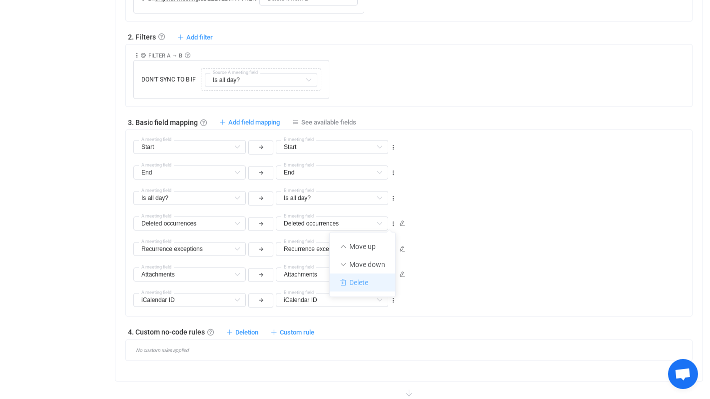
type input "Attachments"
type input "iCalendar ID"
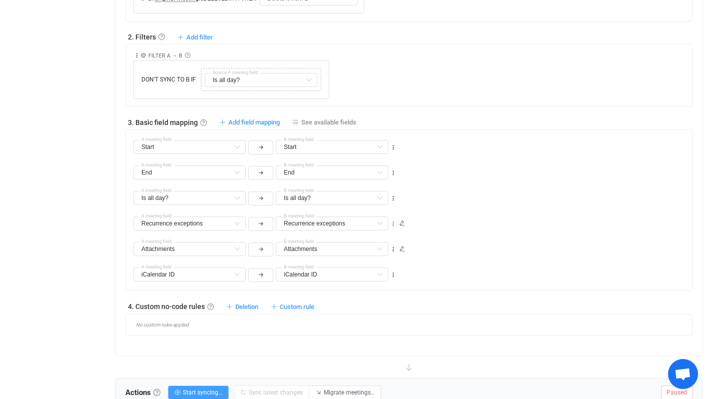
click at [391, 223] on icon at bounding box center [393, 223] width 7 height 7
click at [369, 280] on li "Delete" at bounding box center [362, 282] width 65 height 18
type input "Attachments"
type input "iCalendar ID"
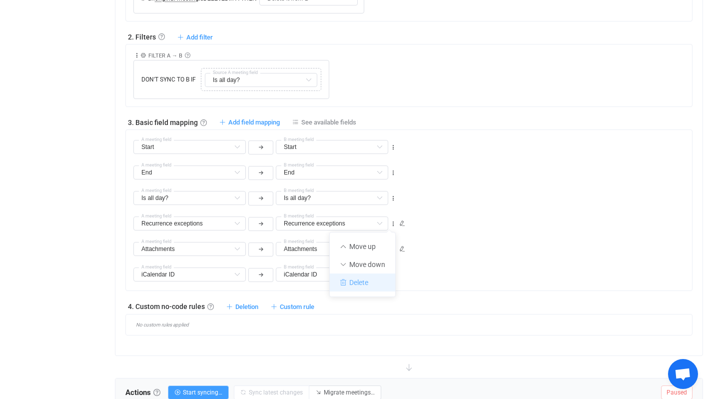
type input "iCalendar ID"
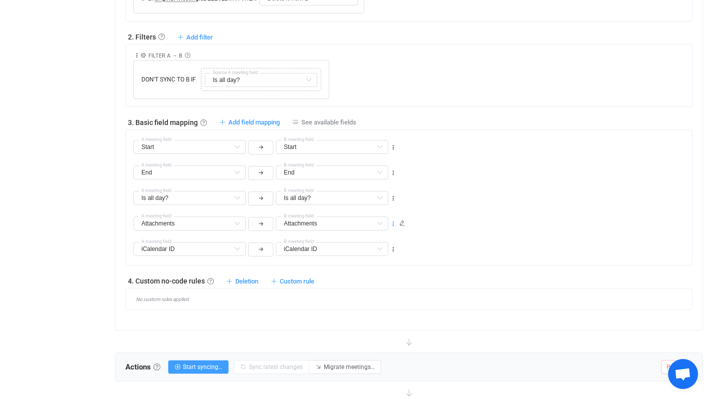
click at [394, 223] on icon at bounding box center [393, 223] width 7 height 7
click at [371, 282] on li "Delete" at bounding box center [362, 282] width 65 height 18
type input "iCalendar ID"
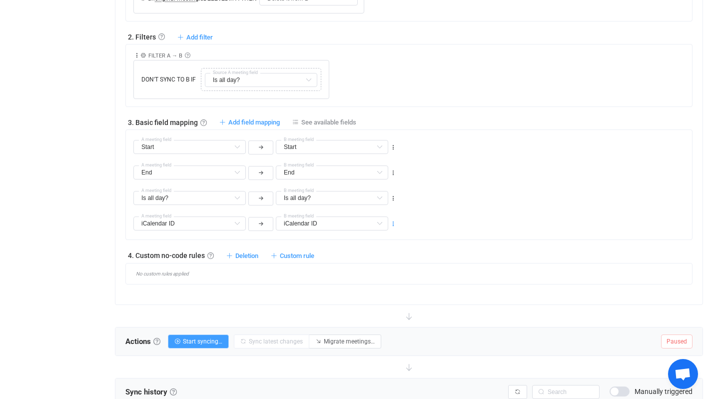
click at [395, 222] on icon at bounding box center [393, 223] width 7 height 7
click at [370, 278] on li "Delete" at bounding box center [362, 282] width 65 height 18
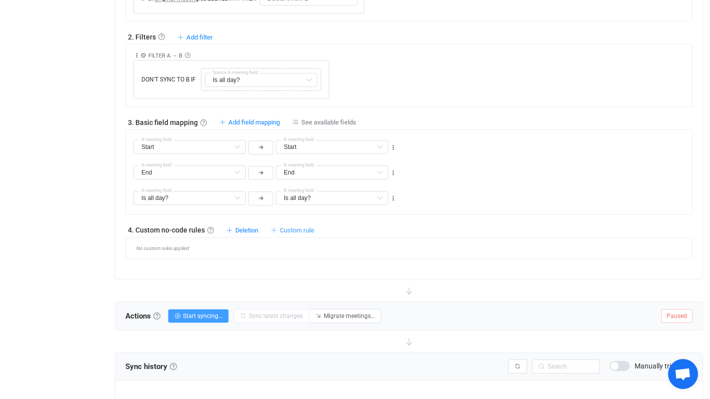
click at [286, 232] on span "Custom rule" at bounding box center [297, 229] width 34 height 7
click at [278, 250] on li "Custom rule when syncing meeting A → B …" at bounding box center [236, 253] width 154 height 18
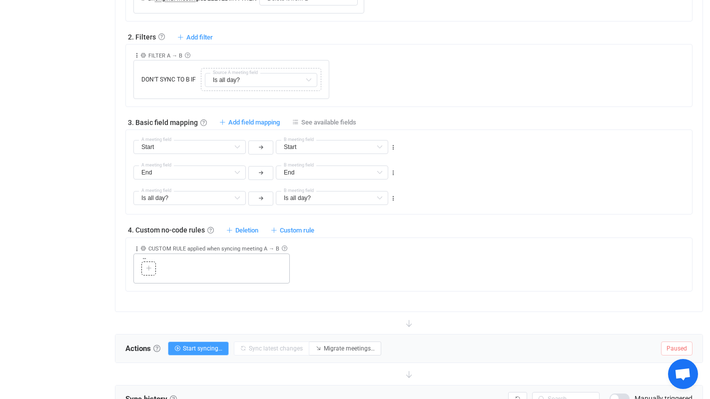
click at [149, 267] on icon at bounding box center [149, 268] width 6 height 6
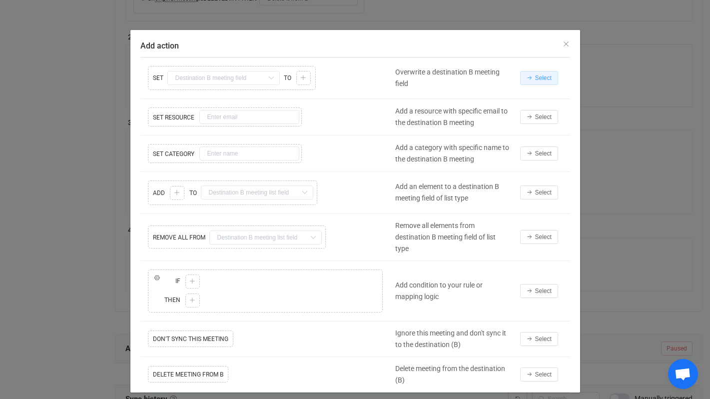
click at [539, 79] on span "Select" at bounding box center [543, 77] width 16 height 7
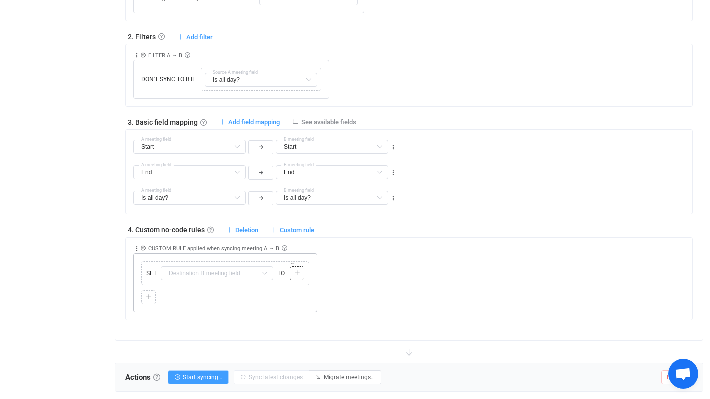
click at [301, 270] on div at bounding box center [296, 273] width 9 height 9
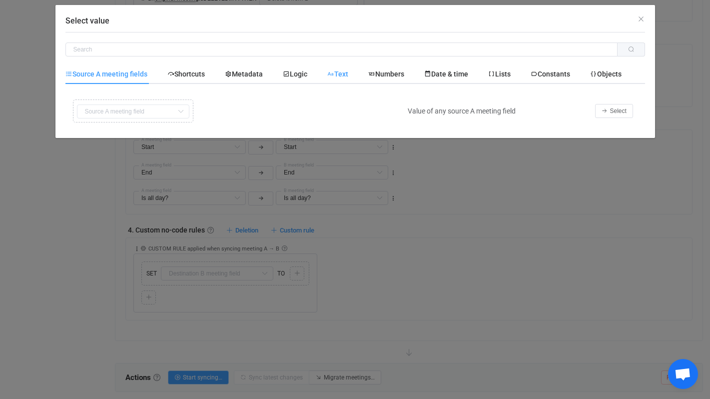
click at [347, 73] on span "Text" at bounding box center [337, 74] width 21 height 8
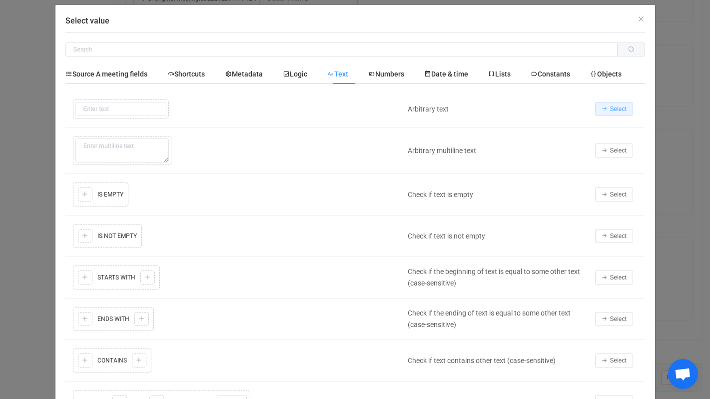
click at [613, 107] on span "Select" at bounding box center [618, 108] width 16 height 7
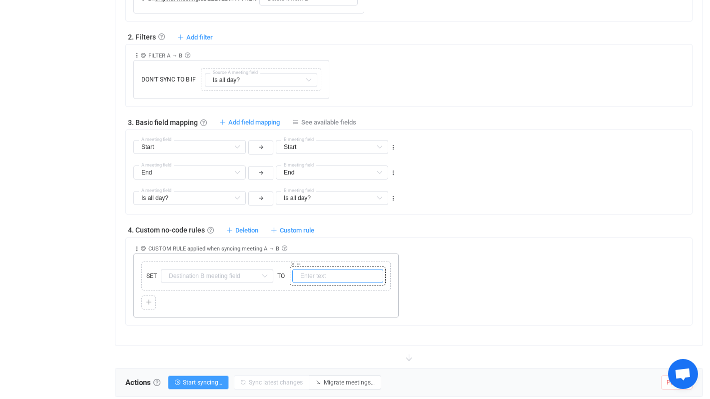
click at [334, 273] on input "text" at bounding box center [337, 276] width 91 height 14
type input "Private"
click at [317, 304] on div at bounding box center [265, 302] width 249 height 14
click at [245, 276] on input "text" at bounding box center [217, 276] width 112 height 14
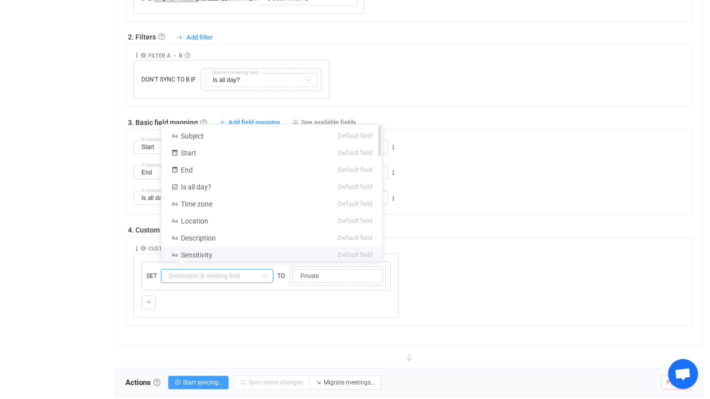
click at [239, 255] on li "Sensitivity Default field" at bounding box center [271, 254] width 221 height 17
type input "Sensitivity"
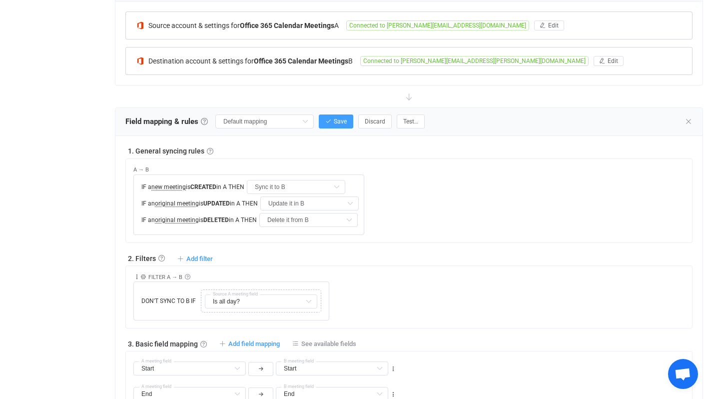
scroll to position [235, 0]
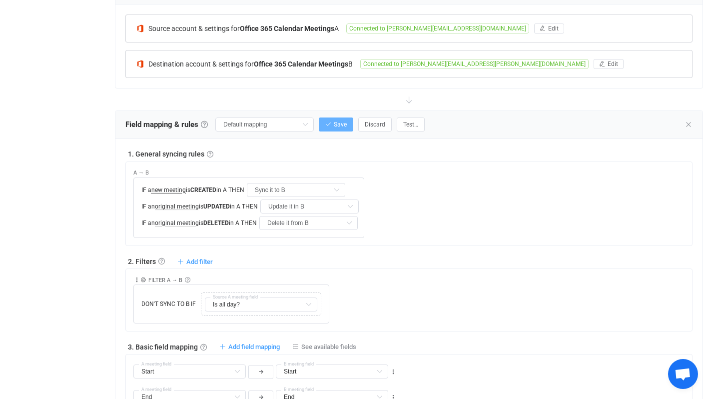
click at [334, 123] on span "Save" at bounding box center [340, 124] width 13 height 7
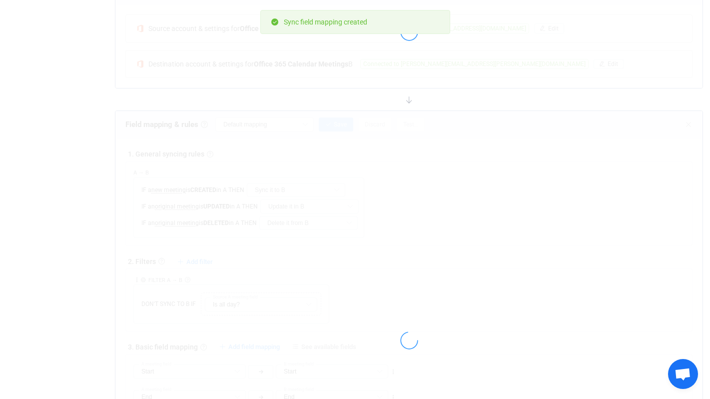
type input "My custom field mapping"
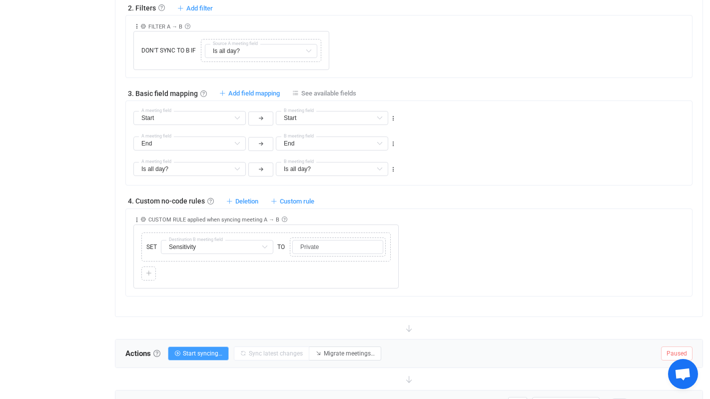
scroll to position [626, 0]
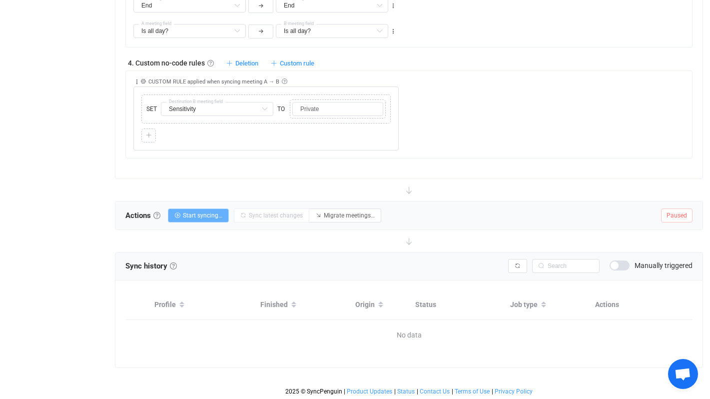
click at [214, 217] on span "Start syncing…" at bounding box center [202, 215] width 39 height 7
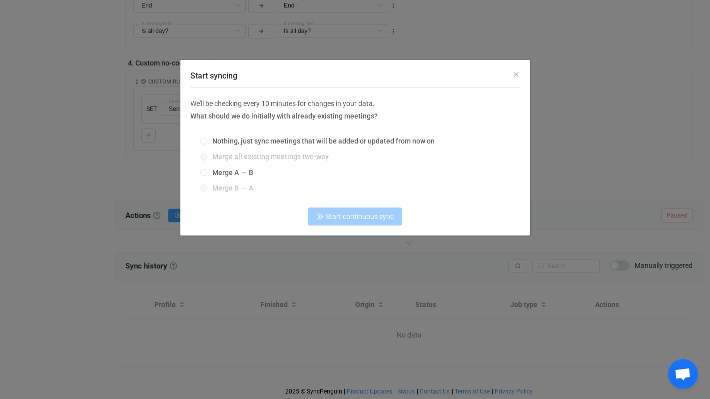
click at [214, 177] on div "Nothing, just sync meetings that will be added or updated from now on Merge all…" at bounding box center [355, 165] width 330 height 70
click at [207, 175] on span "Merge A → B" at bounding box center [230, 172] width 46 height 8
click at [207, 175] on input "Merge A → B" at bounding box center [203, 173] width 7 height 8
radio input "true"
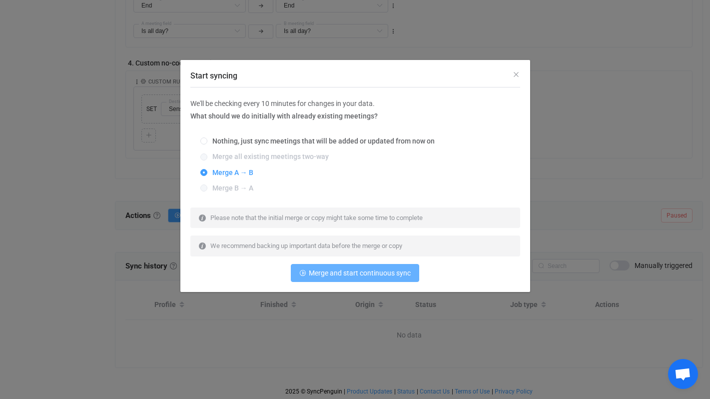
click at [330, 274] on span "Merge and start continuous sync" at bounding box center [360, 273] width 102 height 8
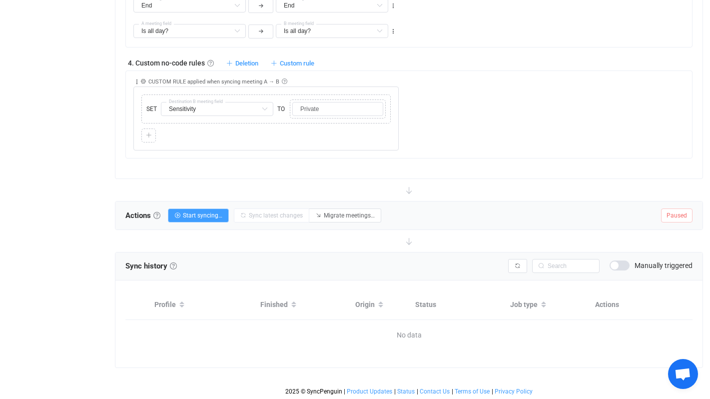
scroll to position [0, 0]
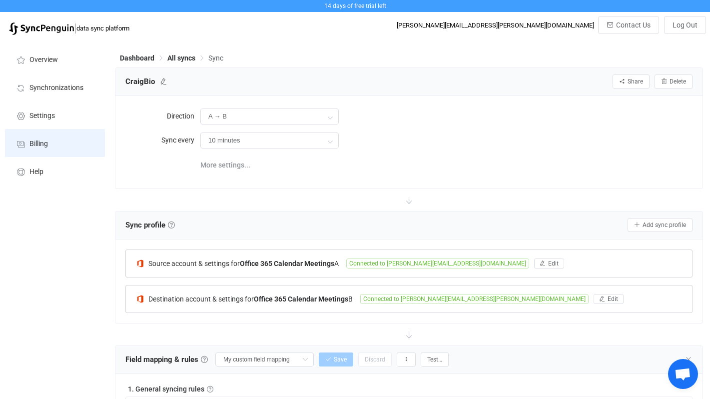
click at [52, 140] on li "Billing" at bounding box center [55, 143] width 100 height 28
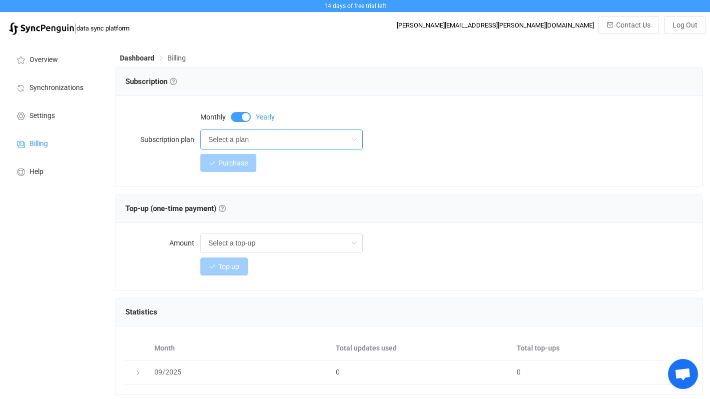
click at [225, 143] on input "Select a plan" at bounding box center [281, 139] width 162 height 20
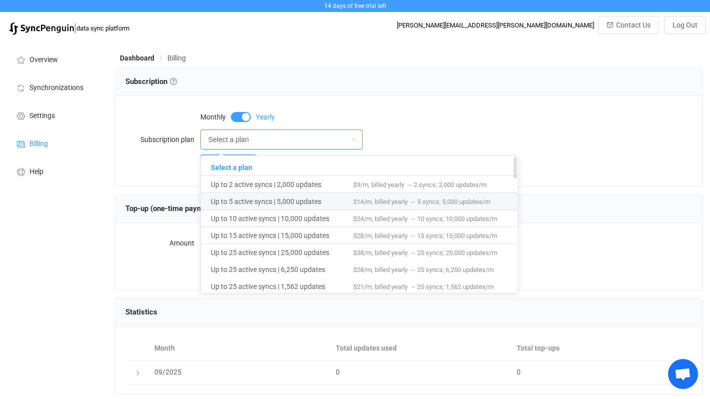
click at [248, 207] on span "Up to 5 active syncs | 5,000 updates" at bounding box center [282, 201] width 142 height 17
type input "Up to 5 active syncs | 5,000 updates"
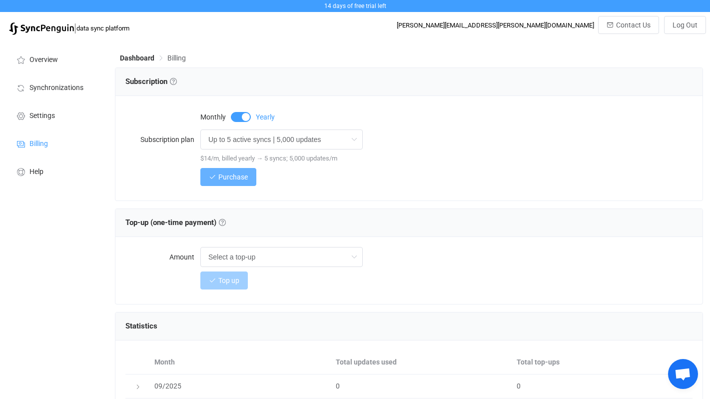
click at [237, 178] on span "Purchase" at bounding box center [232, 177] width 29 height 8
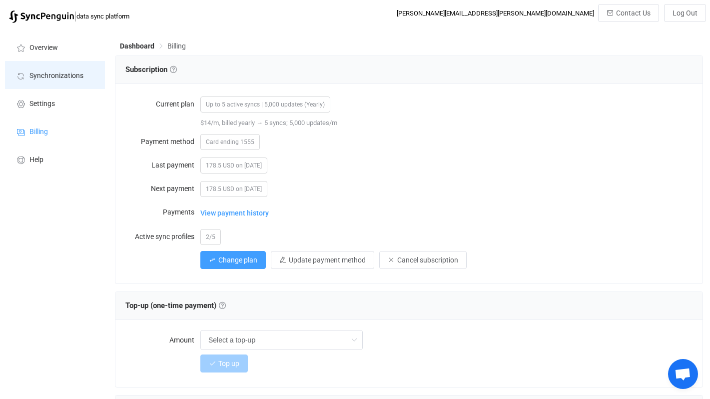
scroll to position [4, 0]
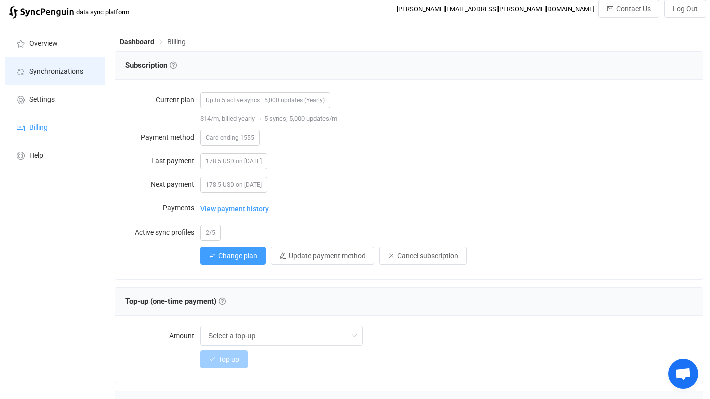
click at [63, 73] on span "Synchronizations" at bounding box center [56, 72] width 54 height 8
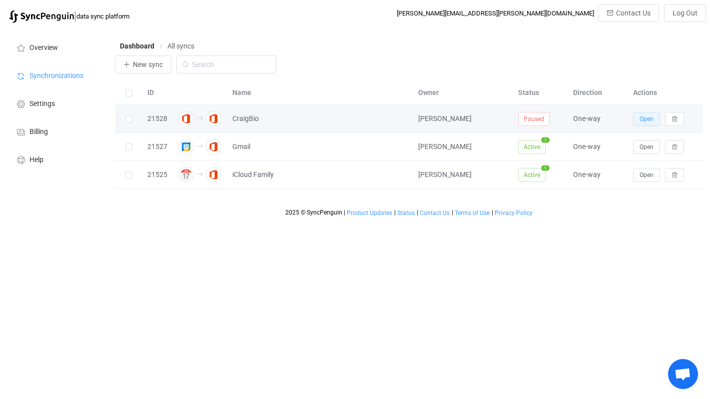
click at [651, 119] on span "Open" at bounding box center [646, 118] width 14 height 7
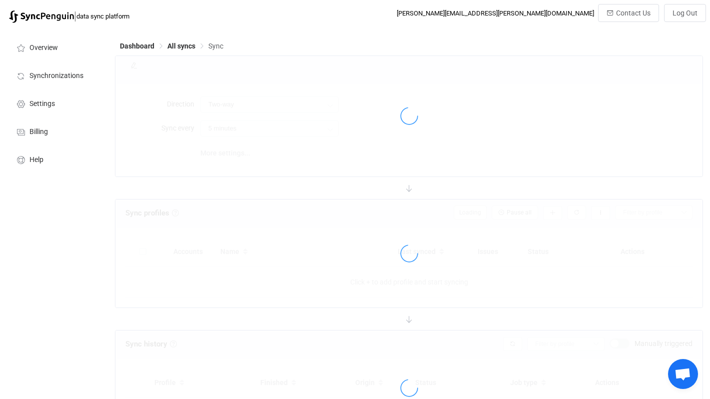
type input "A → B"
type input "10 minutes"
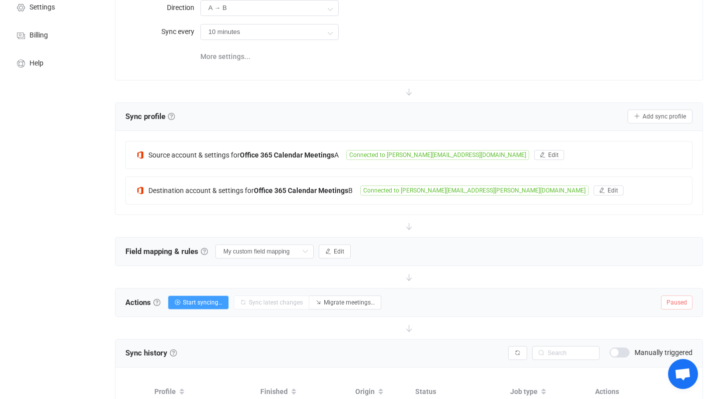
scroll to position [183, 0]
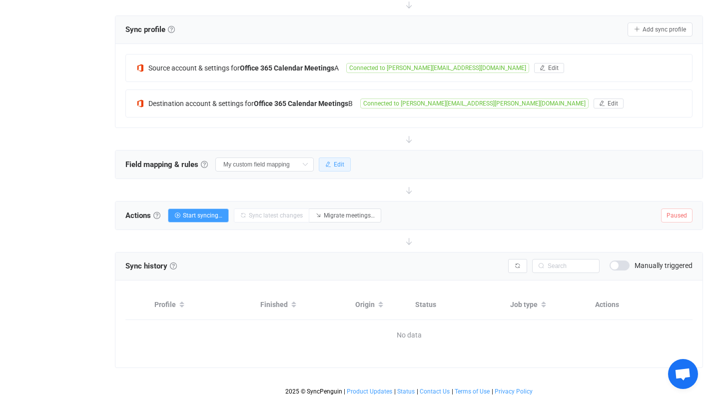
click at [323, 163] on button "Edit" at bounding box center [335, 164] width 32 height 14
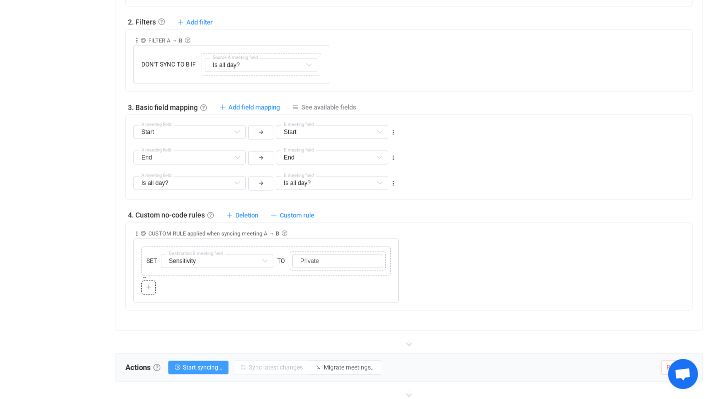
scroll to position [586, 0]
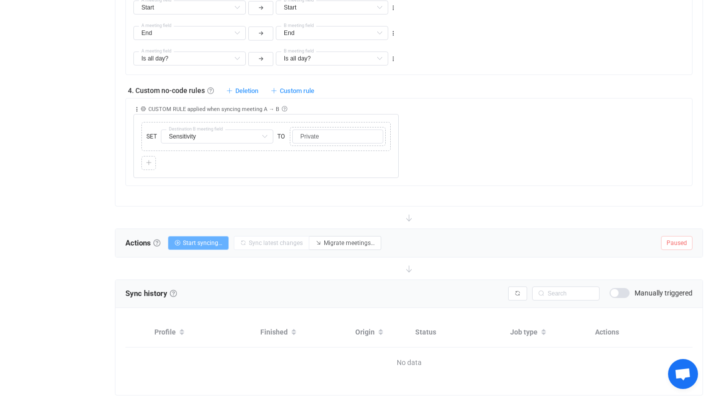
click at [207, 242] on span "Start syncing…" at bounding box center [202, 242] width 39 height 7
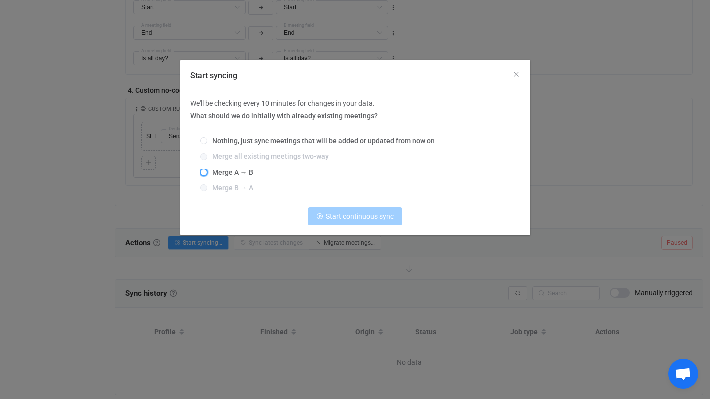
click at [206, 172] on span "Start syncing" at bounding box center [203, 172] width 7 height 7
click at [206, 172] on input "Merge A → B" at bounding box center [203, 173] width 7 height 8
radio input "true"
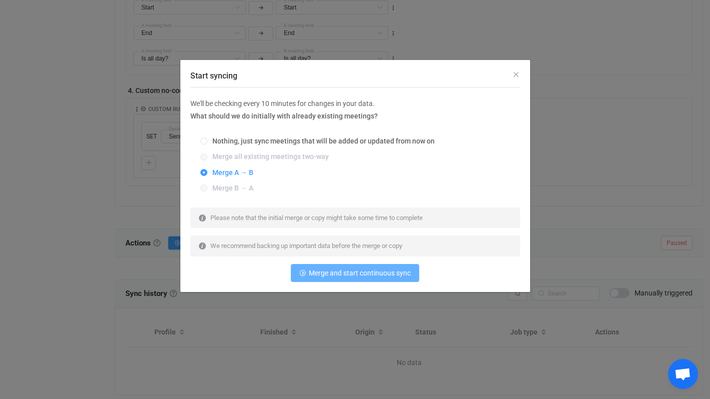
click at [355, 272] on span "Merge and start continuous sync" at bounding box center [360, 273] width 102 height 8
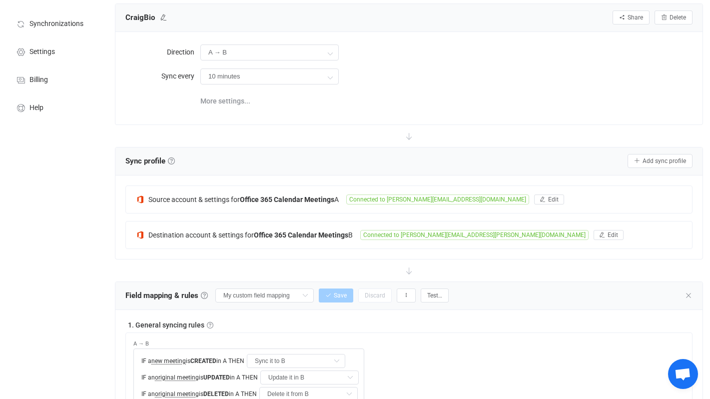
scroll to position [0, 0]
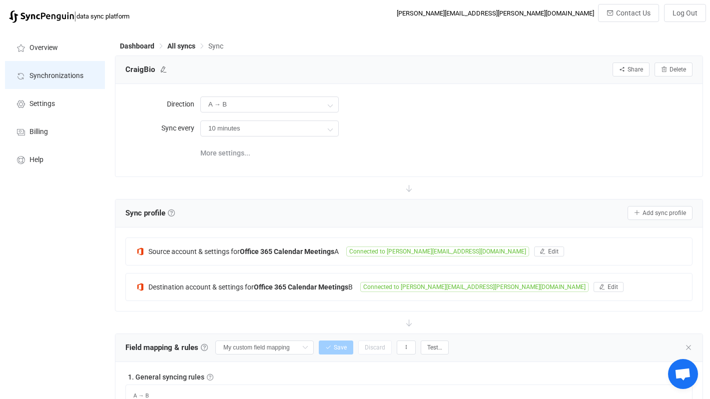
click at [56, 76] on span "Synchronizations" at bounding box center [56, 76] width 54 height 8
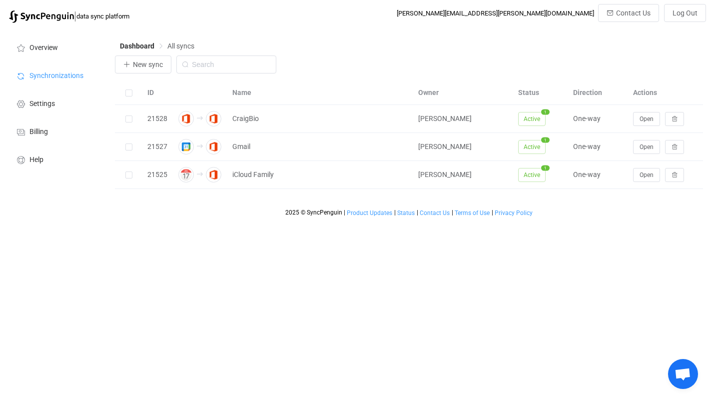
click at [467, 221] on html "| data sync platform adam.craig@x4pharma.com Contact Us Log Out Overview Synchr…" at bounding box center [355, 110] width 710 height 221
